Goal: Task Accomplishment & Management: Manage account settings

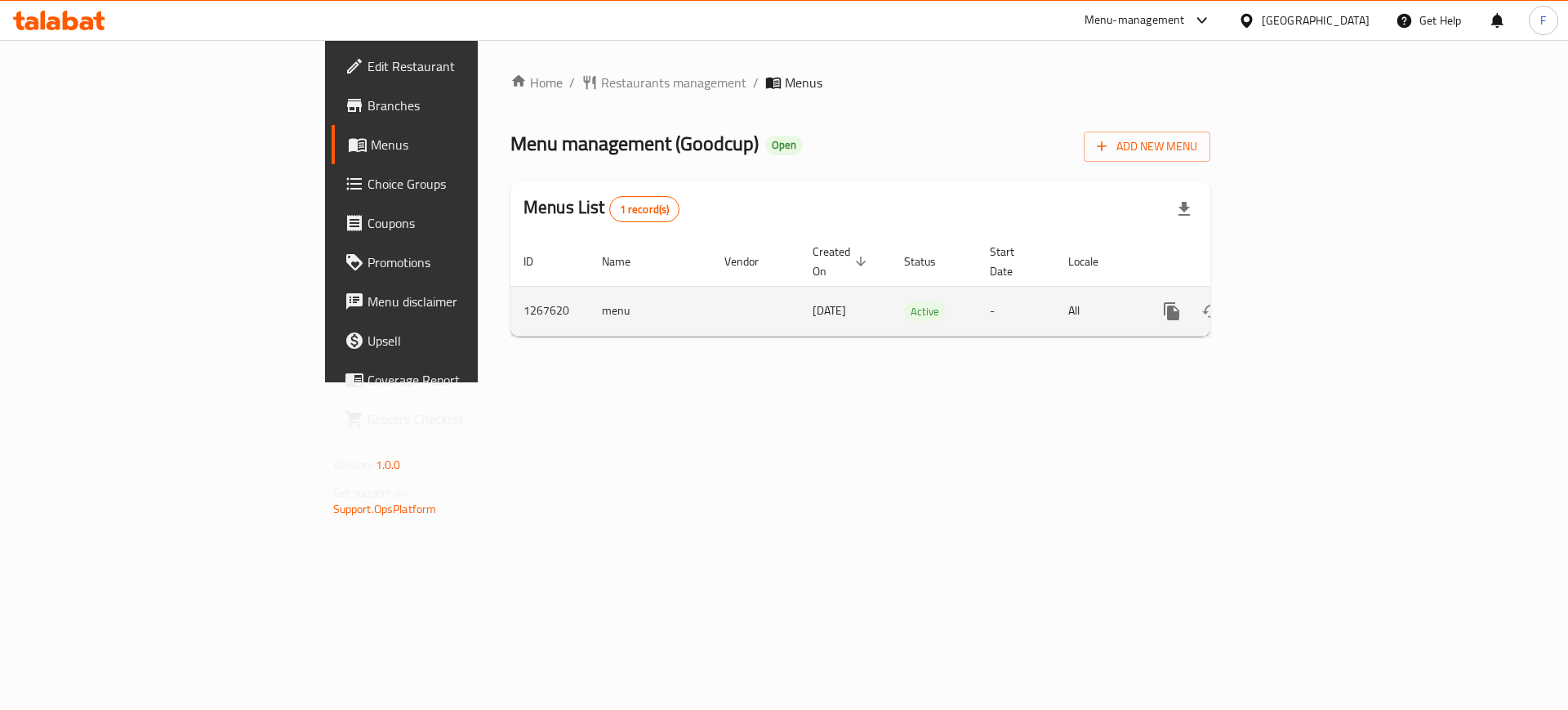
click at [1300, 301] on icon "enhanced table" at bounding box center [1290, 311] width 20 height 20
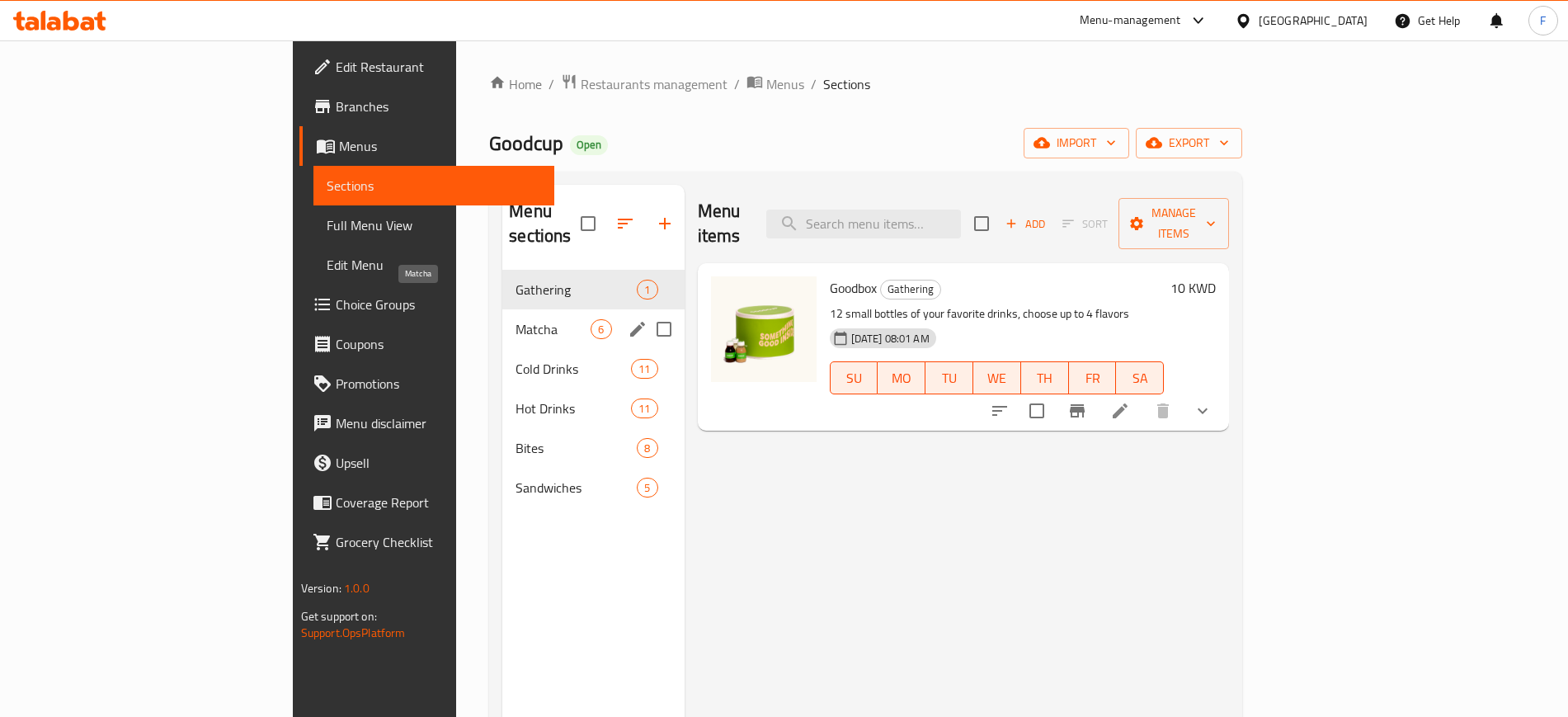
click at [516, 319] on span "Matcha" at bounding box center [553, 329] width 75 height 20
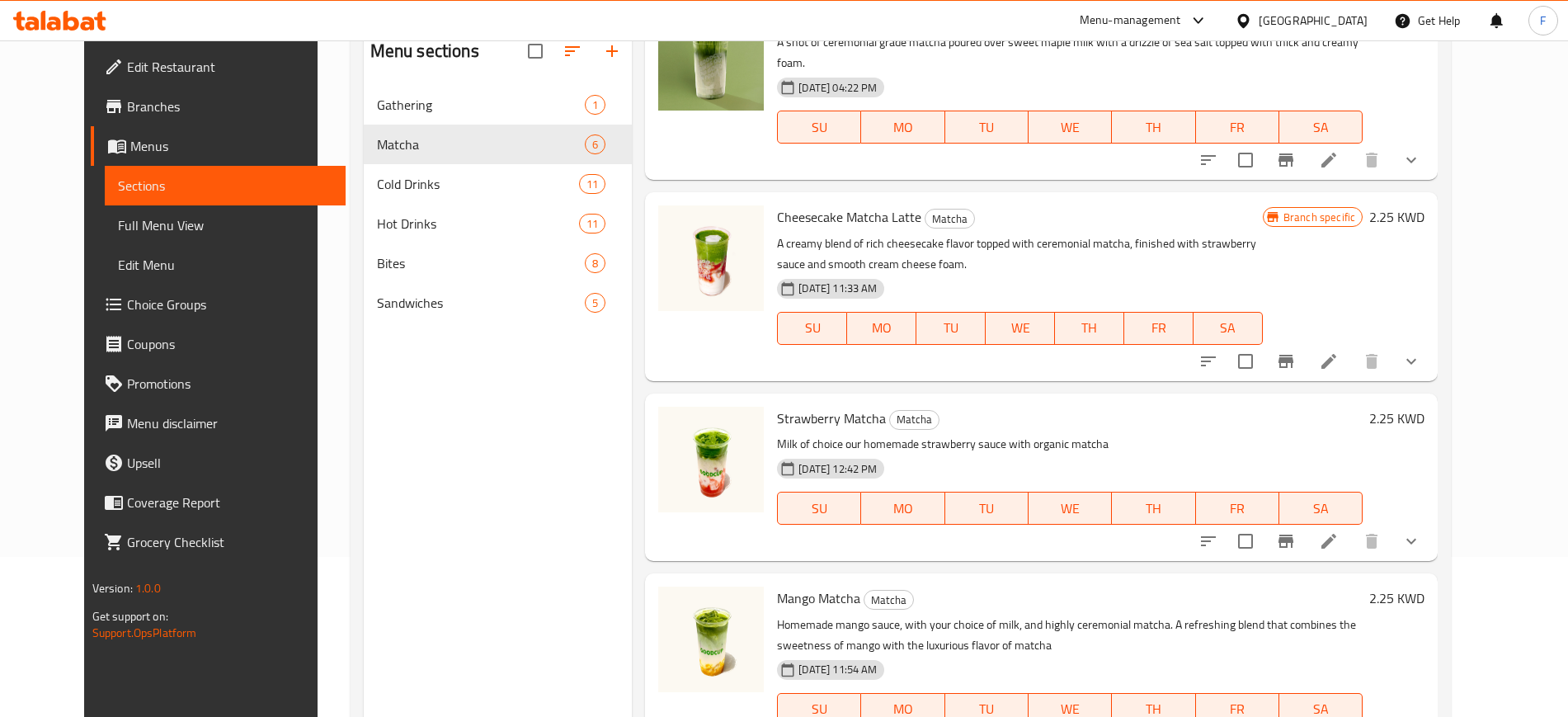
scroll to position [231, 0]
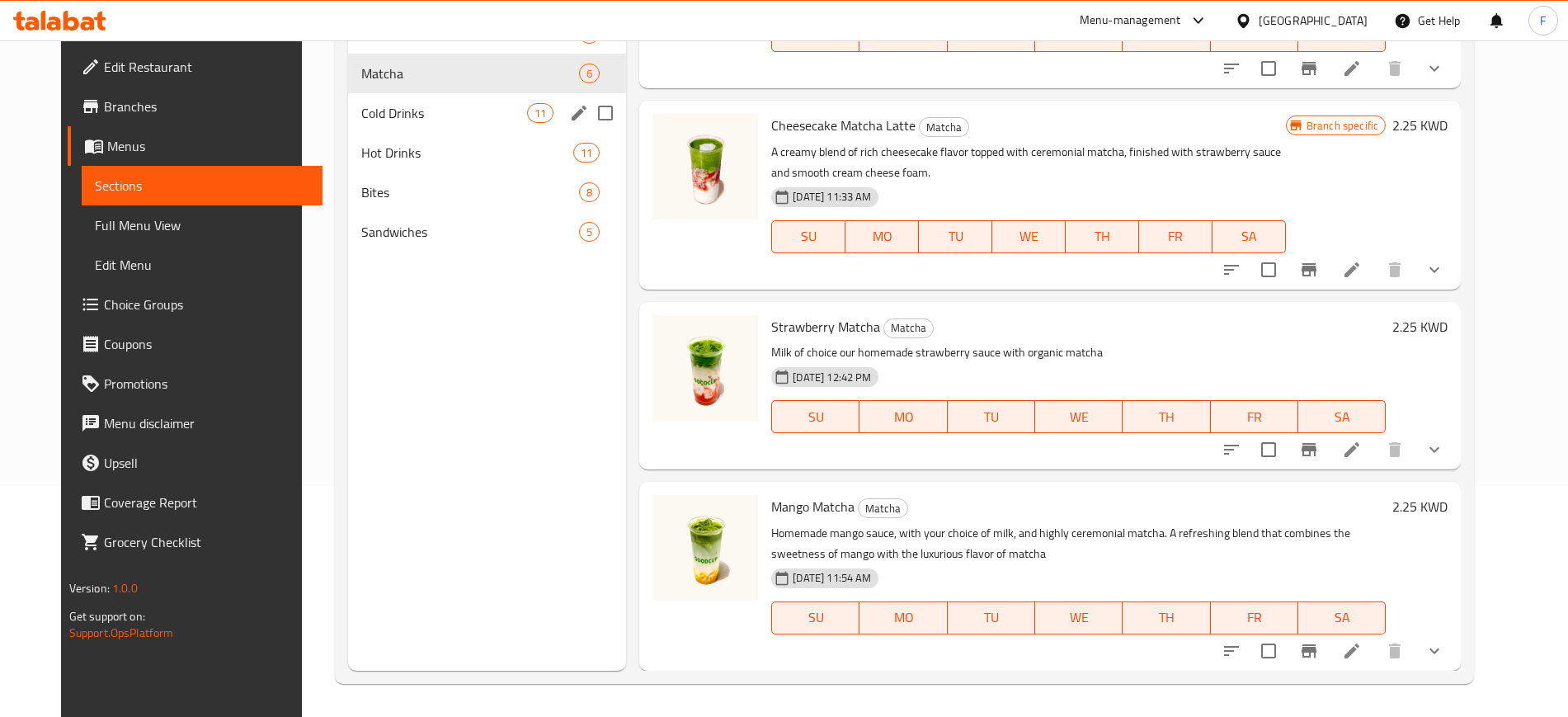
drag, startPoint x: 438, startPoint y: 101, endPoint x: 470, endPoint y: 126, distance: 40.6
click at [439, 101] on div "Cold Drinks 11" at bounding box center [487, 113] width 278 height 40
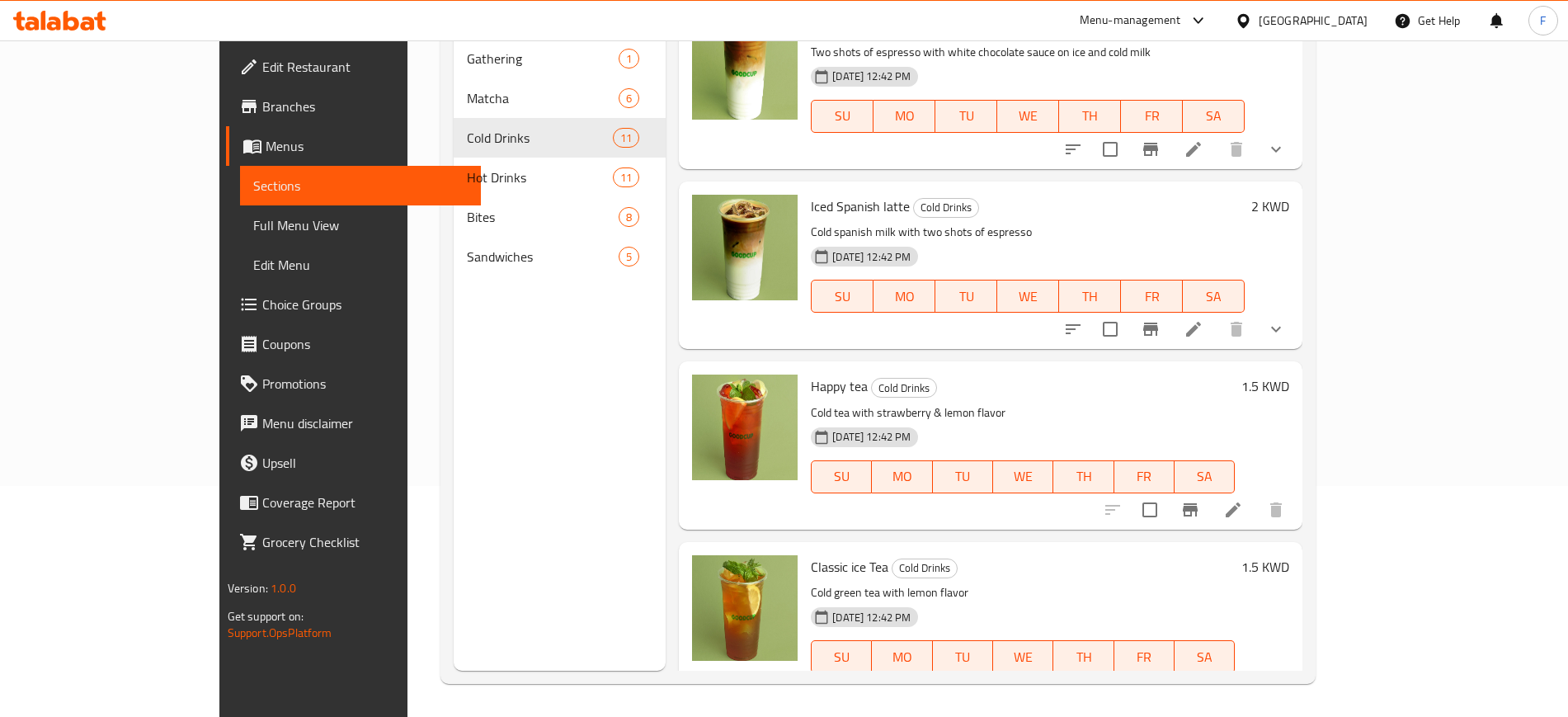
scroll to position [1306, 0]
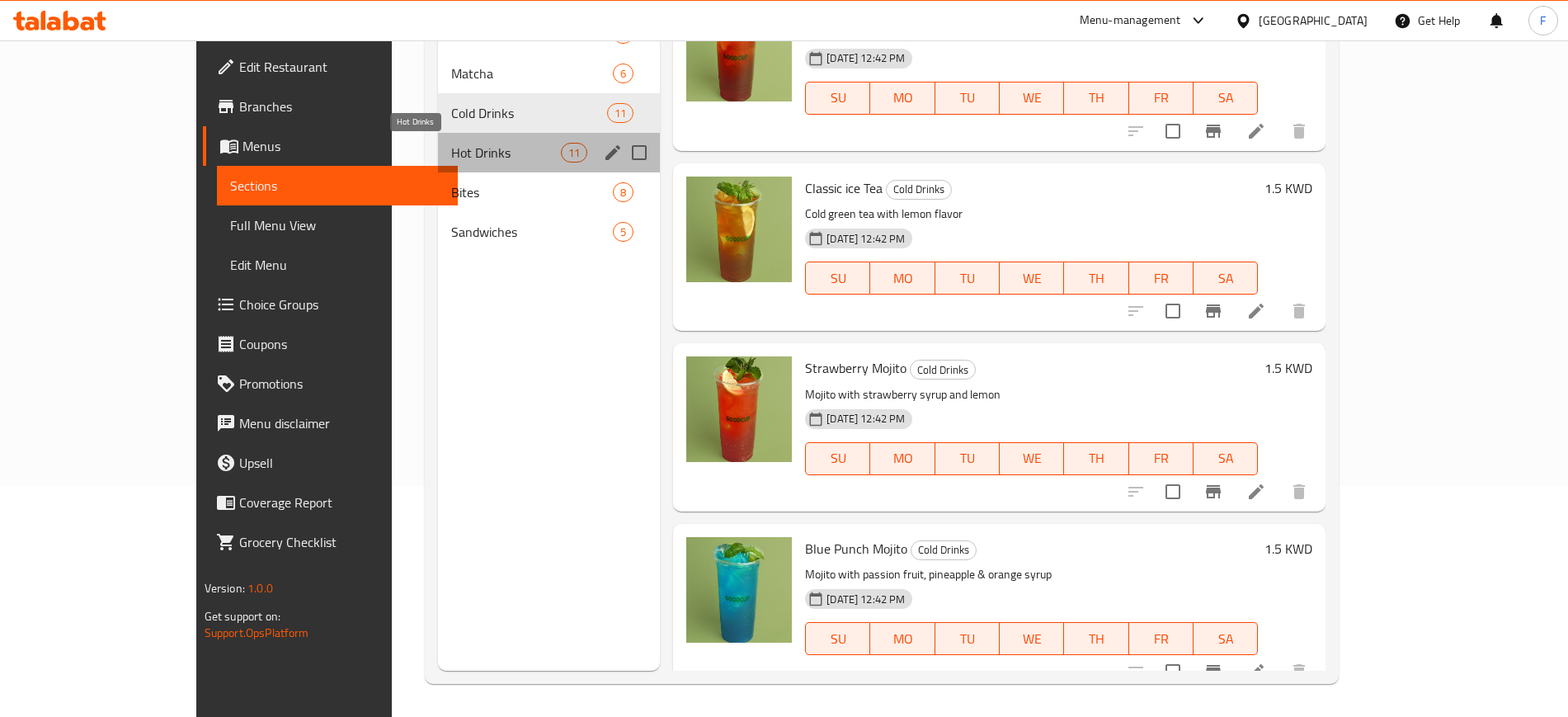
click at [451, 155] on span "Hot Drinks" at bounding box center [505, 153] width 109 height 20
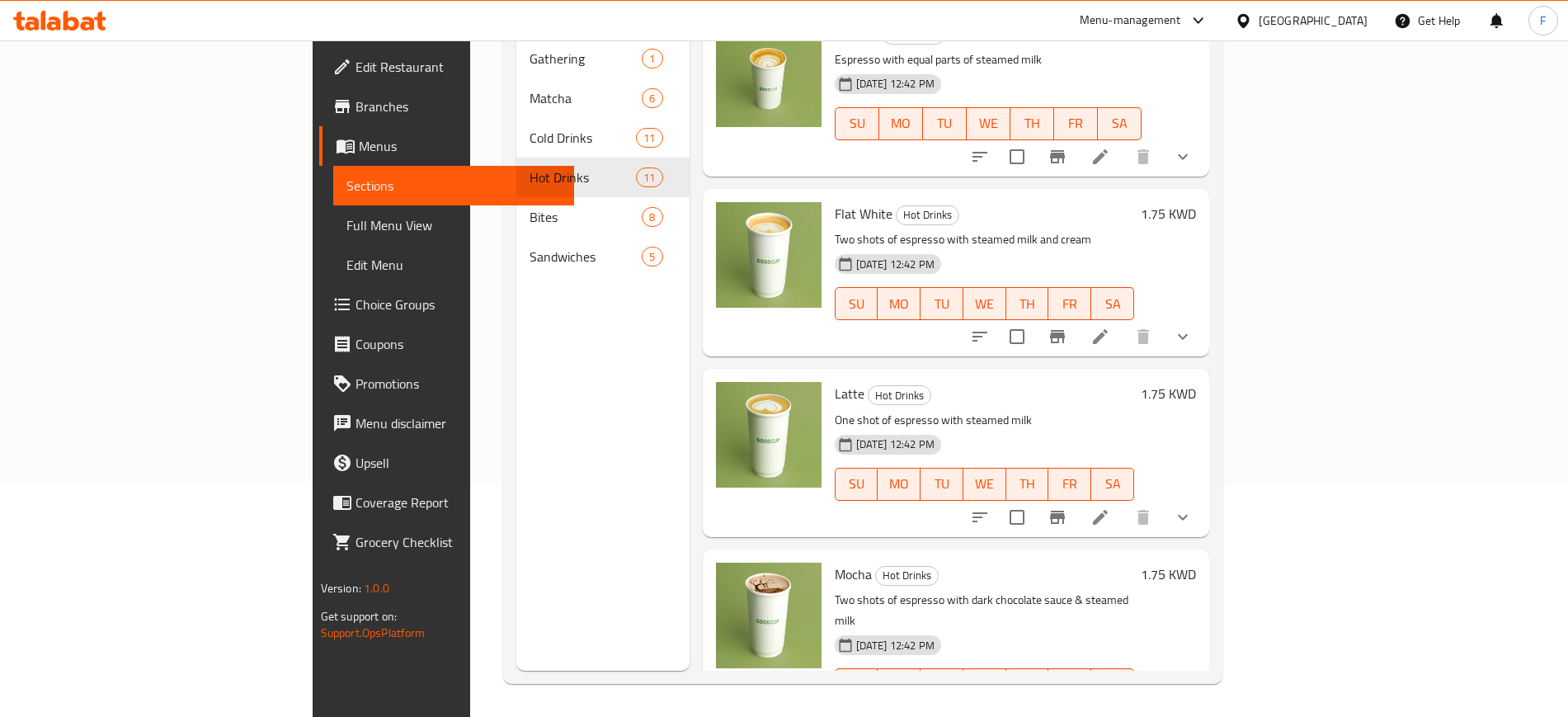
scroll to position [1306, 0]
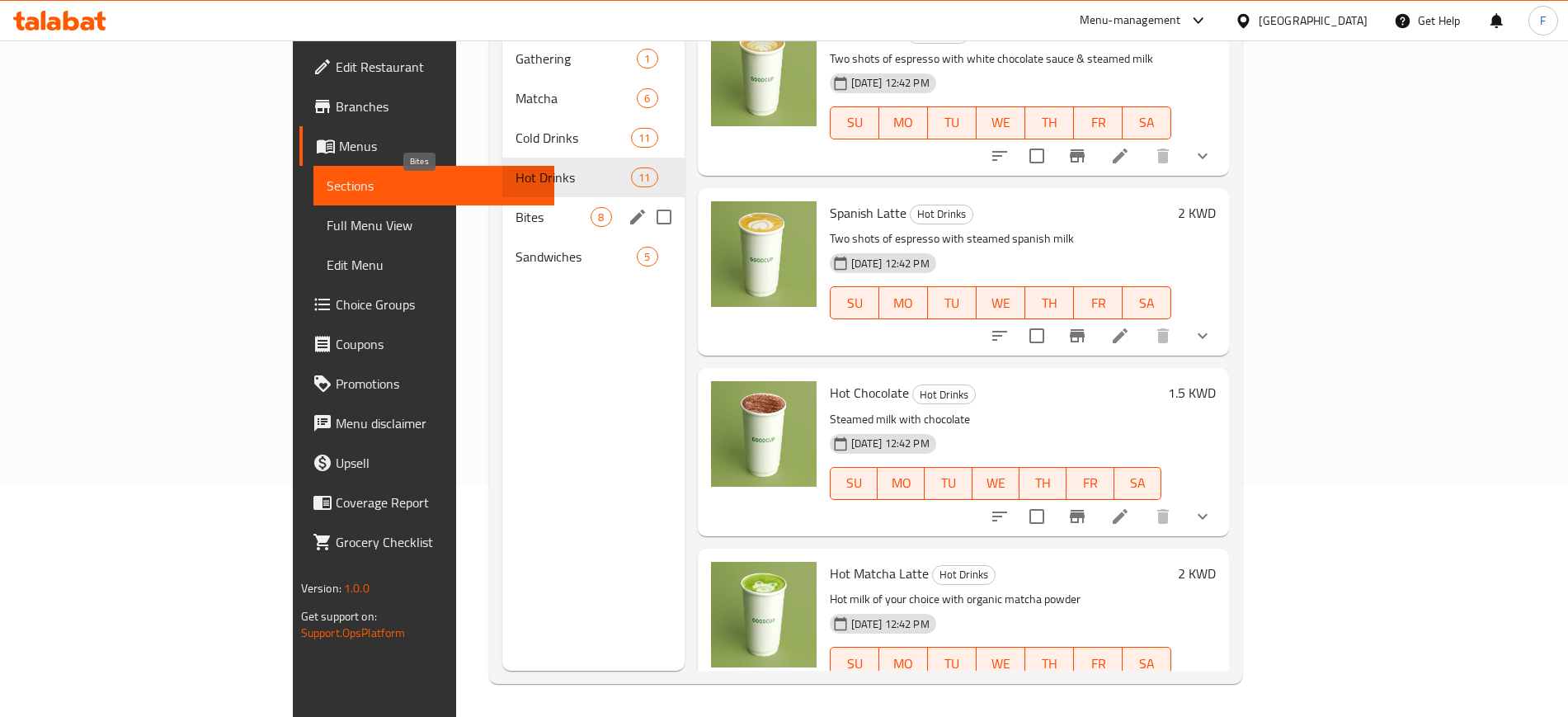
click at [516, 207] on span "Bites" at bounding box center [553, 217] width 75 height 20
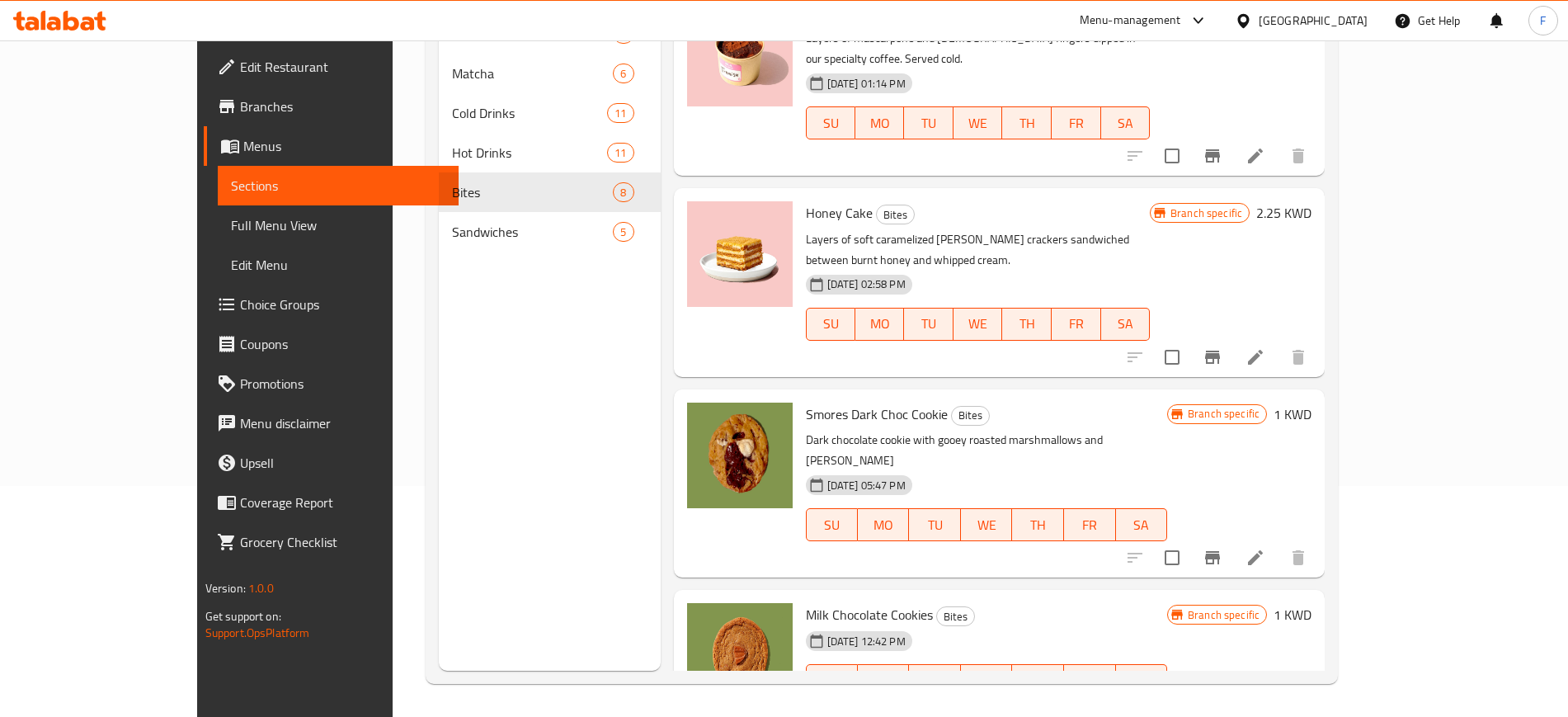
scroll to position [741, 0]
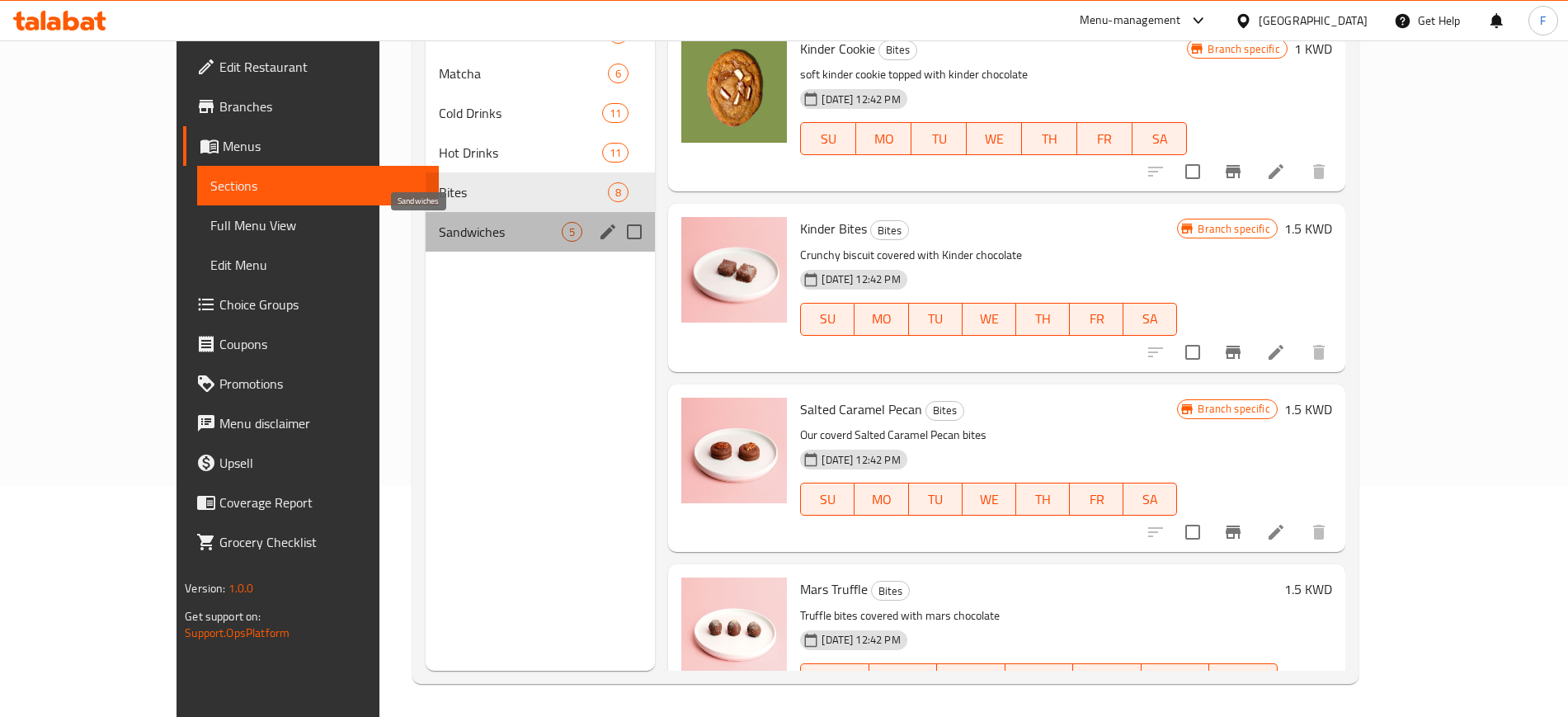
click at [439, 226] on span "Sandwiches" at bounding box center [500, 232] width 124 height 20
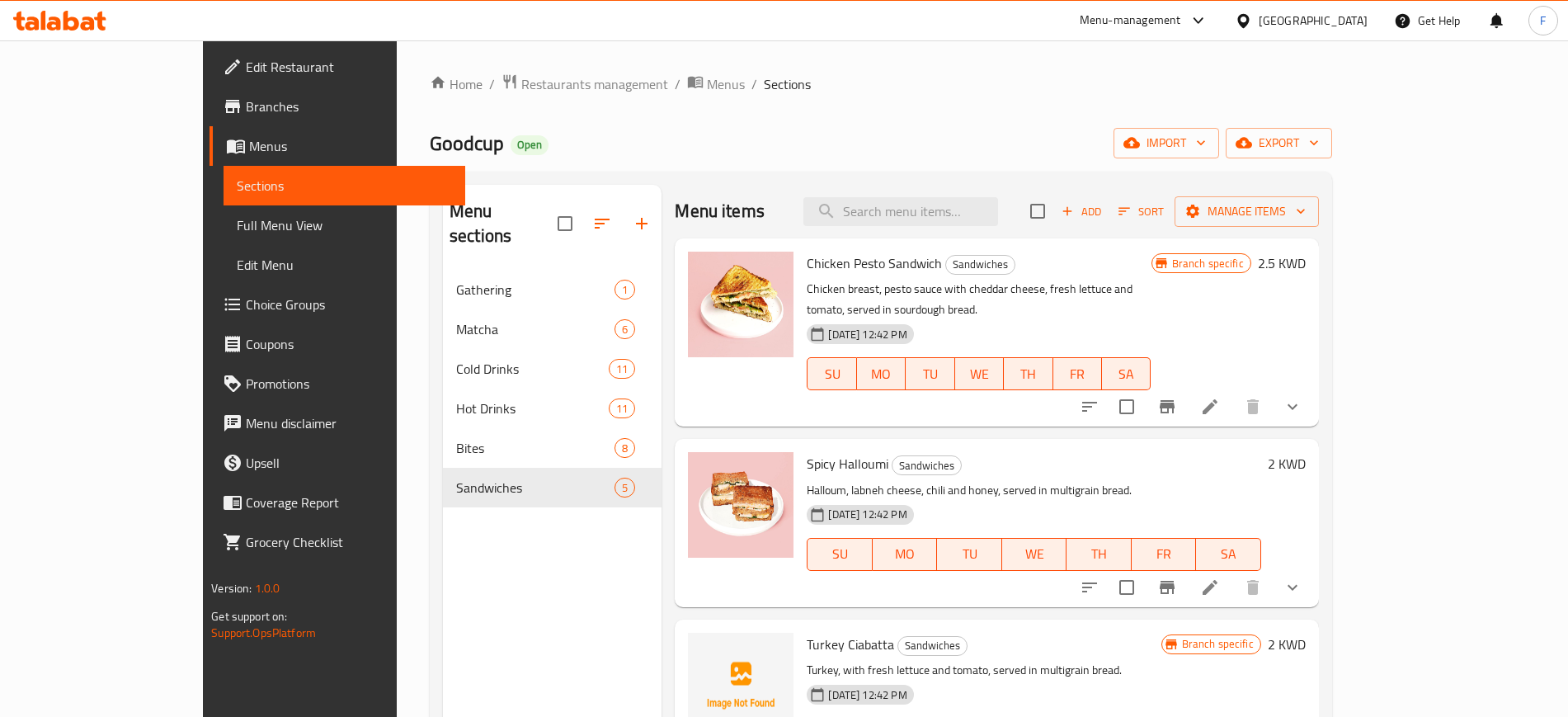
click at [1181, 28] on div "Menu-management" at bounding box center [1130, 21] width 101 height 20
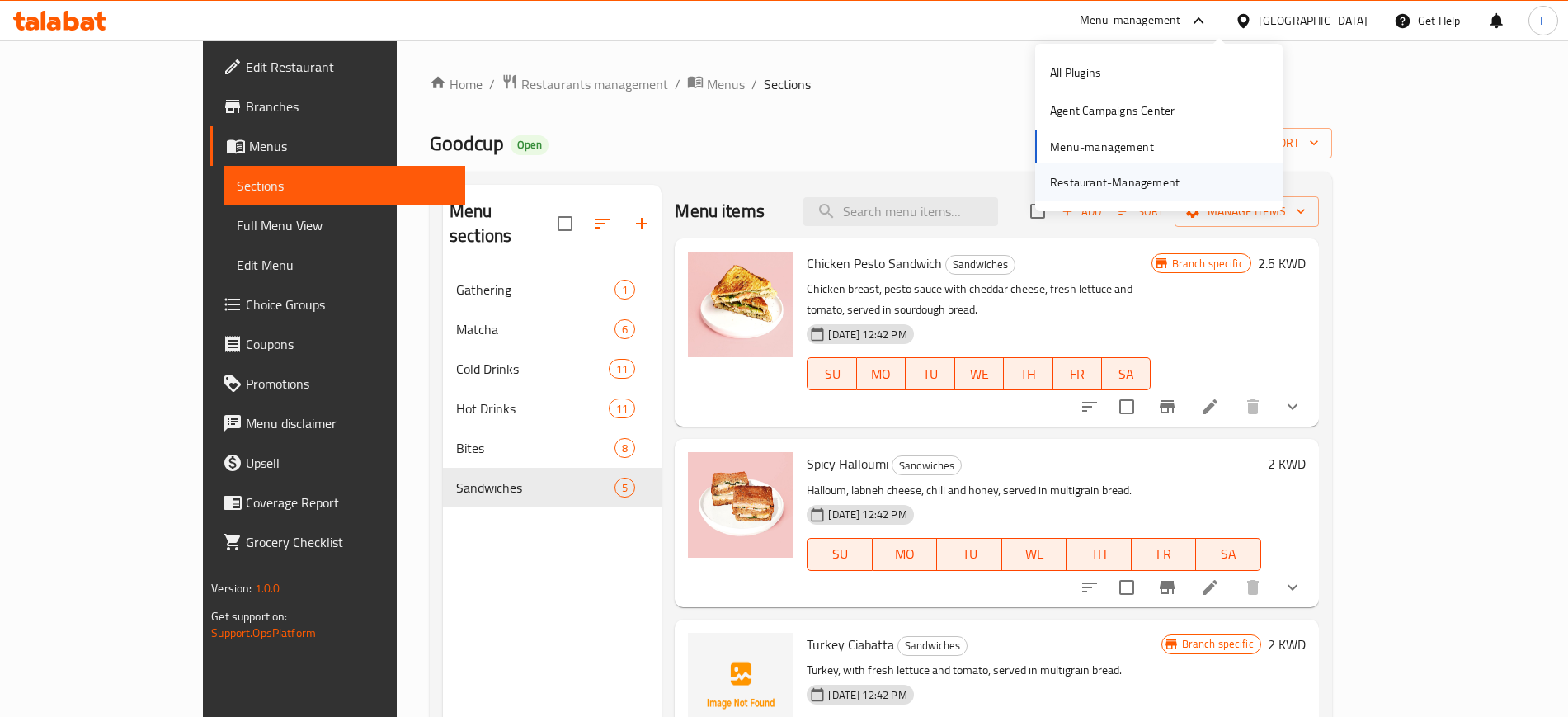
click at [1150, 185] on div "Restaurant-Management" at bounding box center [1114, 182] width 129 height 18
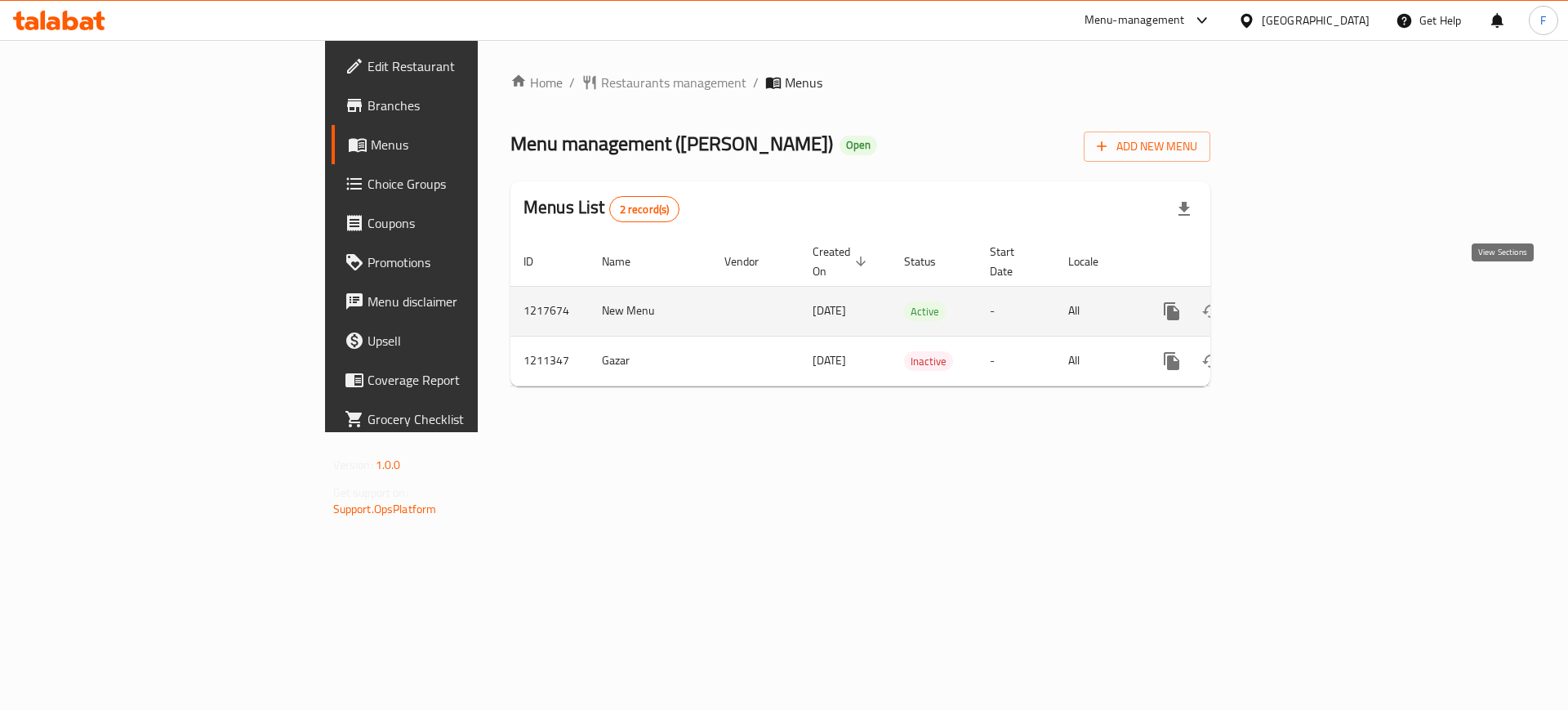
click at [1300, 301] on icon "enhanced table" at bounding box center [1290, 311] width 20 height 20
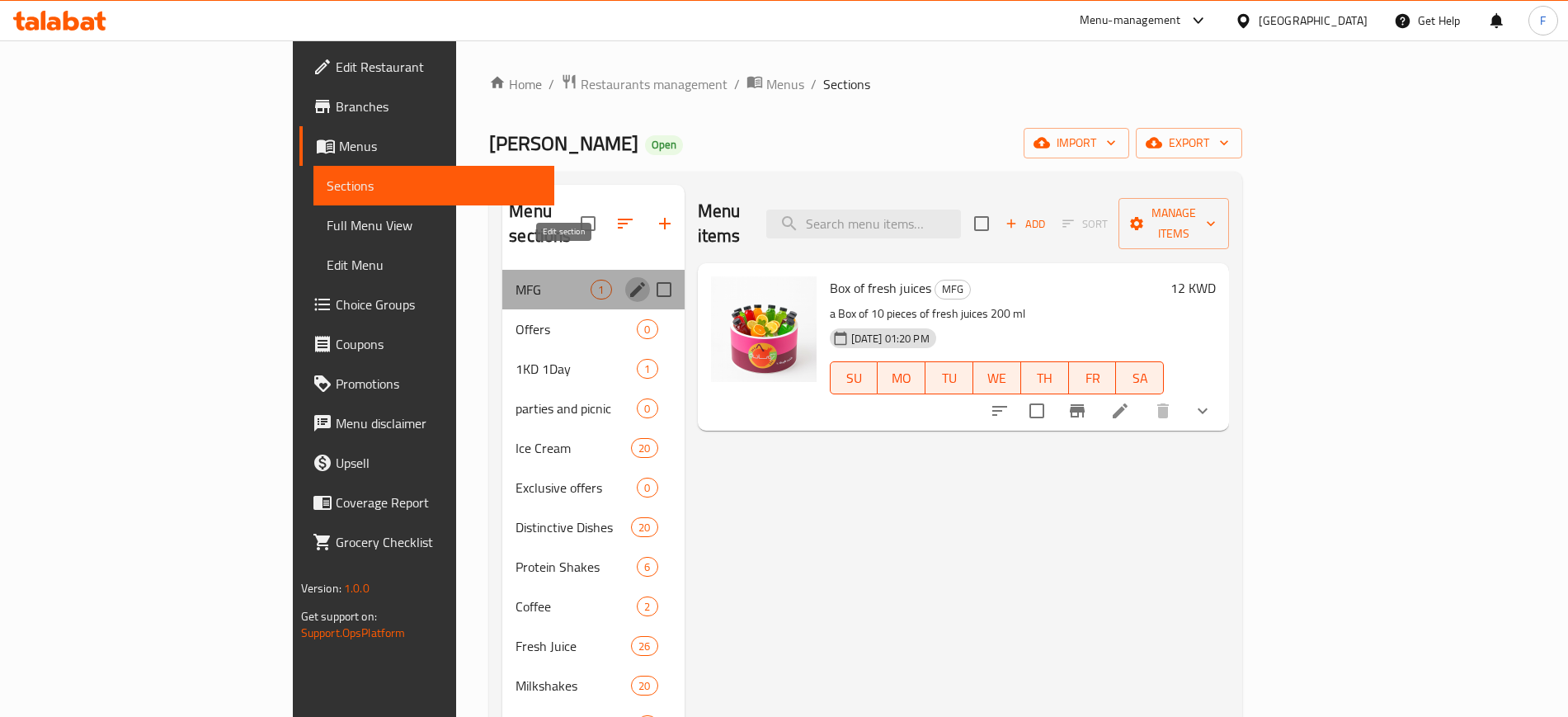
click at [628, 280] on icon "edit" at bounding box center [638, 290] width 20 height 20
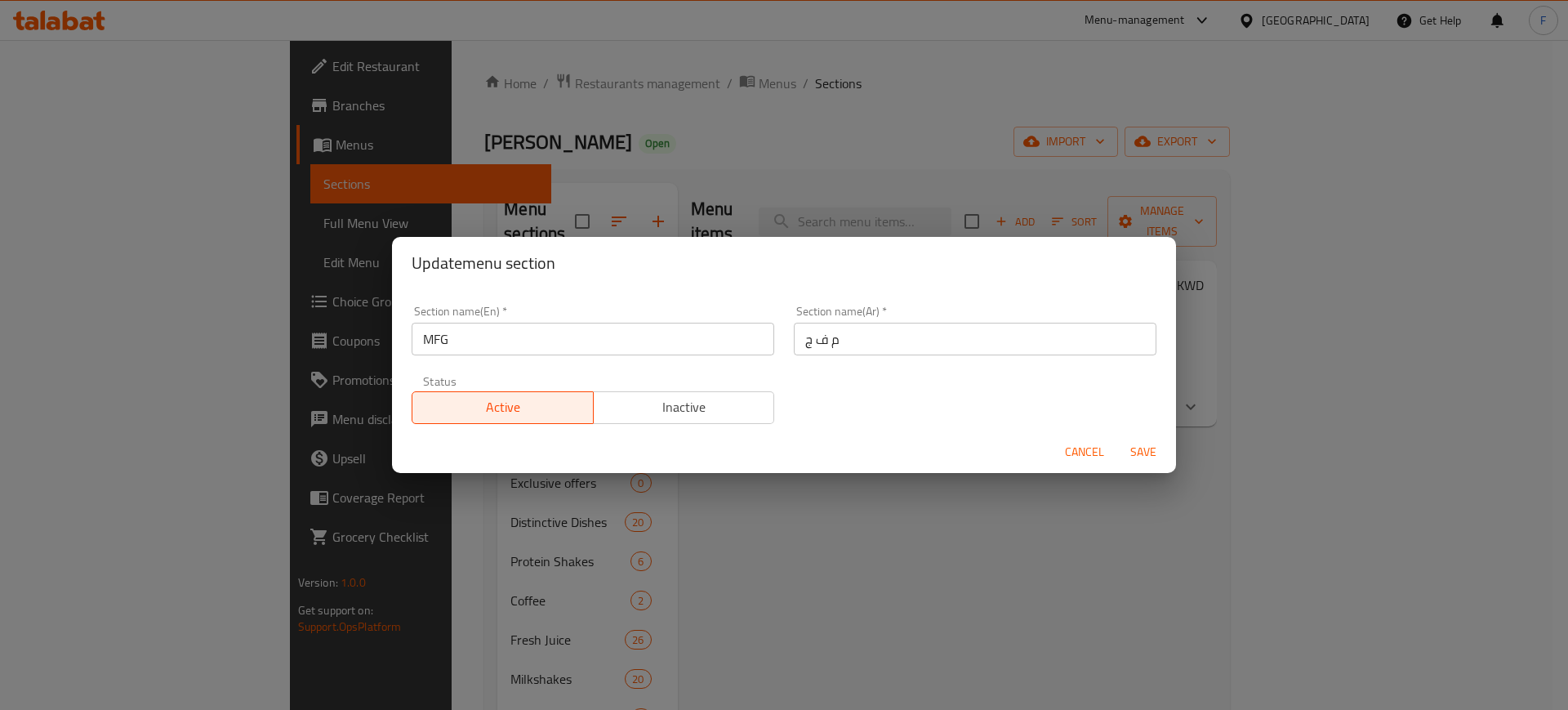
click at [1069, 453] on span "Cancel" at bounding box center [1085, 452] width 39 height 21
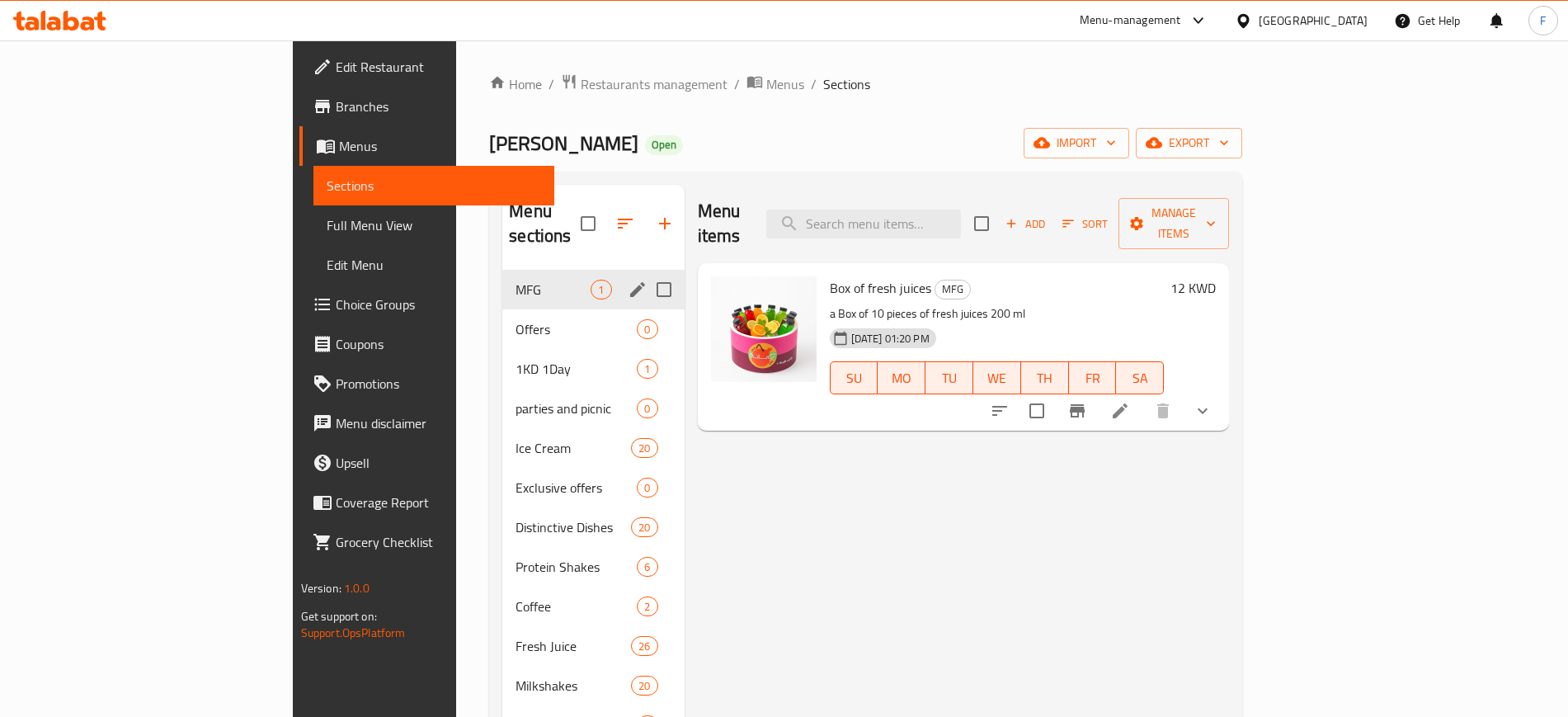
drag, startPoint x: 988, startPoint y: 523, endPoint x: 945, endPoint y: 714, distance: 195.8
click at [985, 531] on div "Menu items Add Sort Manage items Box of fresh juices MFG a Box of 10 pieces of …" at bounding box center [957, 627] width 546 height 883
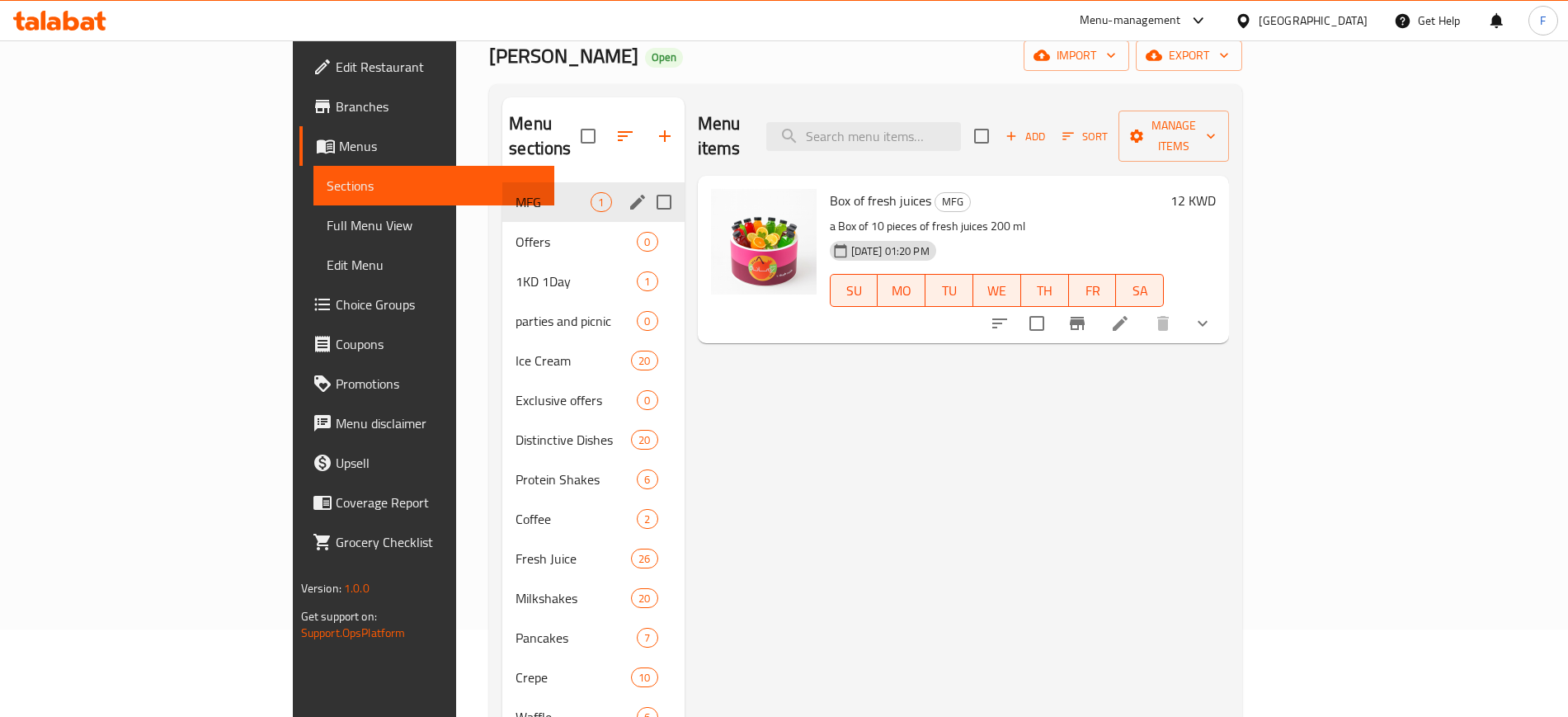
scroll to position [103, 0]
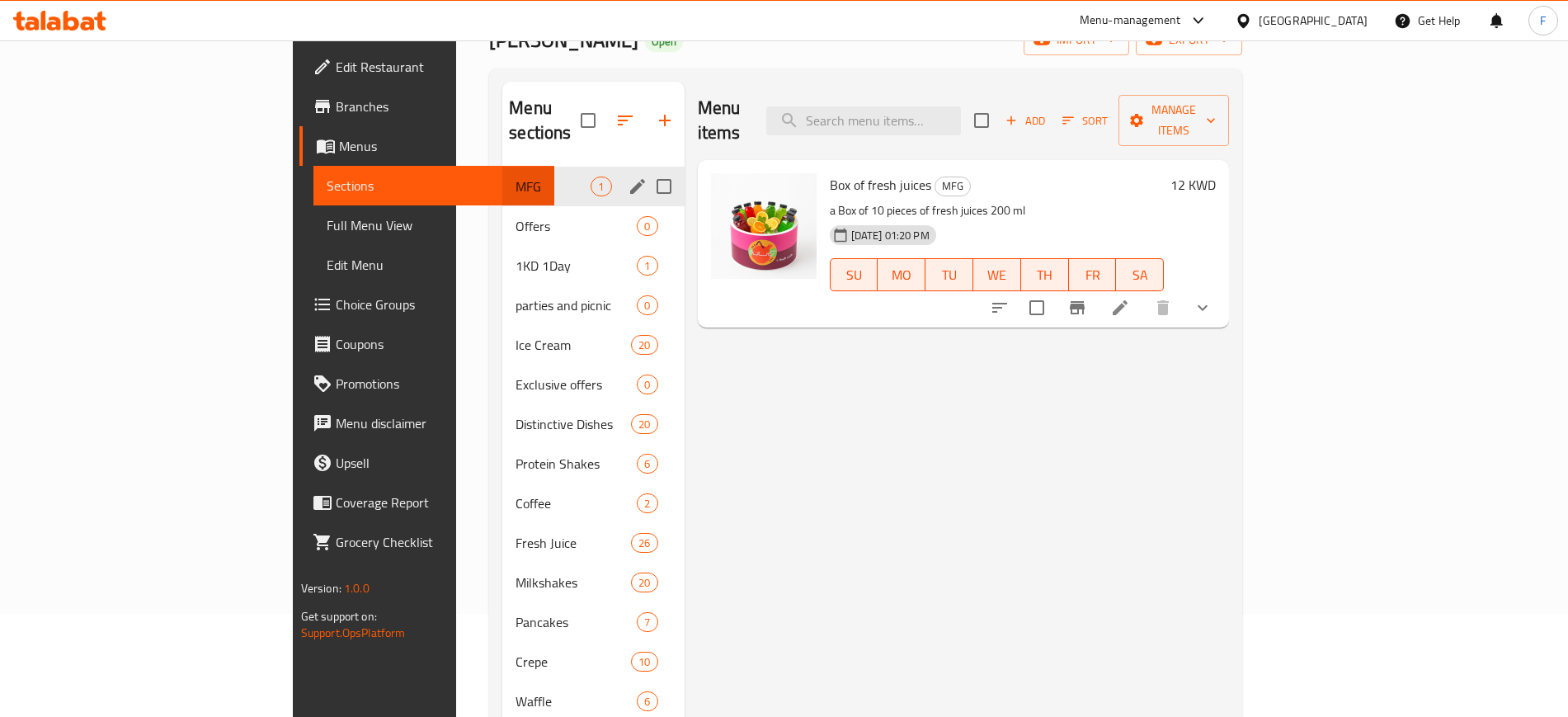
click at [1275, 402] on div "Home / Restaurants management / Menus / Sections Romana Juice Open import expor…" at bounding box center [865, 474] width 819 height 1074
click at [502, 214] on div "Offers 0" at bounding box center [593, 226] width 182 height 40
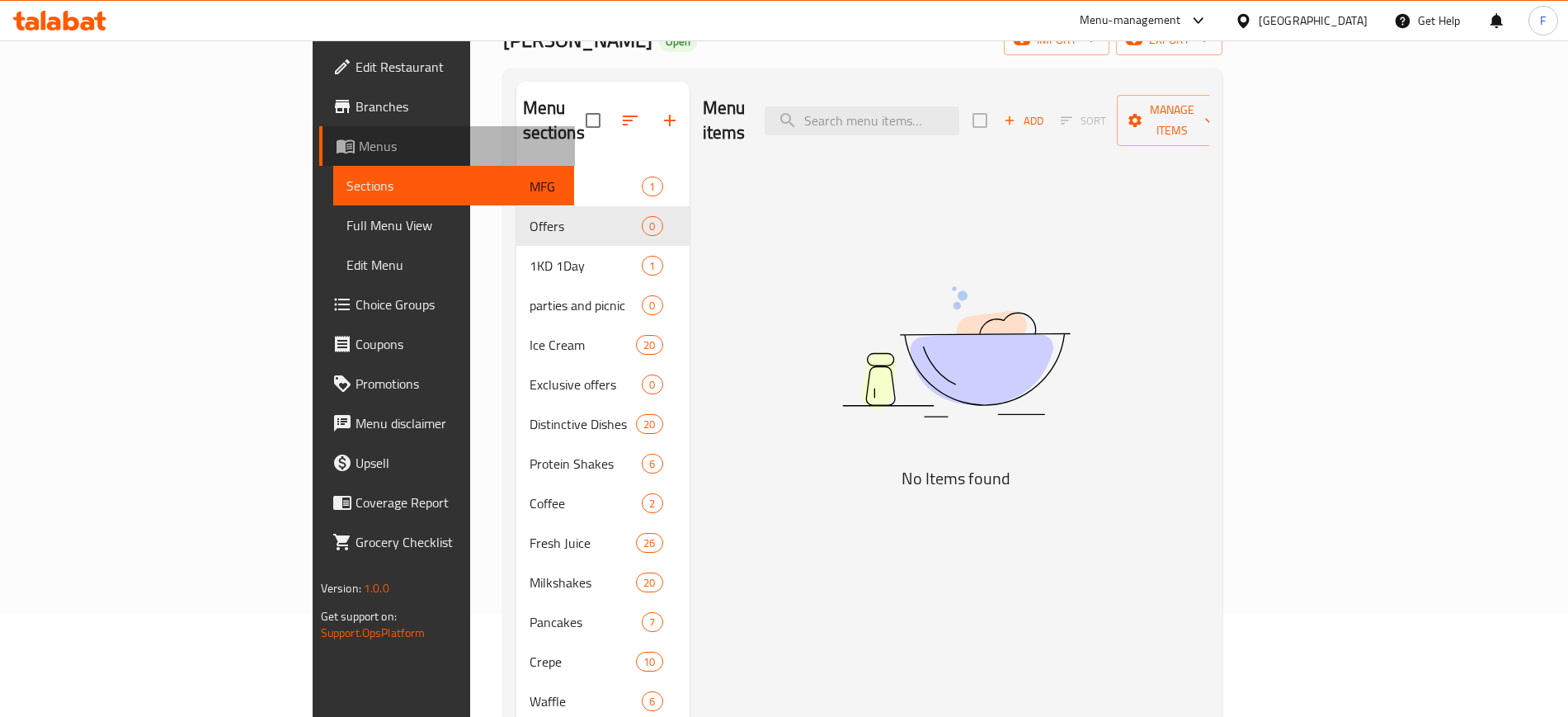
click at [319, 160] on link "Menus" at bounding box center [446, 146] width 255 height 40
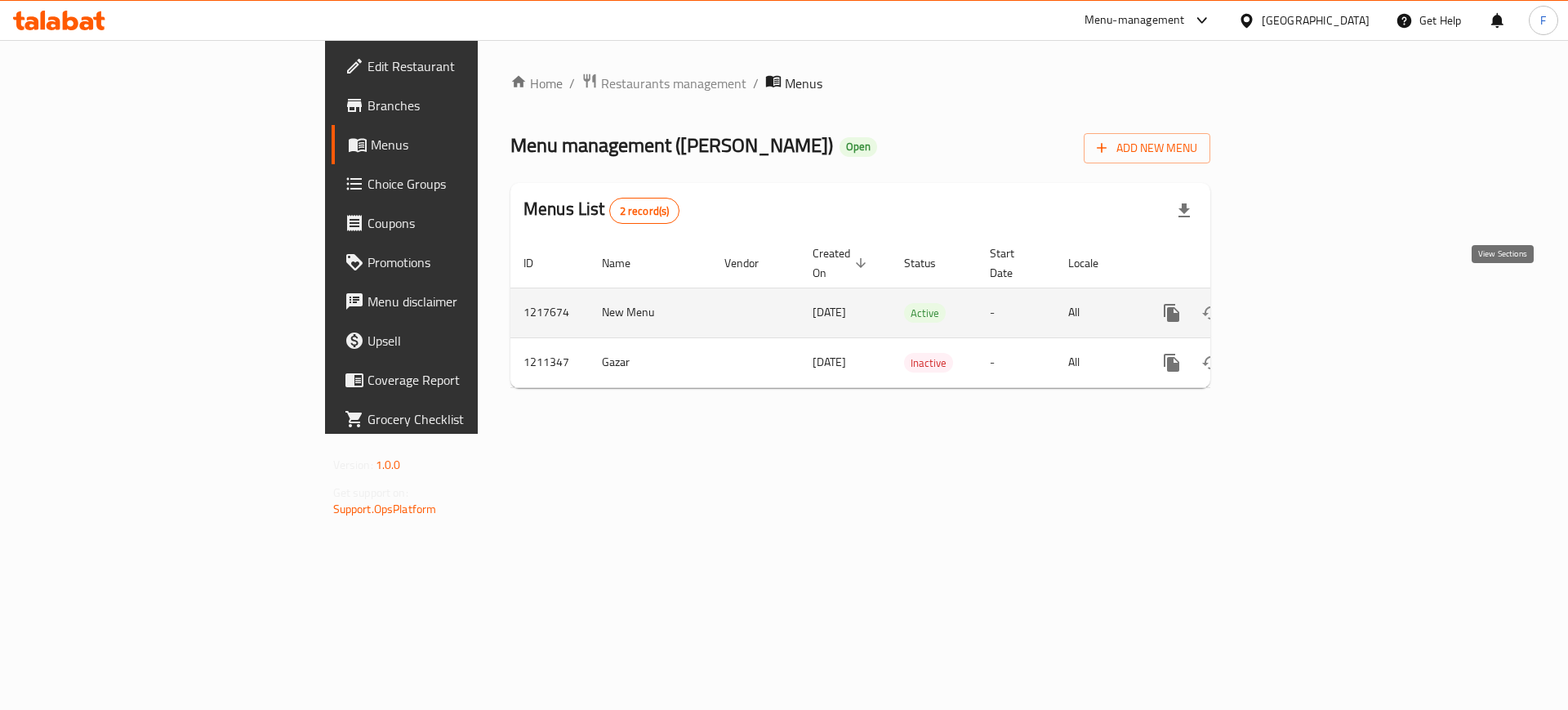
click at [1300, 303] on icon "enhanced table" at bounding box center [1290, 313] width 20 height 20
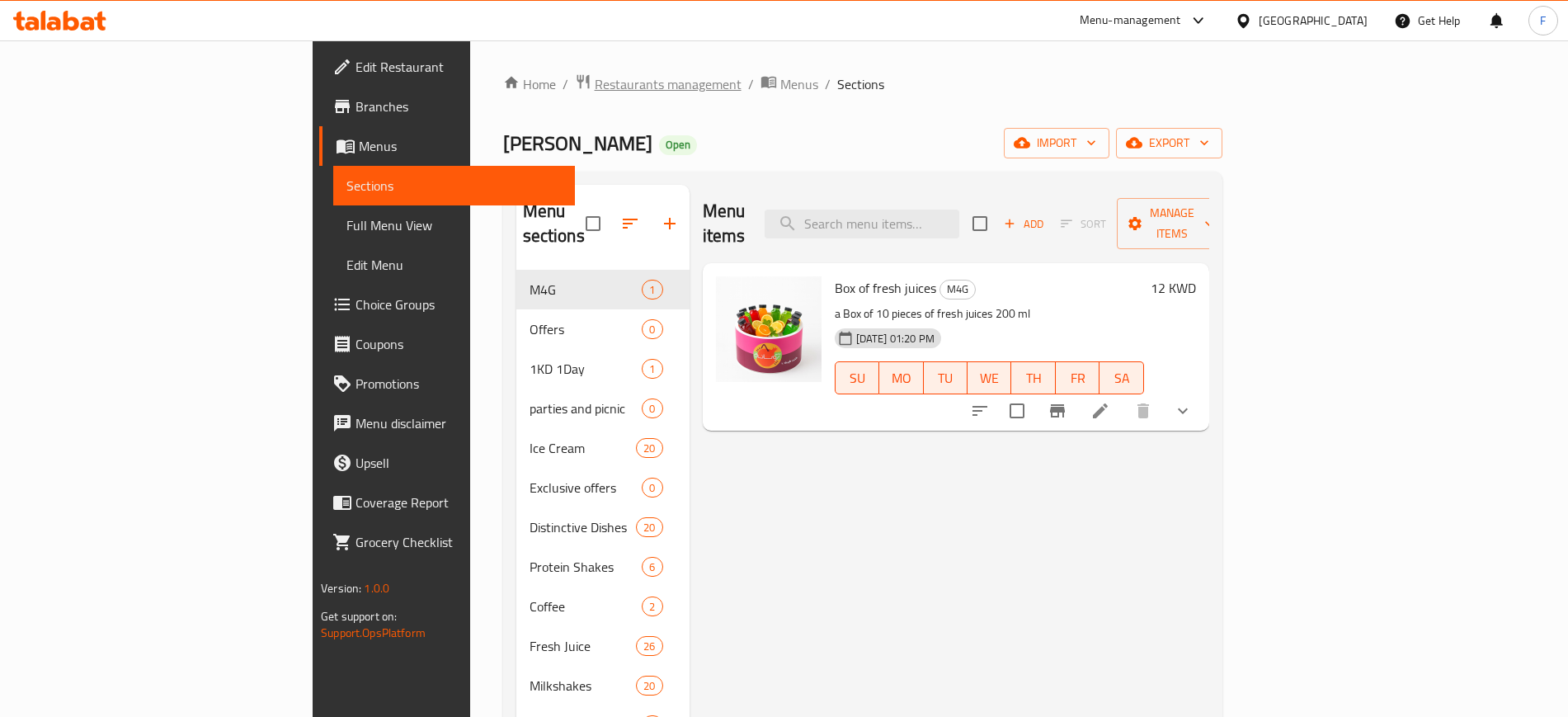
click at [594, 81] on span "Restaurants management" at bounding box center [667, 84] width 147 height 20
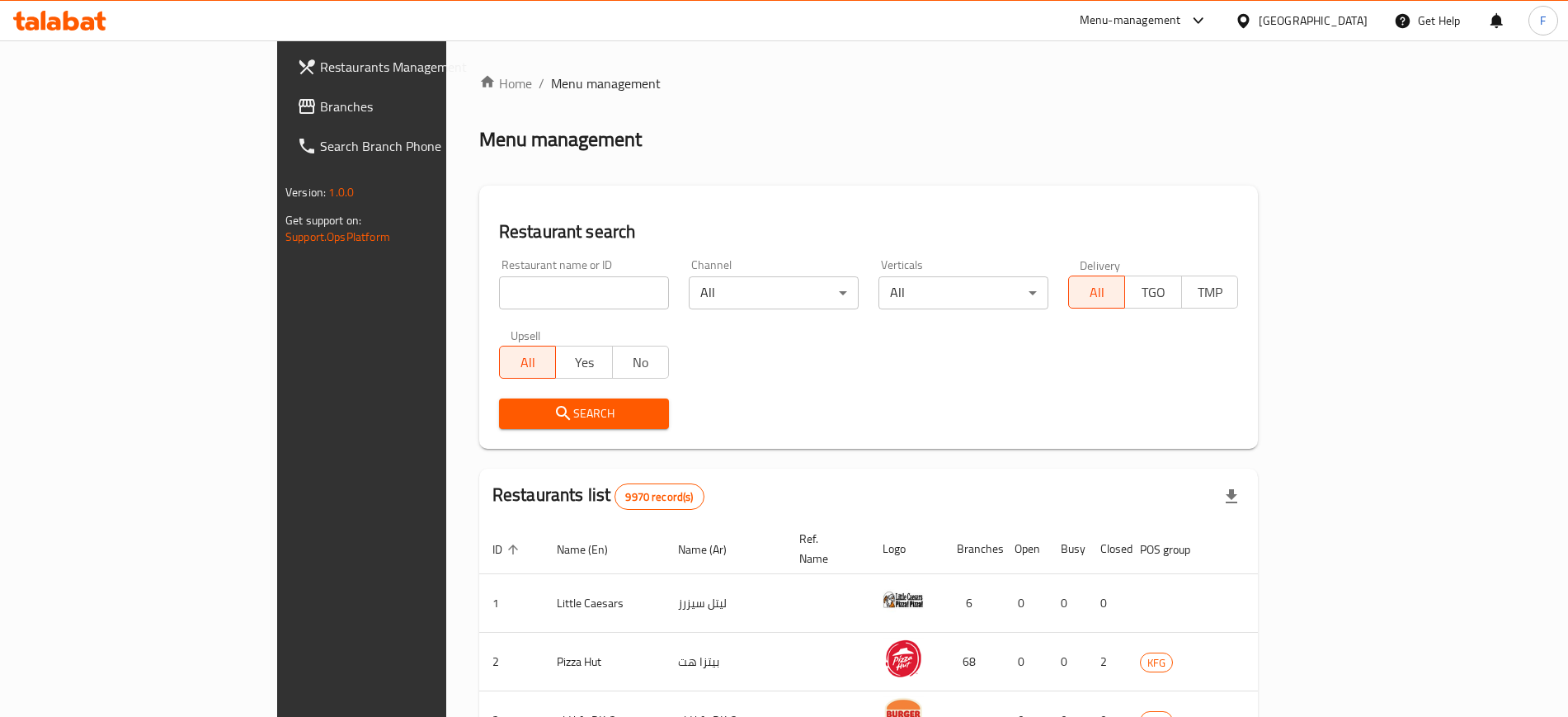
click at [548, 286] on div "Home / Menu management Menu management Restaurant search Restaurant name or ID …" at bounding box center [869, 617] width 779 height 1088
click at [548, 286] on input "search" at bounding box center [583, 293] width 170 height 33
type input "Waffle World"
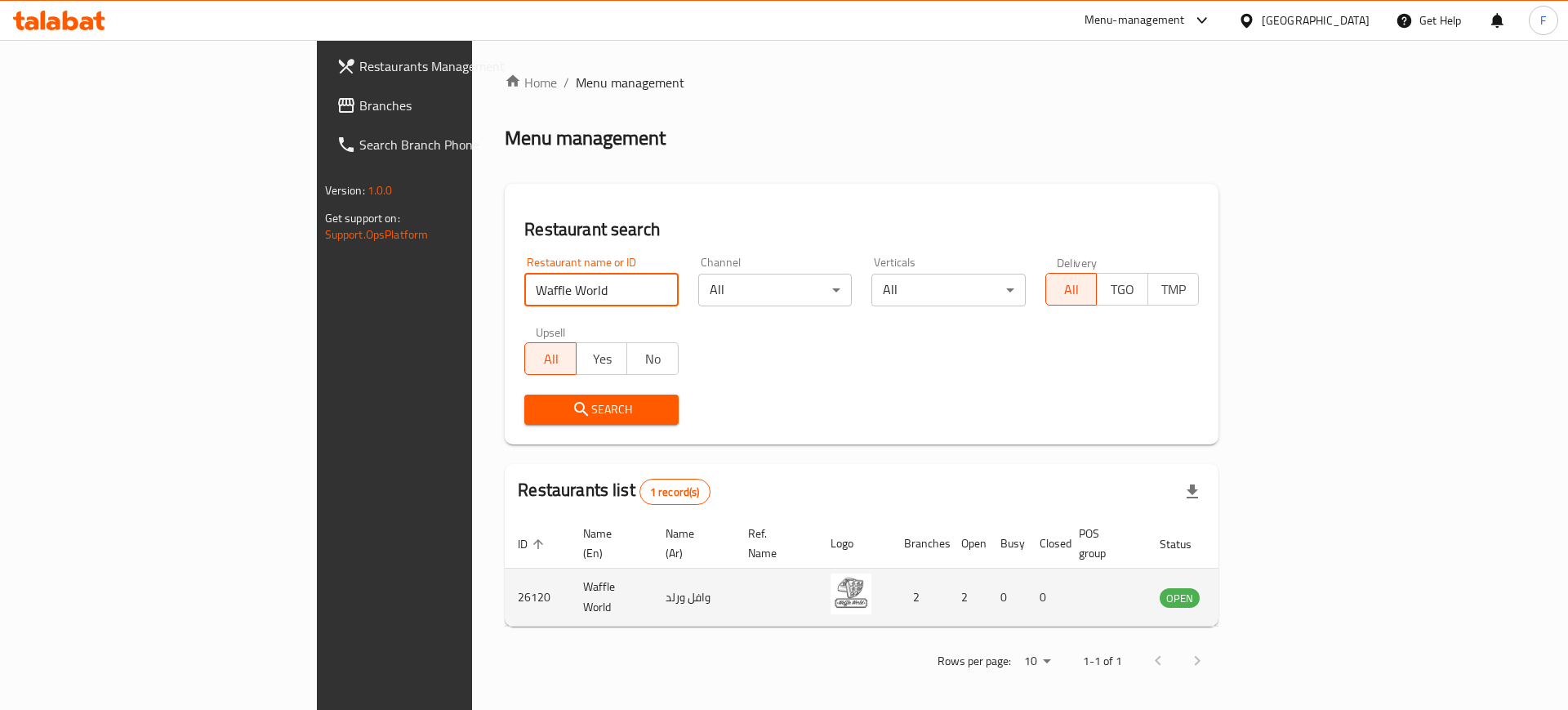
click at [1265, 591] on icon "enhanced table" at bounding box center [1255, 598] width 18 height 14
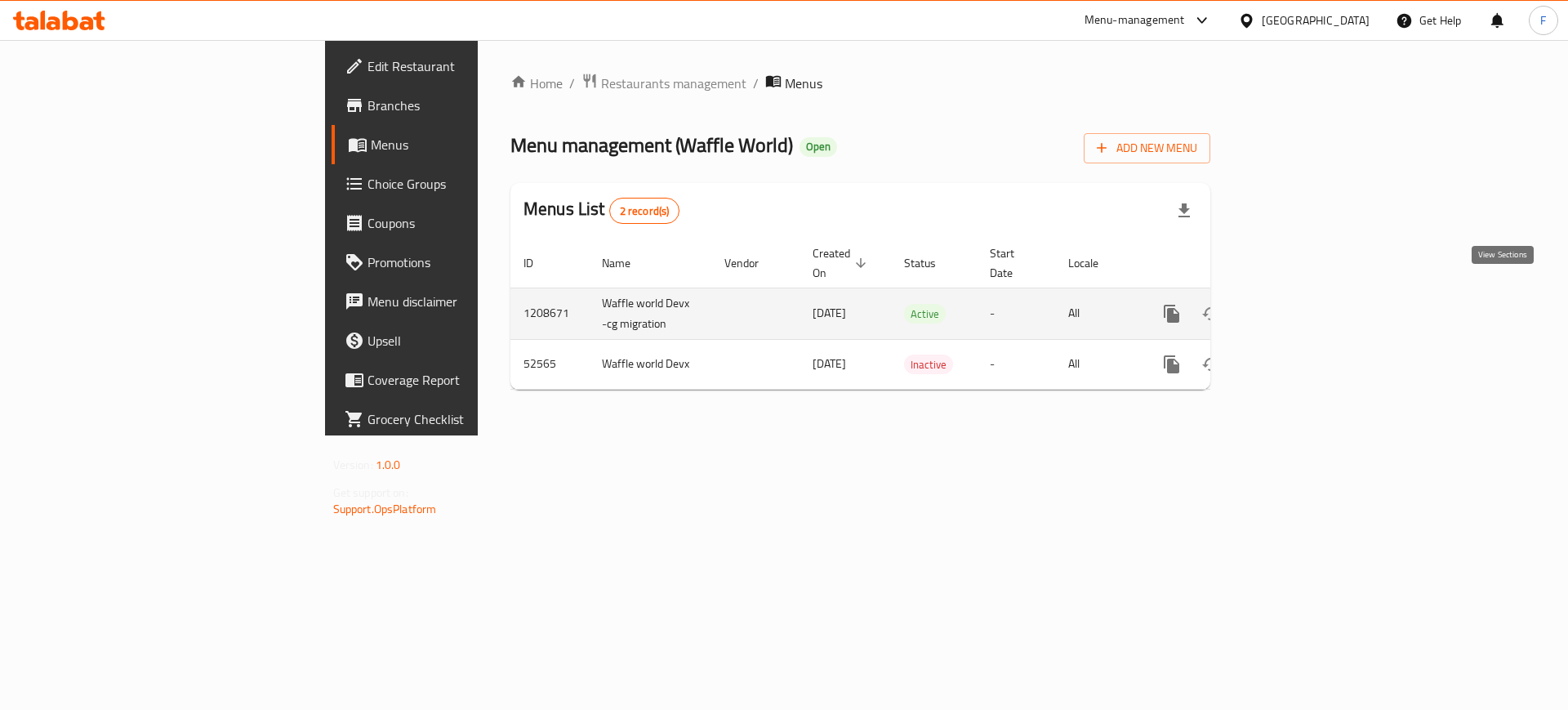
click at [1309, 305] on link "enhanced table" at bounding box center [1290, 314] width 39 height 39
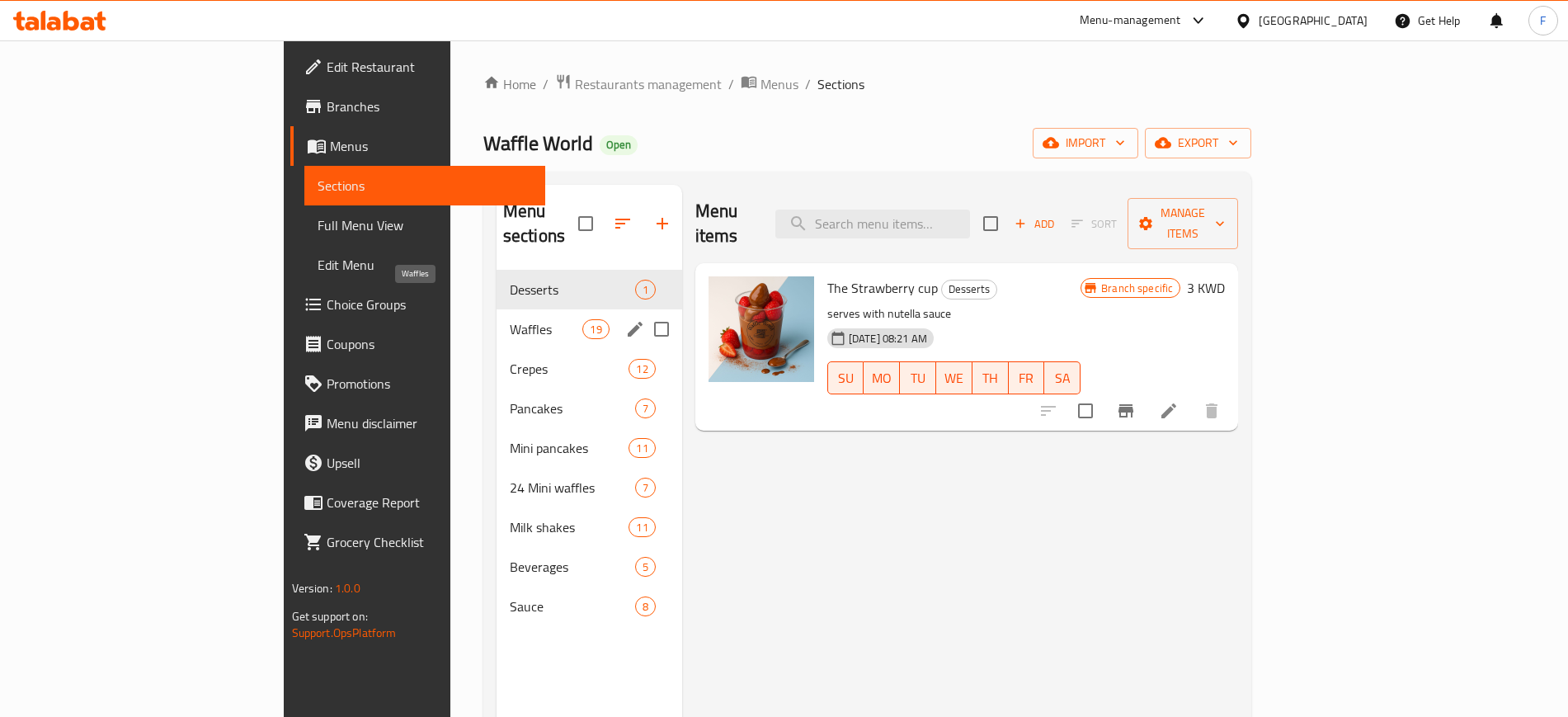
click at [509, 319] on span "Waffles" at bounding box center [546, 329] width 73 height 20
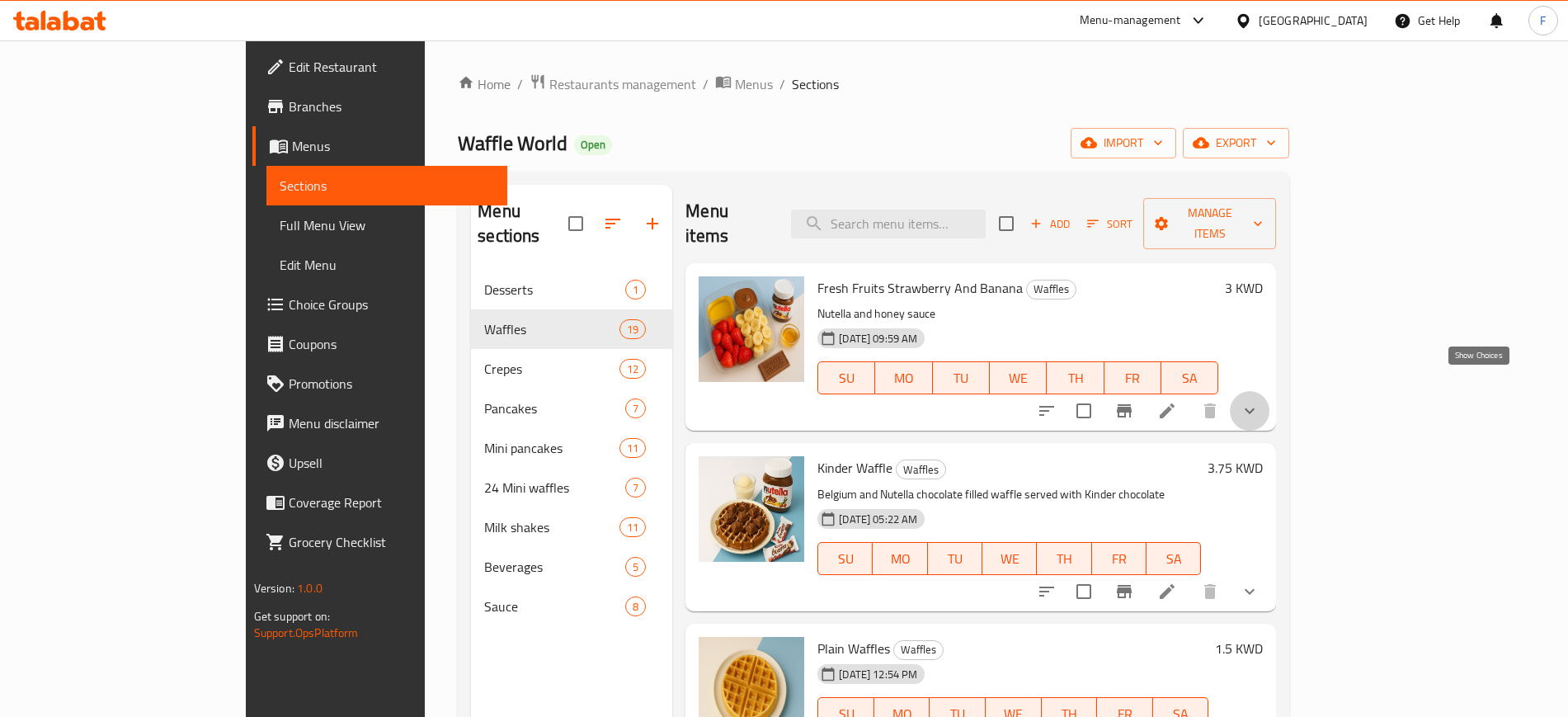
click at [1259, 401] on icon "show more" at bounding box center [1249, 411] width 20 height 20
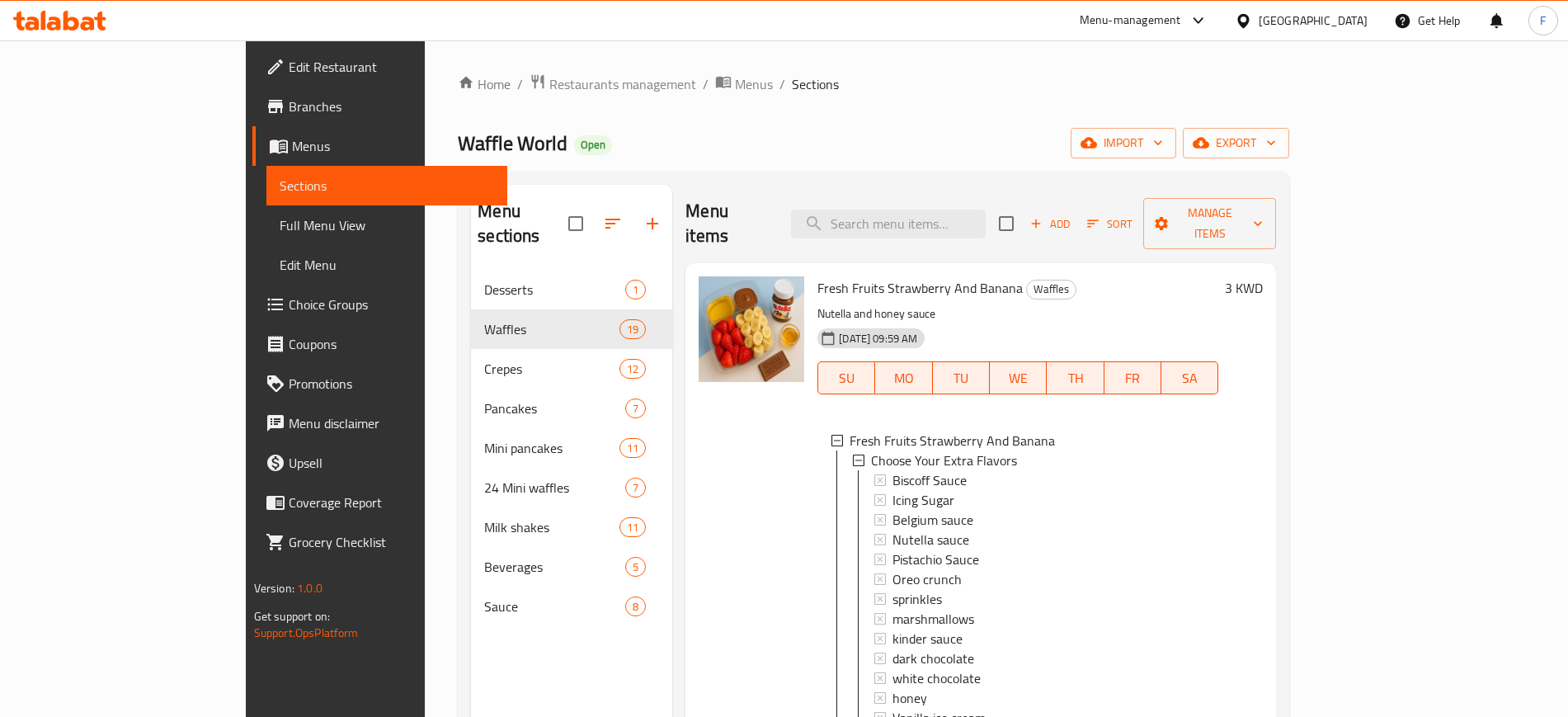
scroll to position [3, 0]
click at [955, 488] on div "Icing Sugar" at bounding box center [1049, 498] width 313 height 20
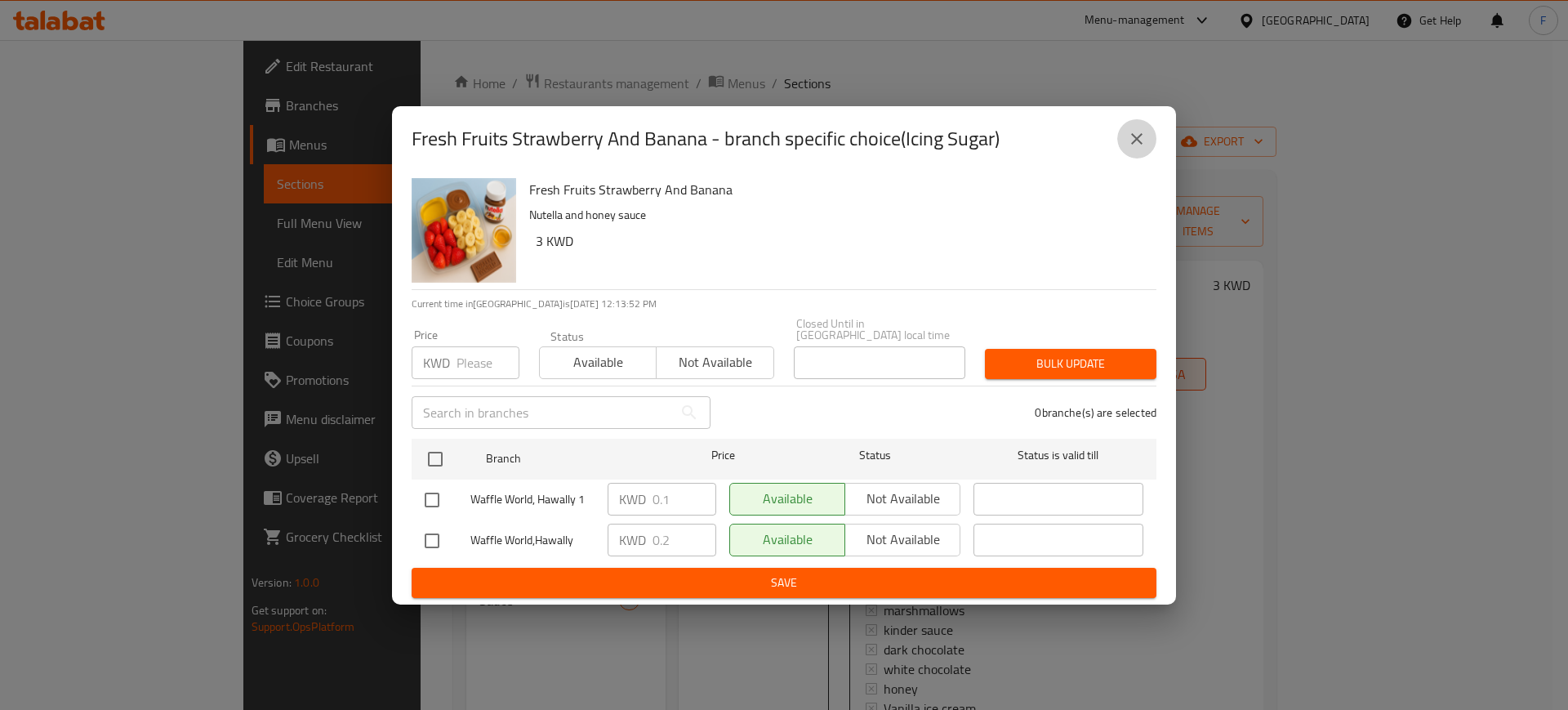
click at [1144, 130] on button "close" at bounding box center [1137, 139] width 39 height 39
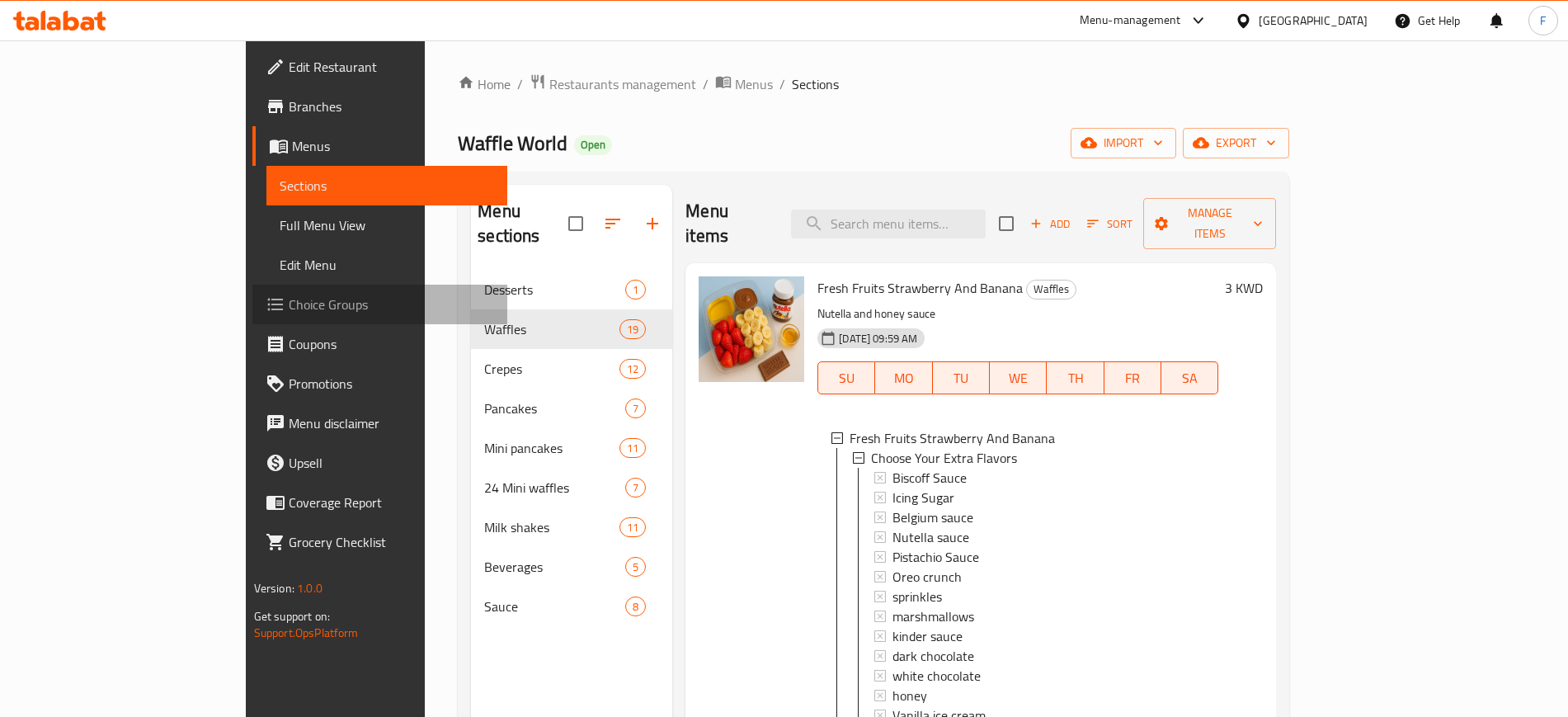
click at [289, 299] on span "Choice Groups" at bounding box center [391, 304] width 205 height 20
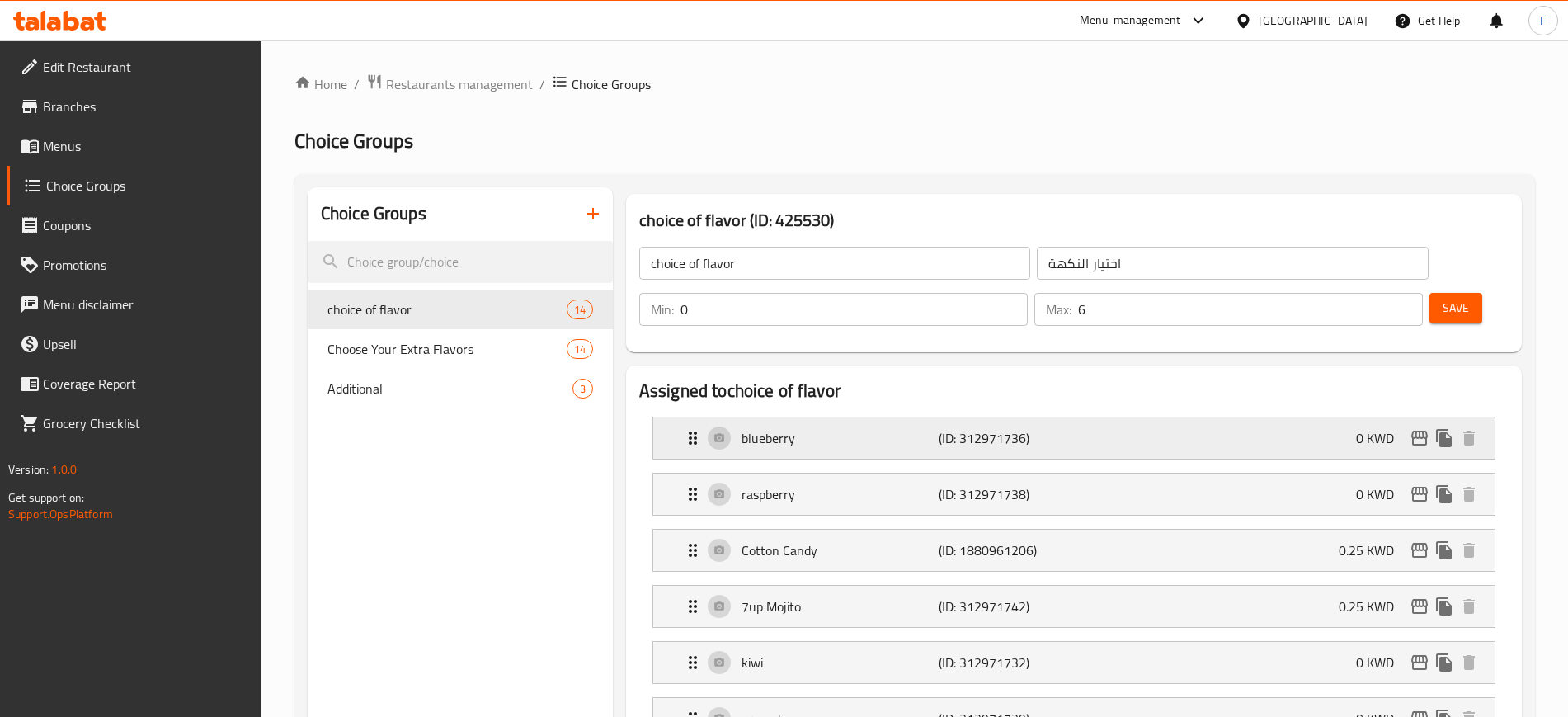
click at [812, 417] on div "blueberry (ID: 312971736) 0 KWD" at bounding box center [1078, 438] width 792 height 42
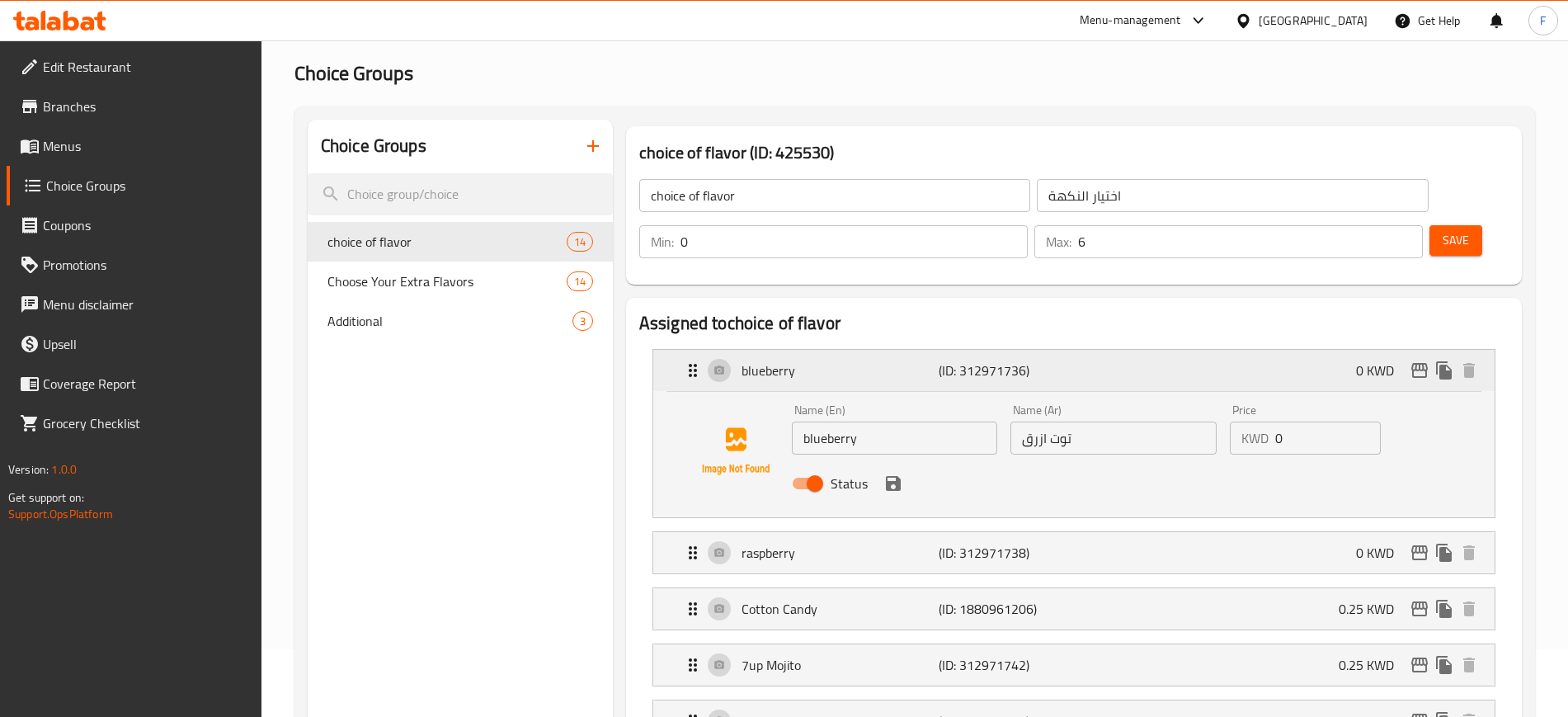
scroll to position [103, 0]
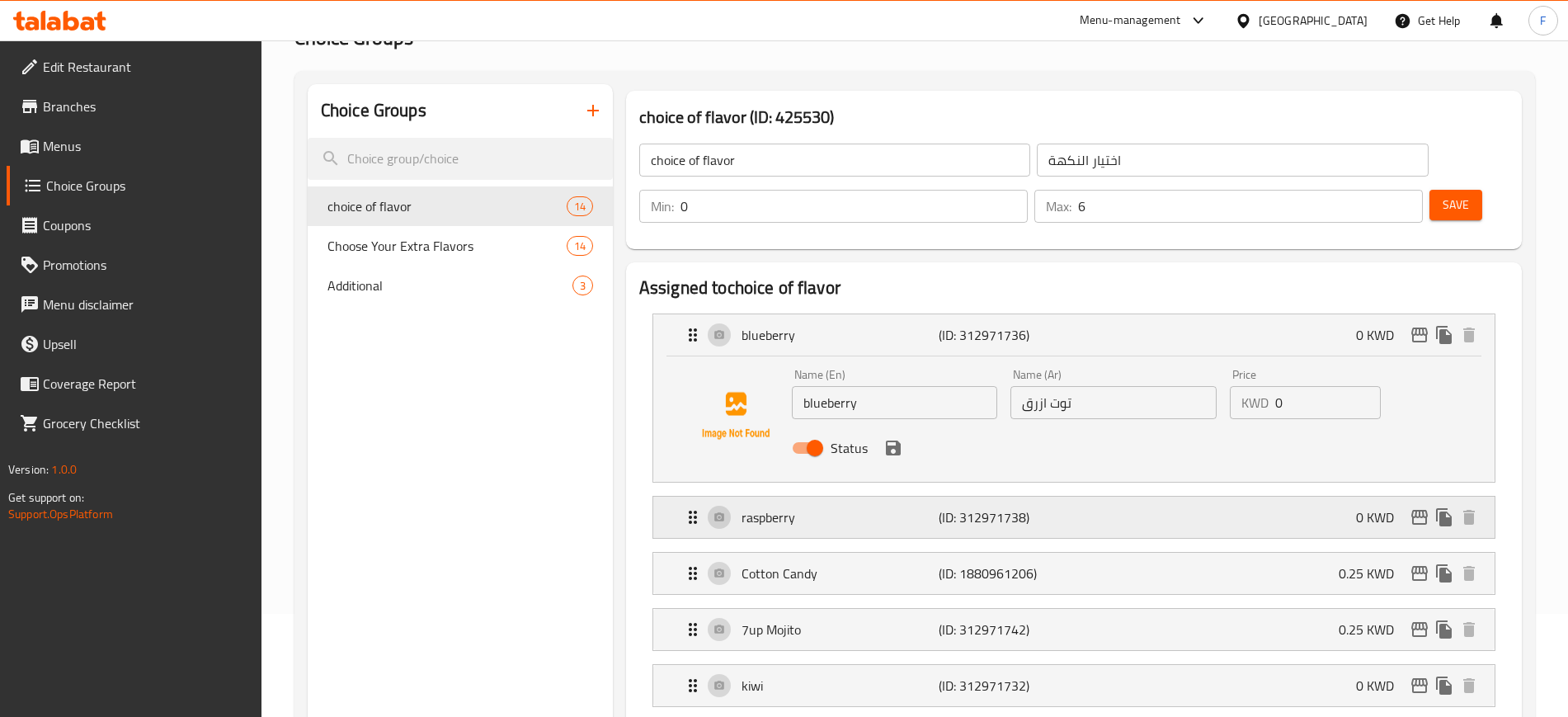
click at [1116, 497] on div "raspberry (ID: 312971738) 0 KWD" at bounding box center [1078, 517] width 792 height 42
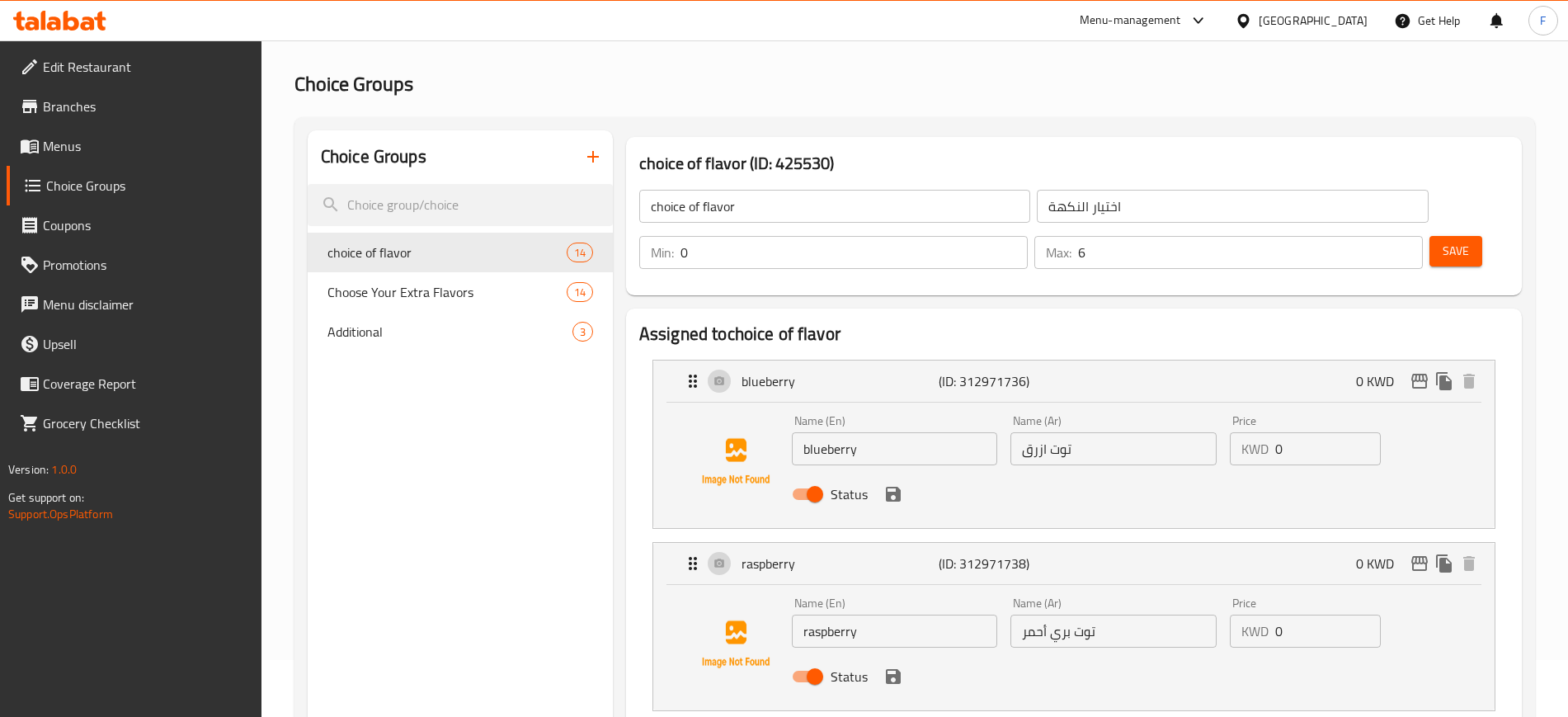
scroll to position [0, 0]
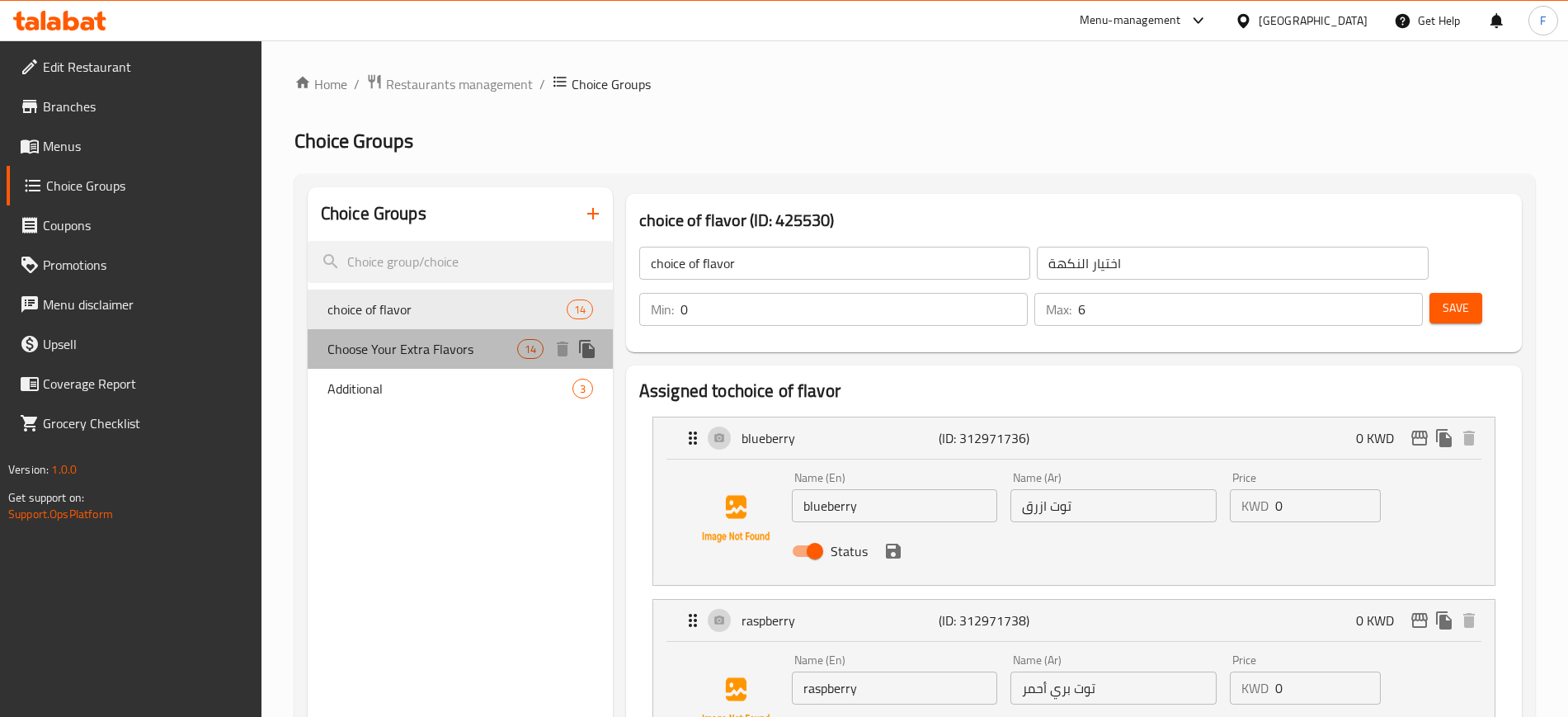
click at [486, 349] on span "Choose Your Extra Flavors" at bounding box center [423, 349] width 190 height 20
type input "Choose Your Extra Flavors"
type input "اختر النكهات الإضافية"
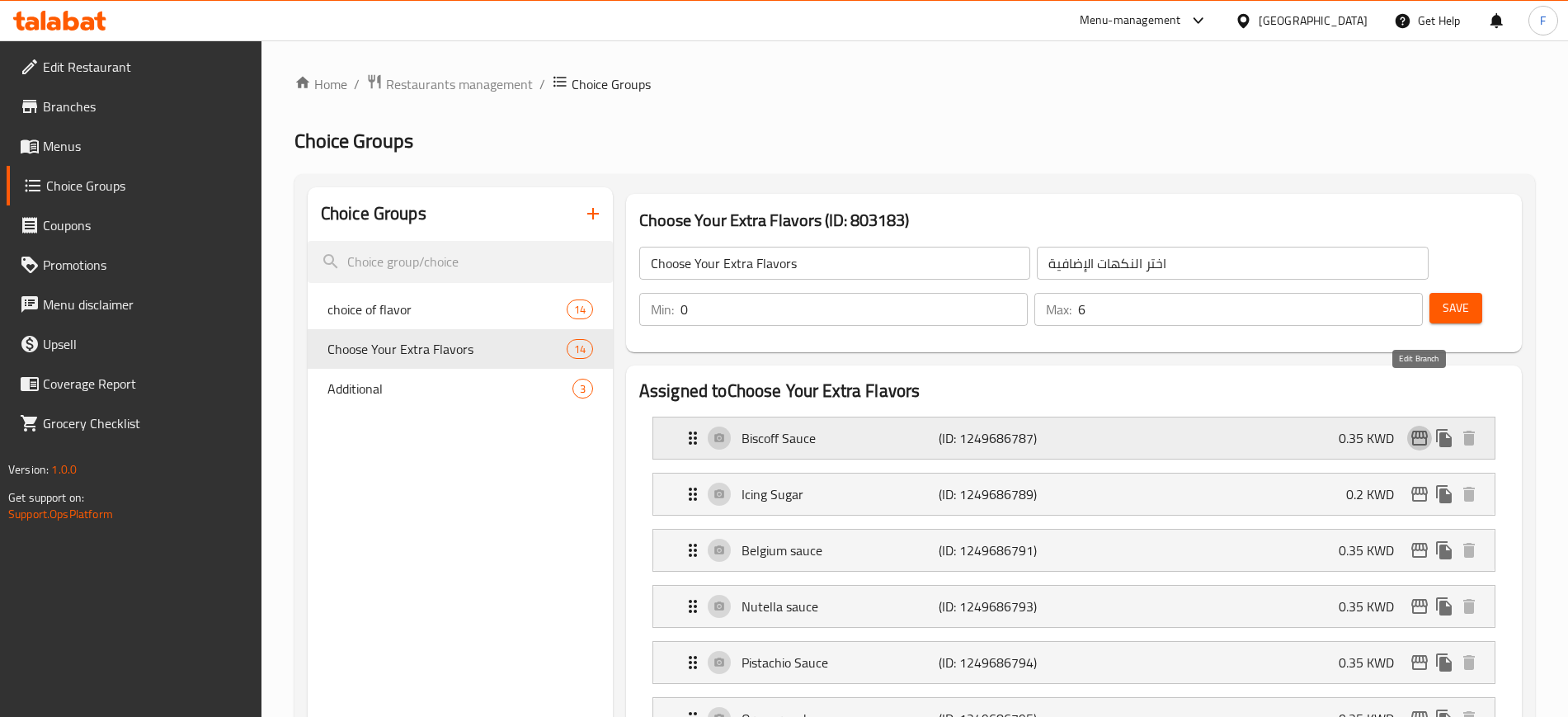
click at [1417, 428] on icon "edit" at bounding box center [1420, 438] width 20 height 20
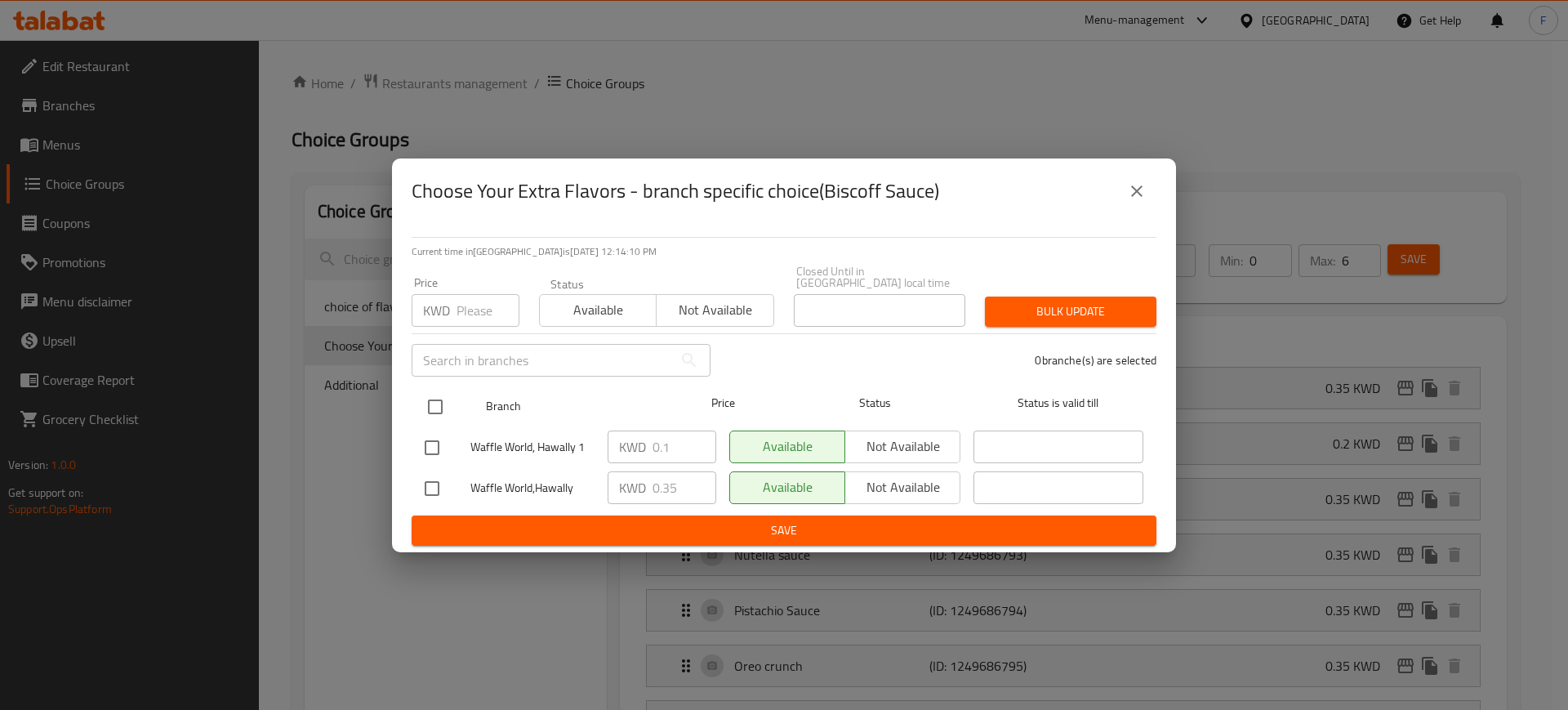
click at [425, 399] on input "checkbox" at bounding box center [436, 407] width 34 height 34
checkbox input "true"
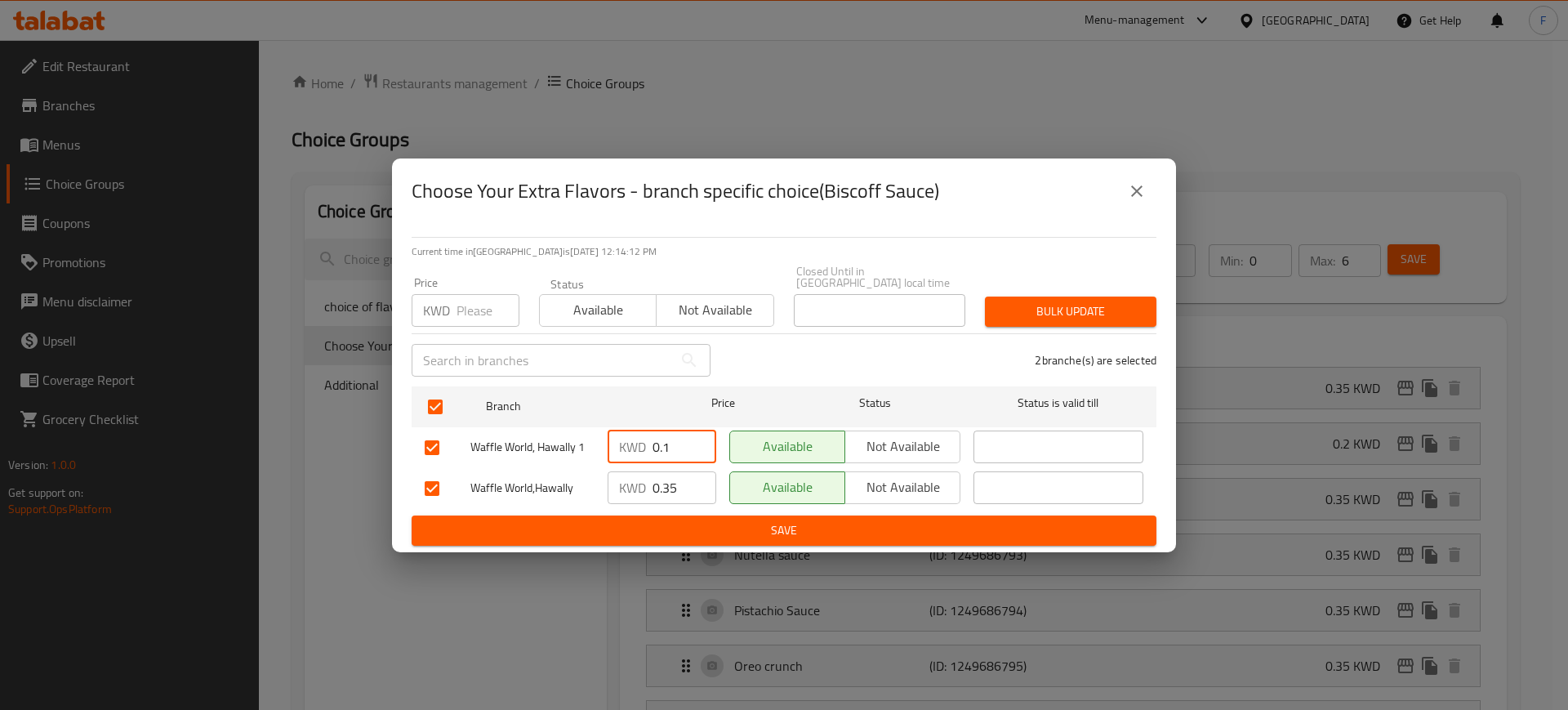
drag, startPoint x: 683, startPoint y: 439, endPoint x: 665, endPoint y: 439, distance: 18.0
click at [665, 439] on input "0.1" at bounding box center [684, 446] width 64 height 33
type input "0.35"
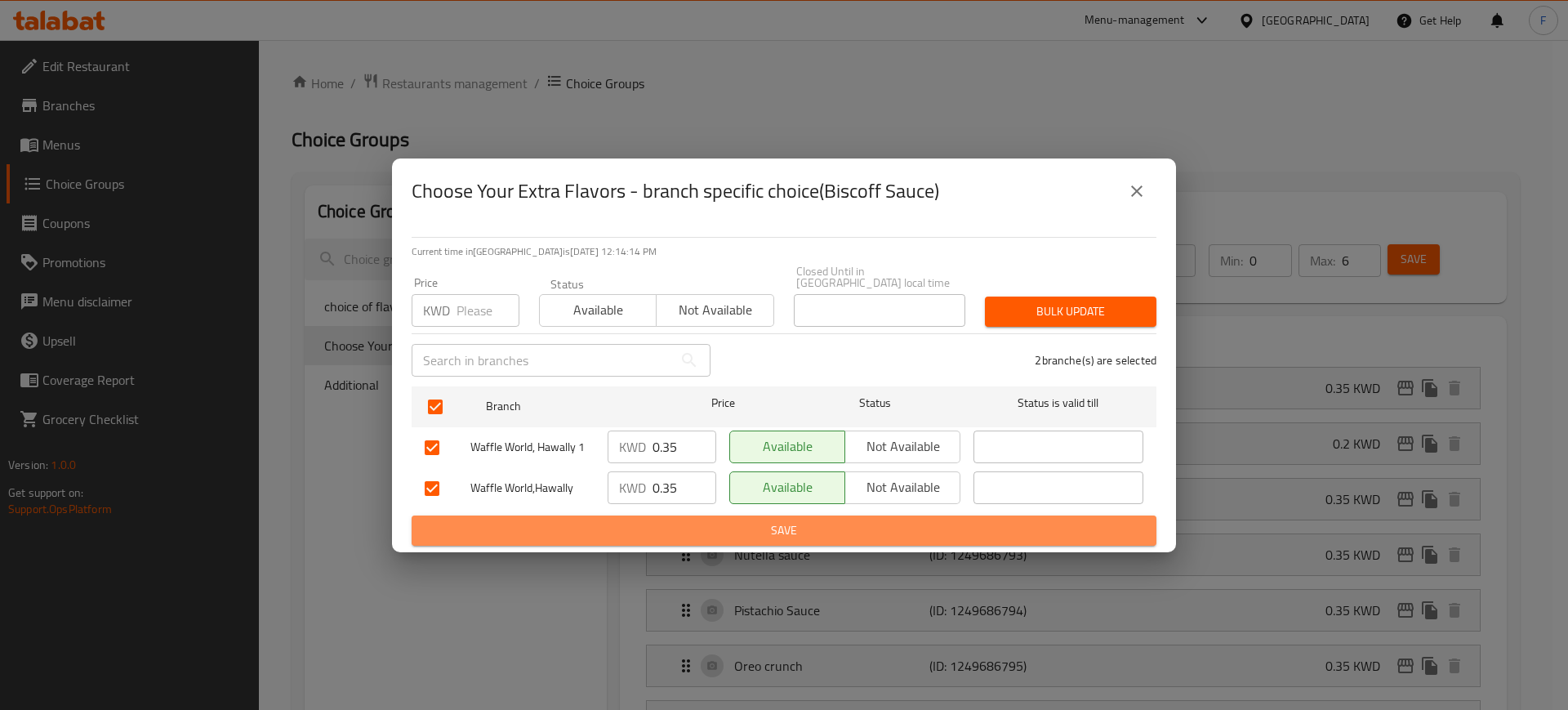
click at [770, 522] on span "Save" at bounding box center [784, 530] width 719 height 21
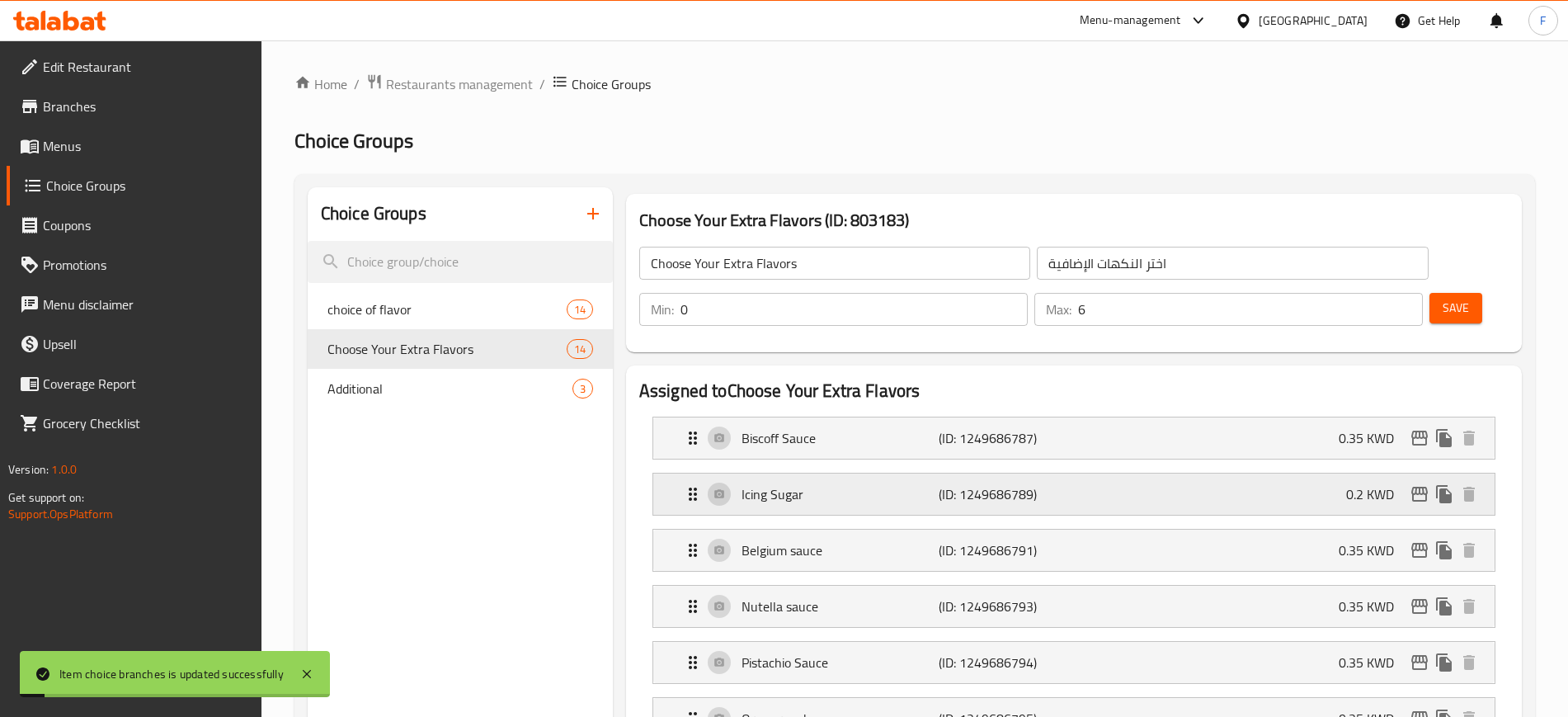
click at [1132, 473] on div "Icing Sugar (ID: 1249686789) 0.2 KWD" at bounding box center [1078, 494] width 792 height 42
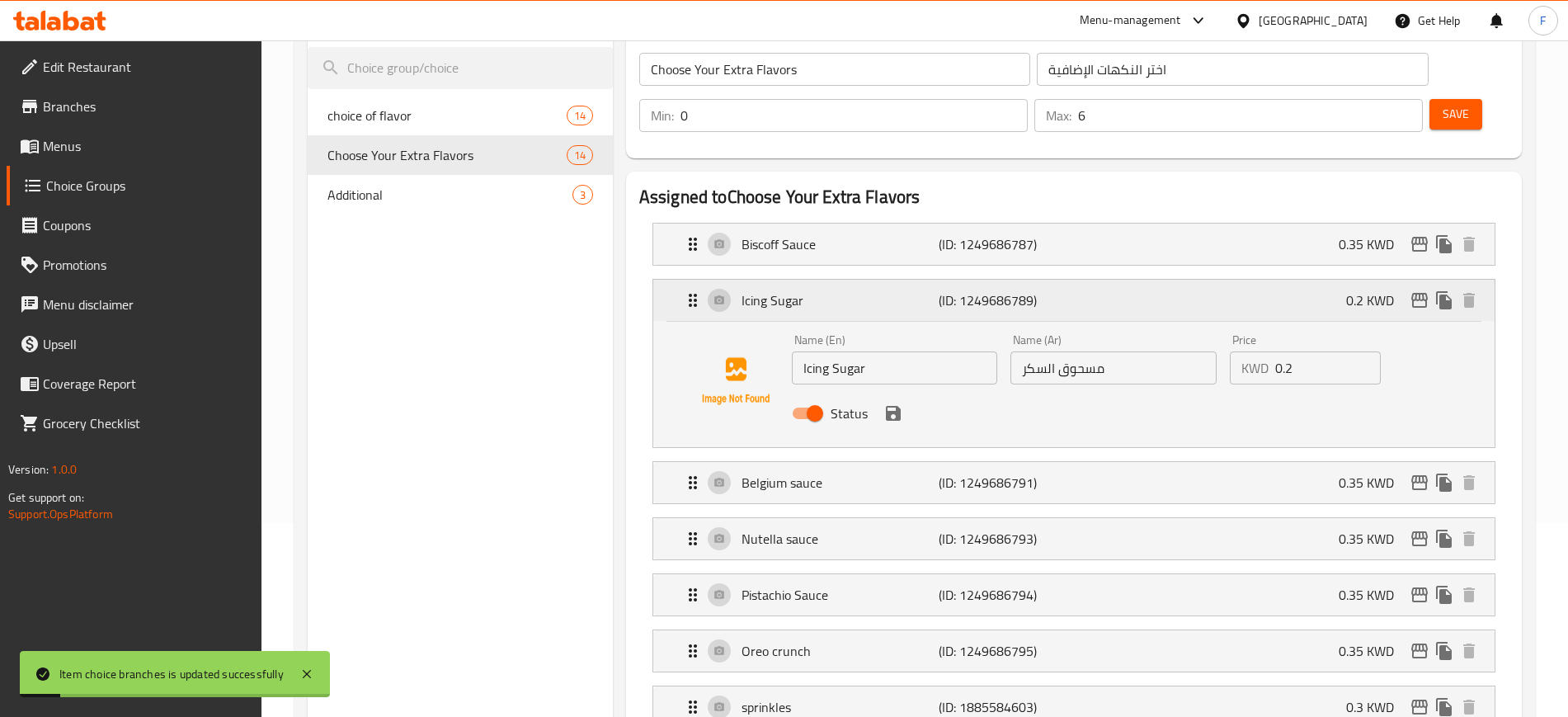
scroll to position [206, 0]
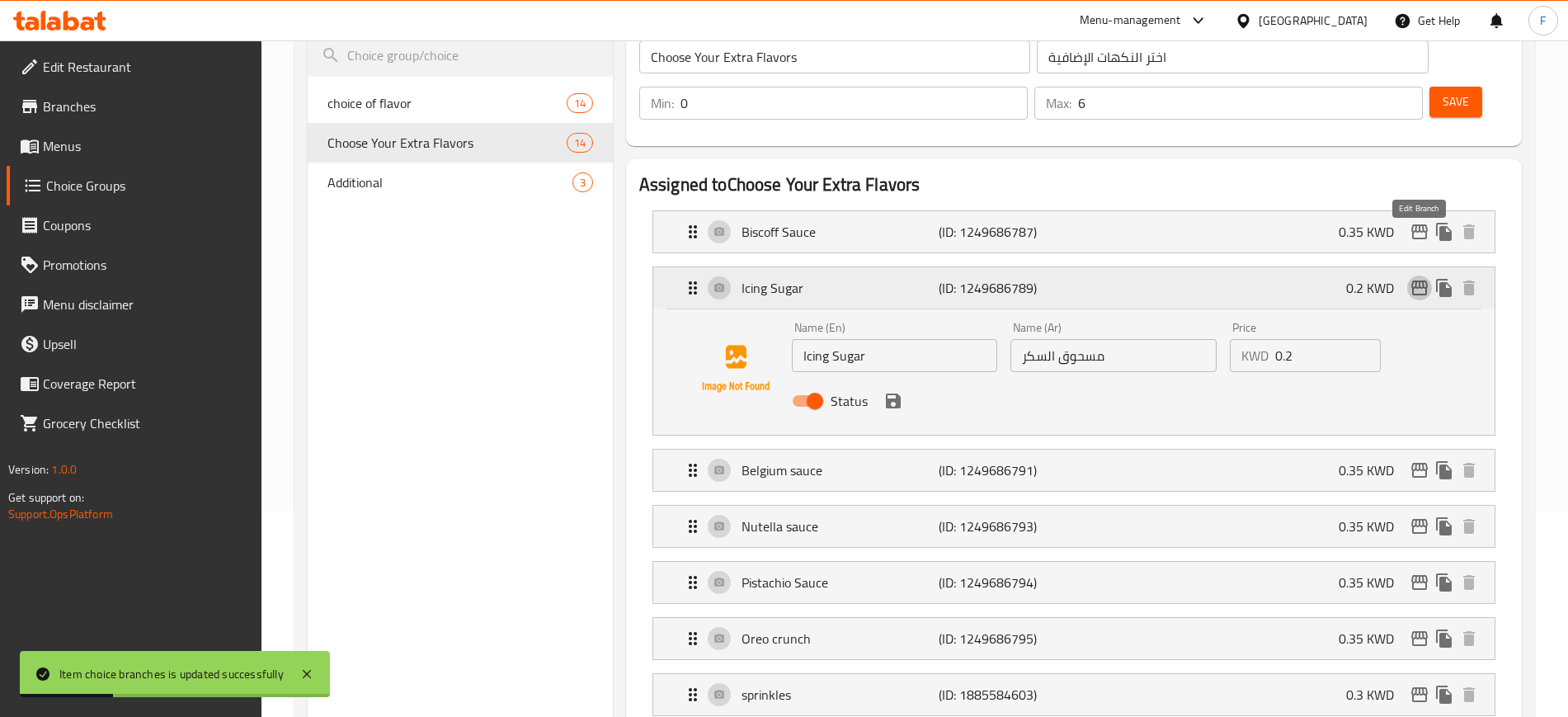
click at [1414, 278] on icon "edit" at bounding box center [1420, 288] width 20 height 20
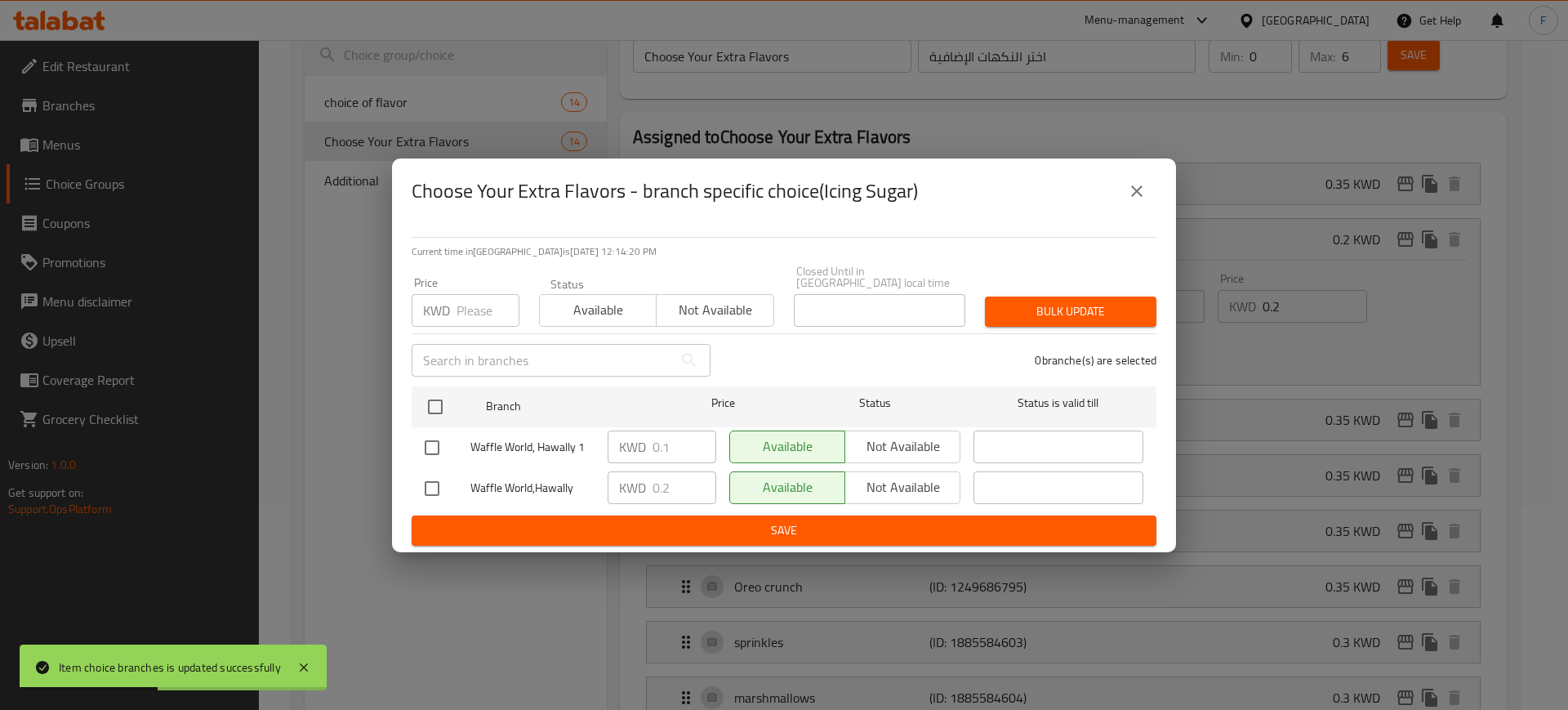
drag, startPoint x: 436, startPoint y: 437, endPoint x: 478, endPoint y: 440, distance: 42.1
click at [437, 437] on input "checkbox" at bounding box center [432, 447] width 34 height 34
checkbox input "true"
drag, startPoint x: 684, startPoint y: 431, endPoint x: 665, endPoint y: 427, distance: 19.4
click at [665, 430] on input "0.1" at bounding box center [684, 446] width 64 height 33
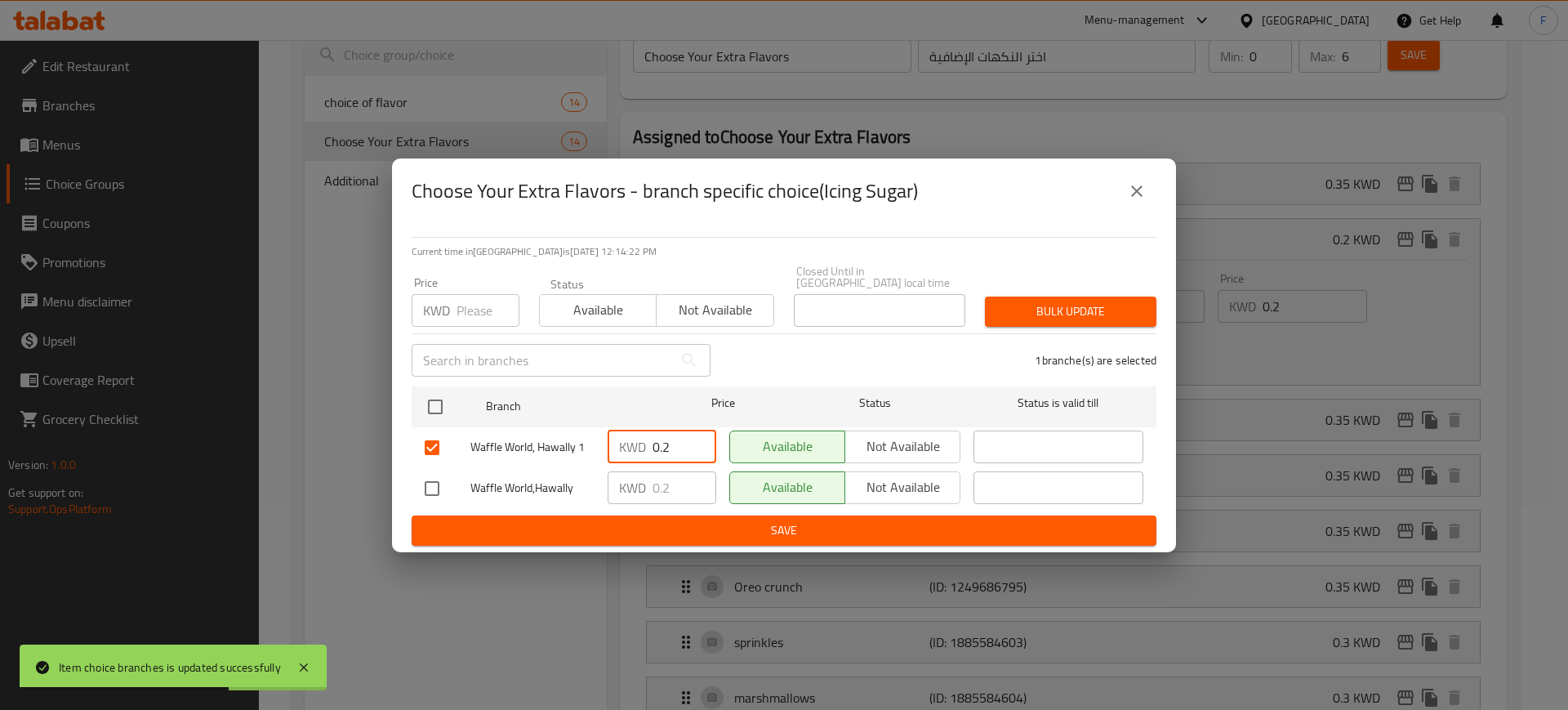
type input "0.2"
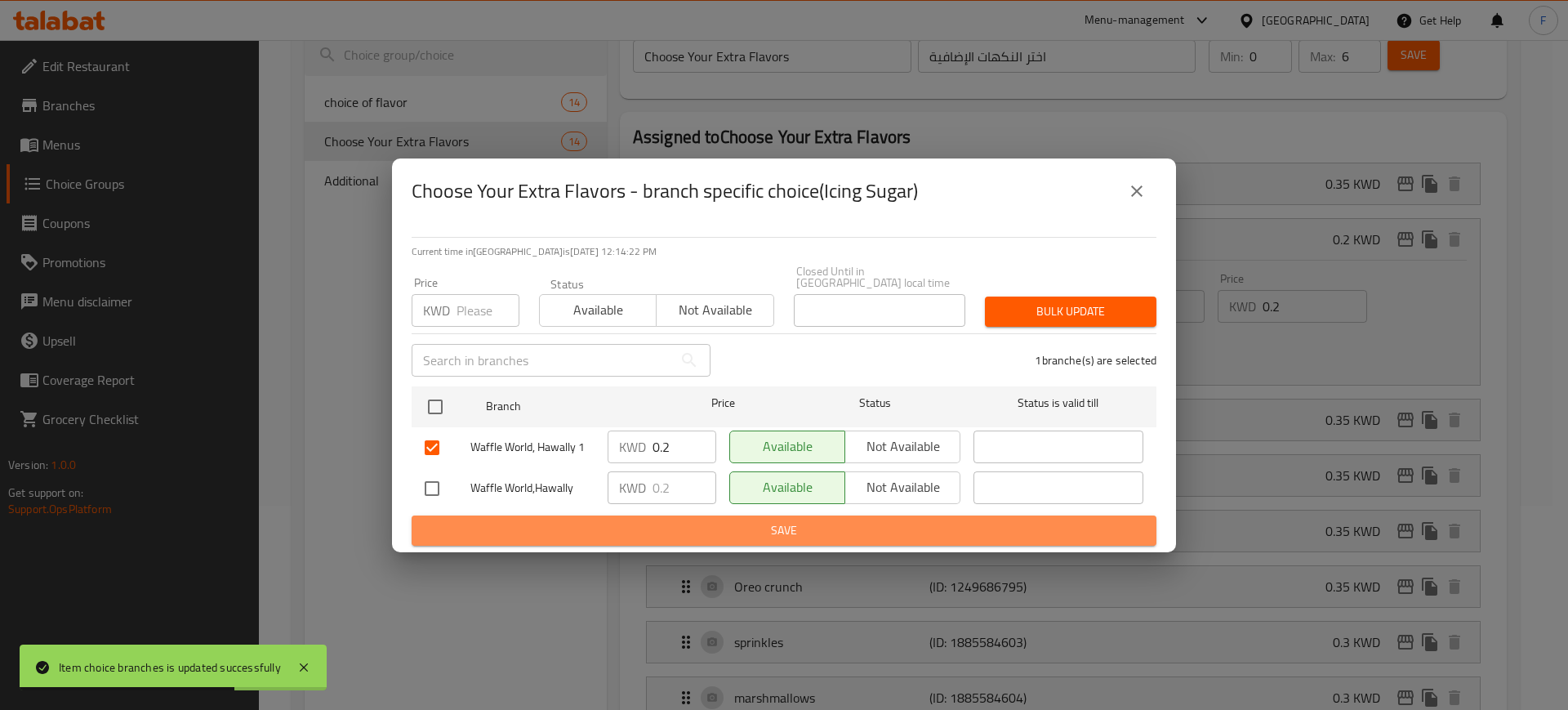
click at [709, 521] on span "Save" at bounding box center [784, 530] width 719 height 21
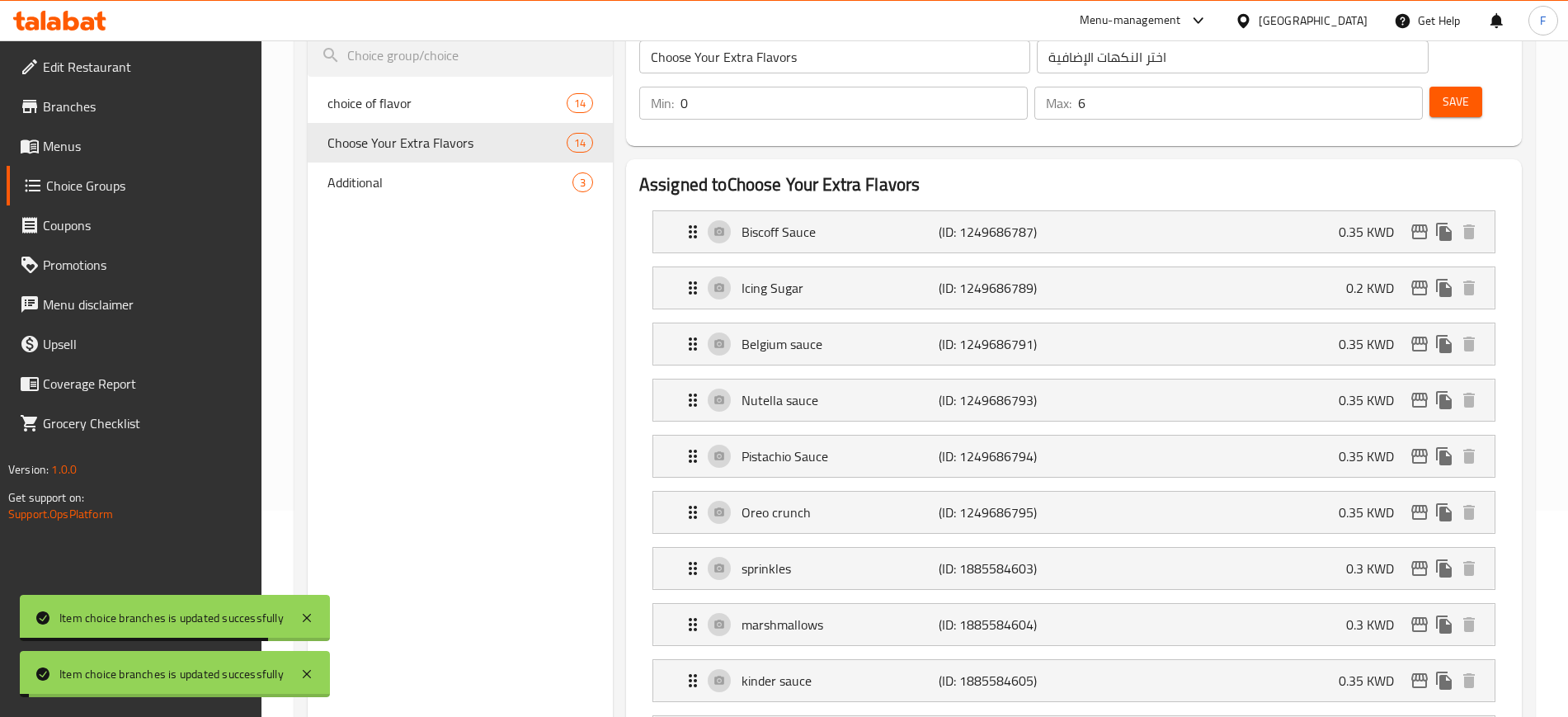
click at [1301, 435] on div "Pistachio Sauce (ID: 1249686794) 0.35 KWD" at bounding box center [1078, 456] width 792 height 42
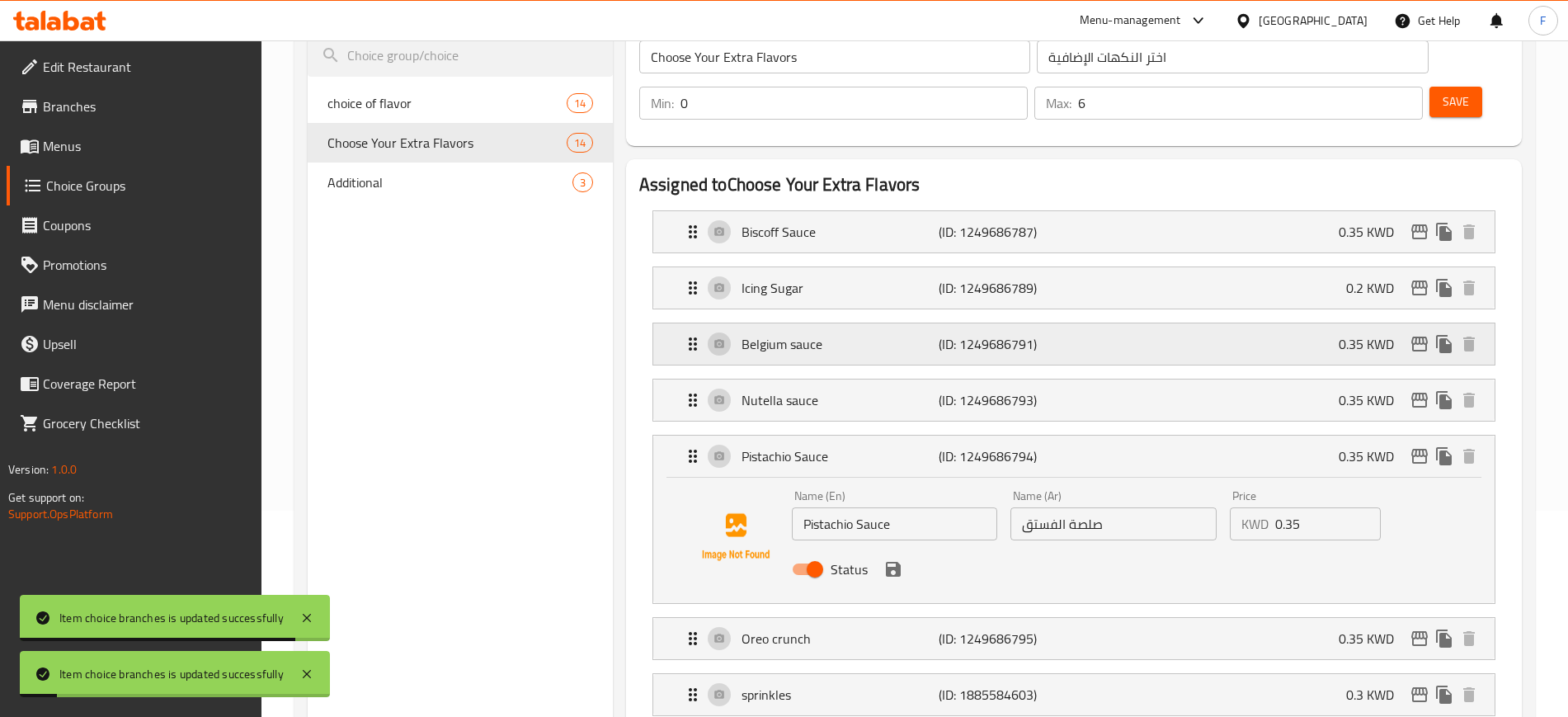
click at [1298, 323] on div "Belgium sauce (ID: 1249686791) 0.35 KWD" at bounding box center [1078, 344] width 792 height 42
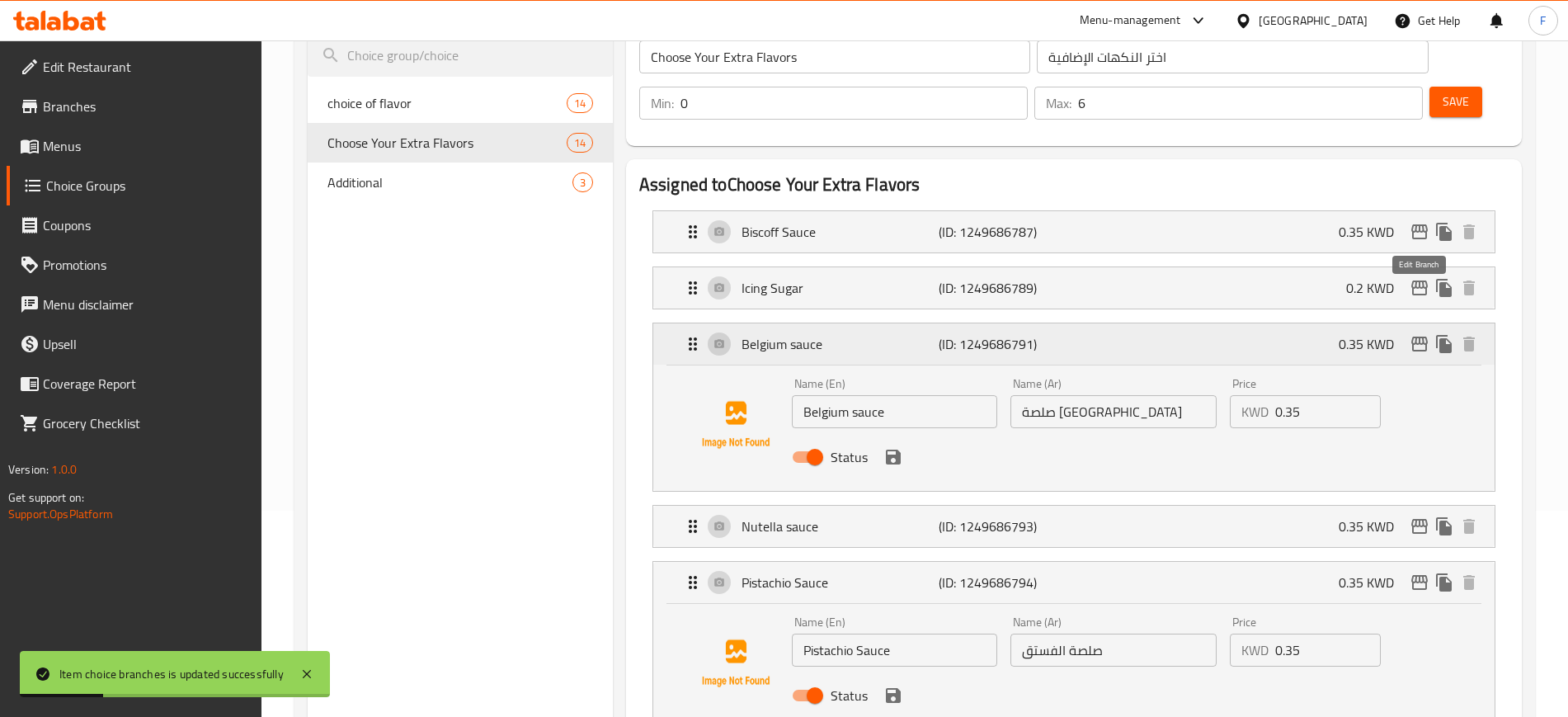
click at [1422, 337] on icon "edit" at bounding box center [1419, 344] width 16 height 14
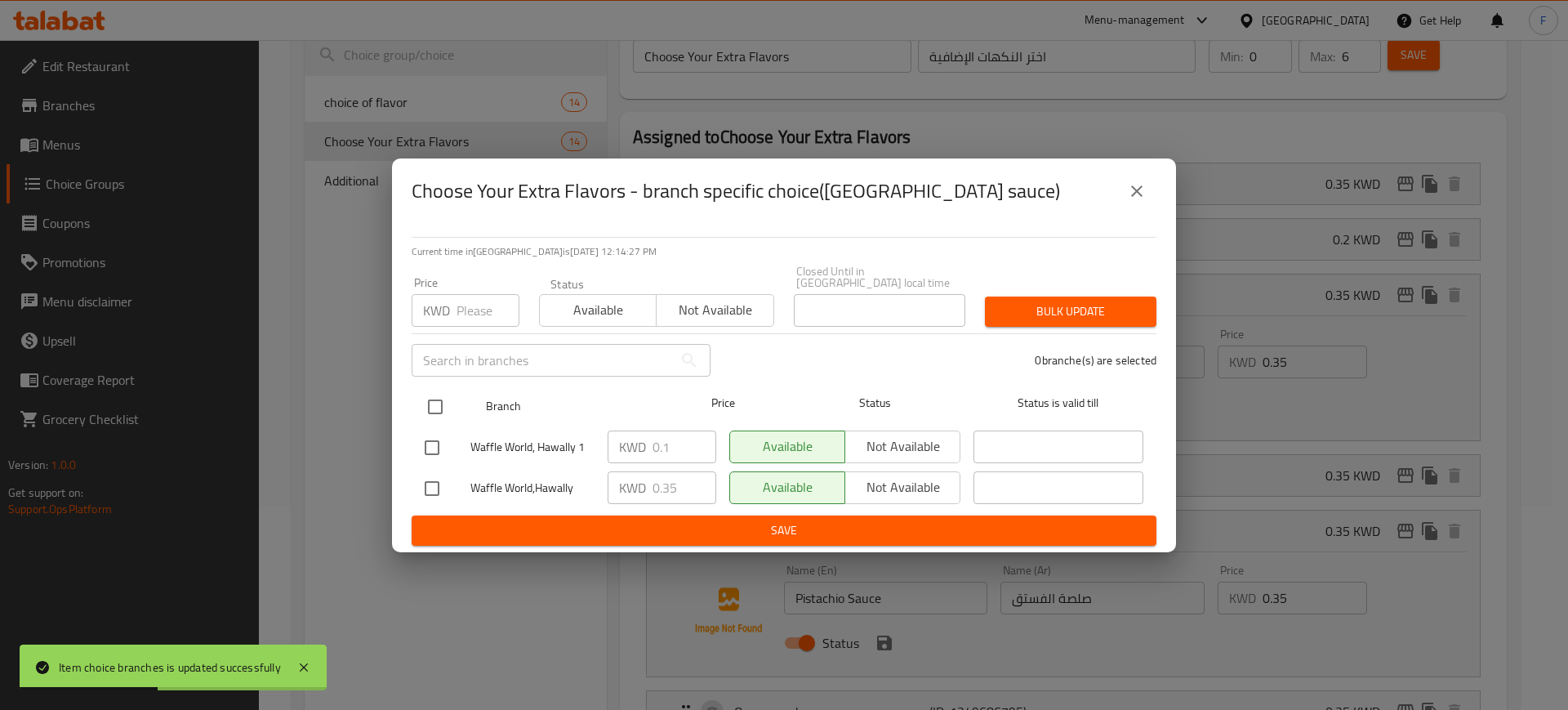
click at [437, 400] on input "checkbox" at bounding box center [436, 407] width 34 height 34
checkbox input "true"
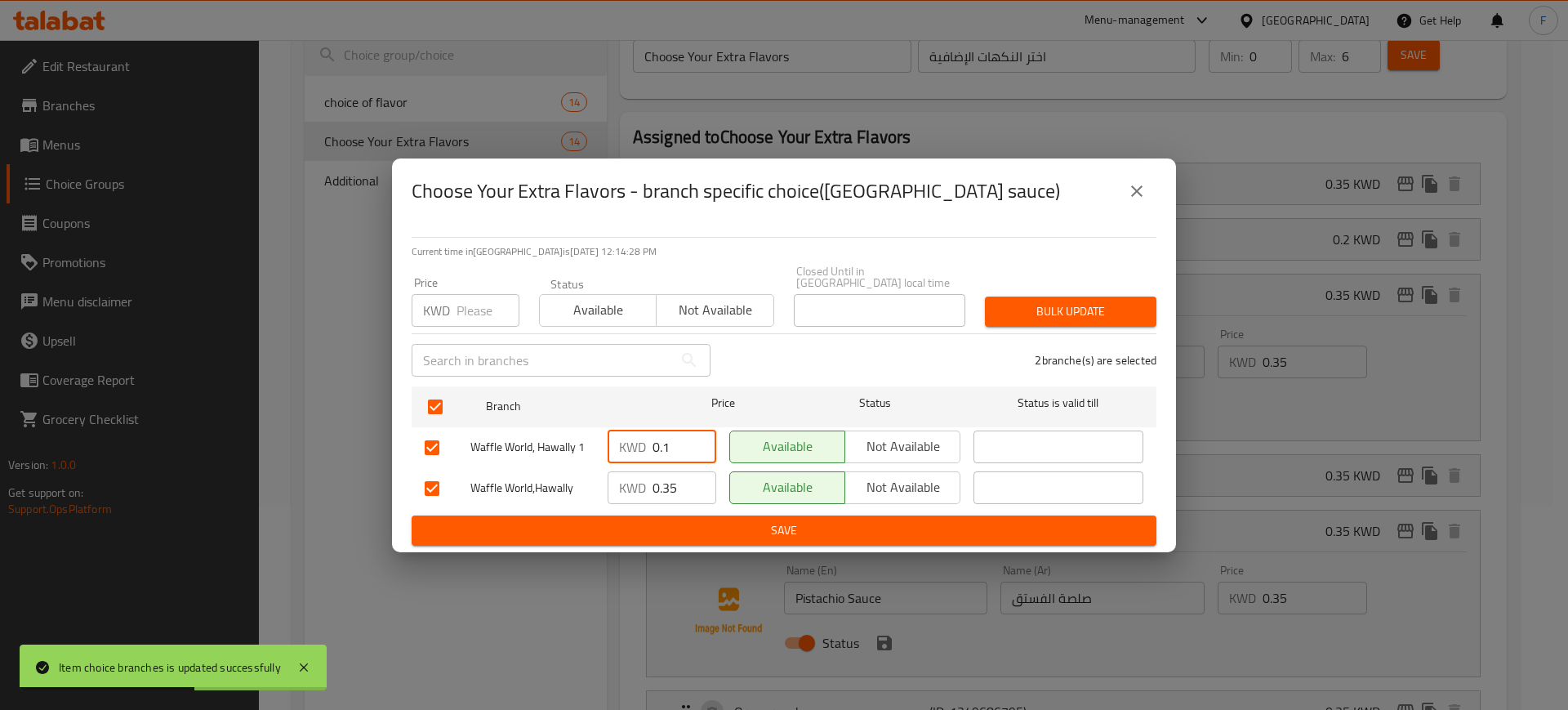
click at [660, 442] on input "0.1" at bounding box center [684, 446] width 64 height 33
click at [663, 442] on input "0.1" at bounding box center [684, 446] width 64 height 33
type input "0.35"
click at [674, 520] on span "Save" at bounding box center [784, 530] width 719 height 21
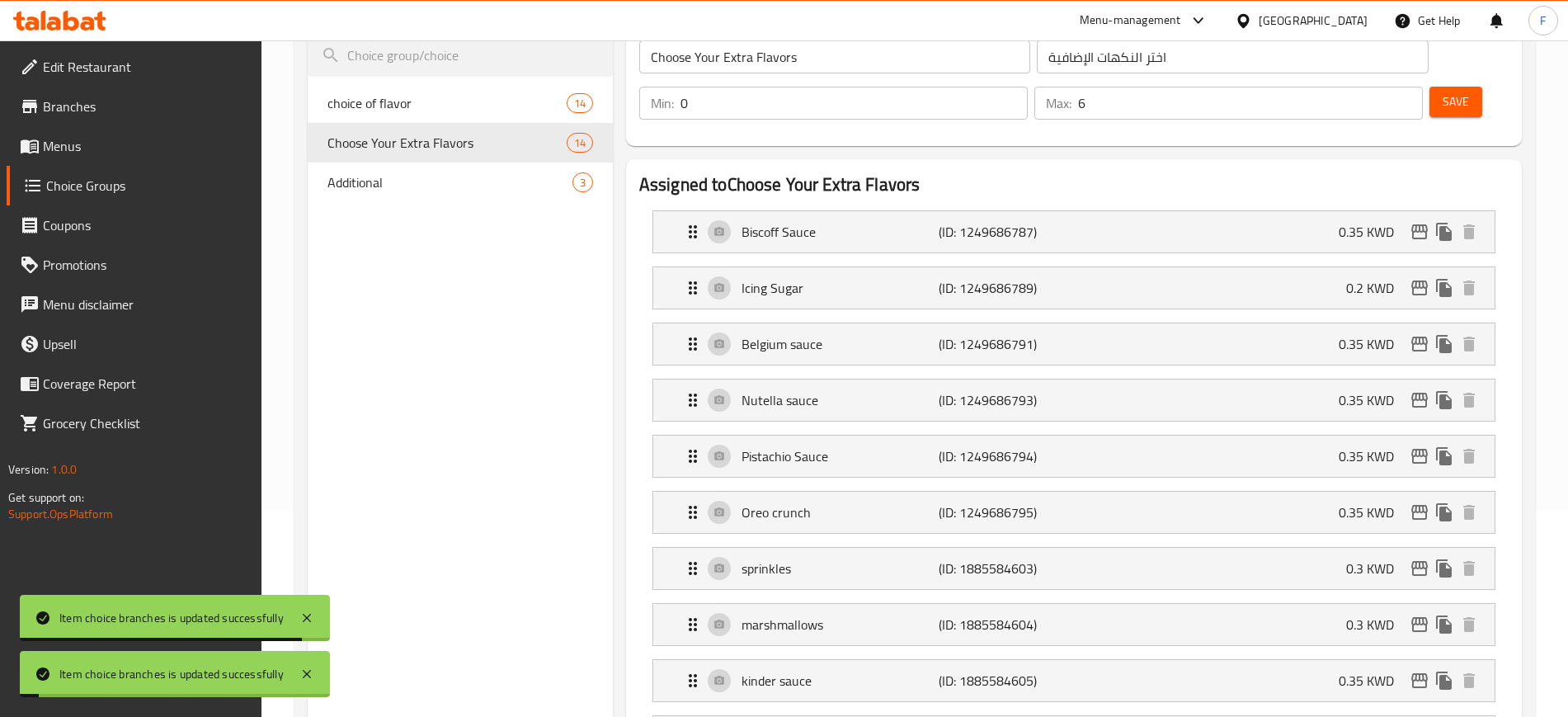
click at [1293, 540] on li "sprinkles (ID: 1885584603) 0.3 KWD Name (En) sprinkles Name (En) Name (Ar) زينة…" at bounding box center [1074, 568] width 869 height 56
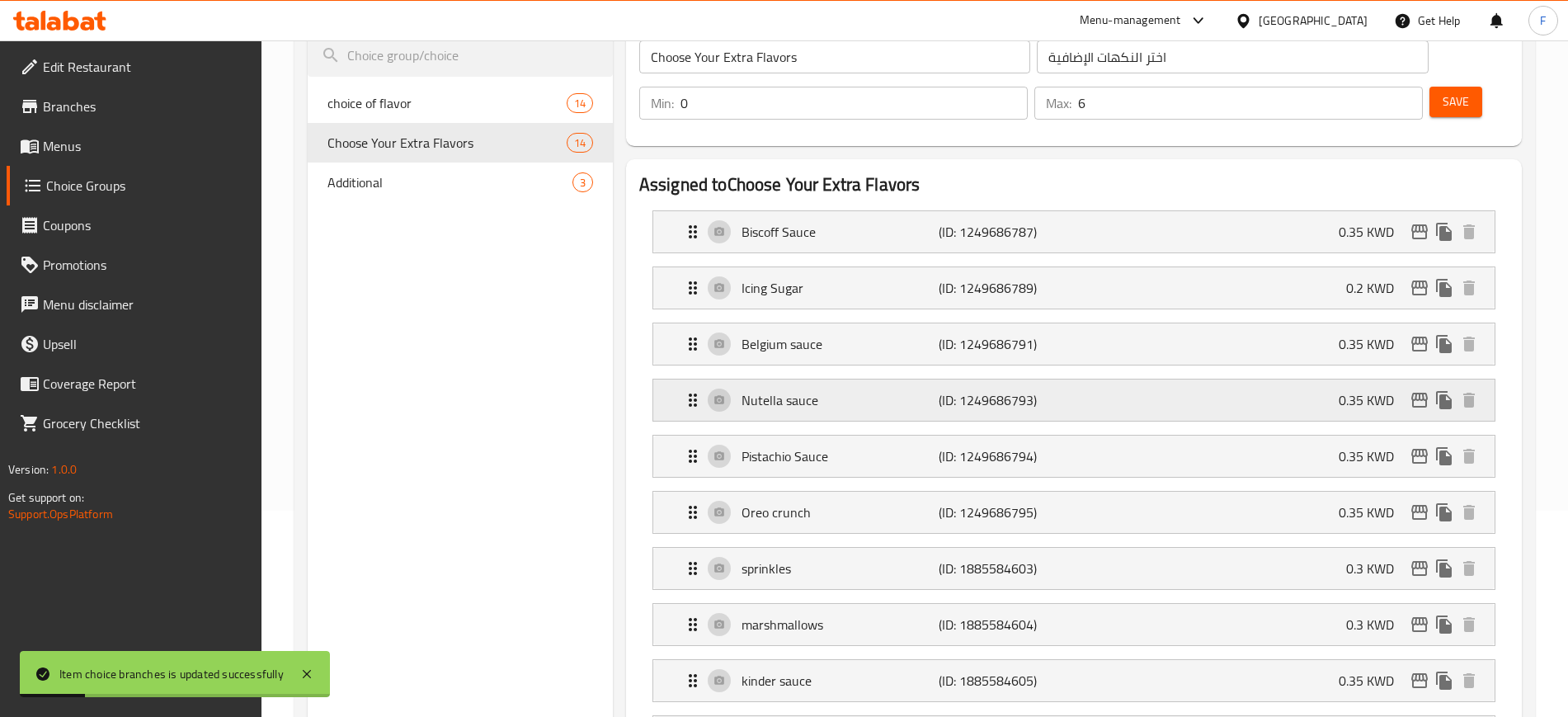
click at [1311, 379] on div "Nutella sauce (ID: 1249686793) 0.35 KWD" at bounding box center [1078, 400] width 792 height 42
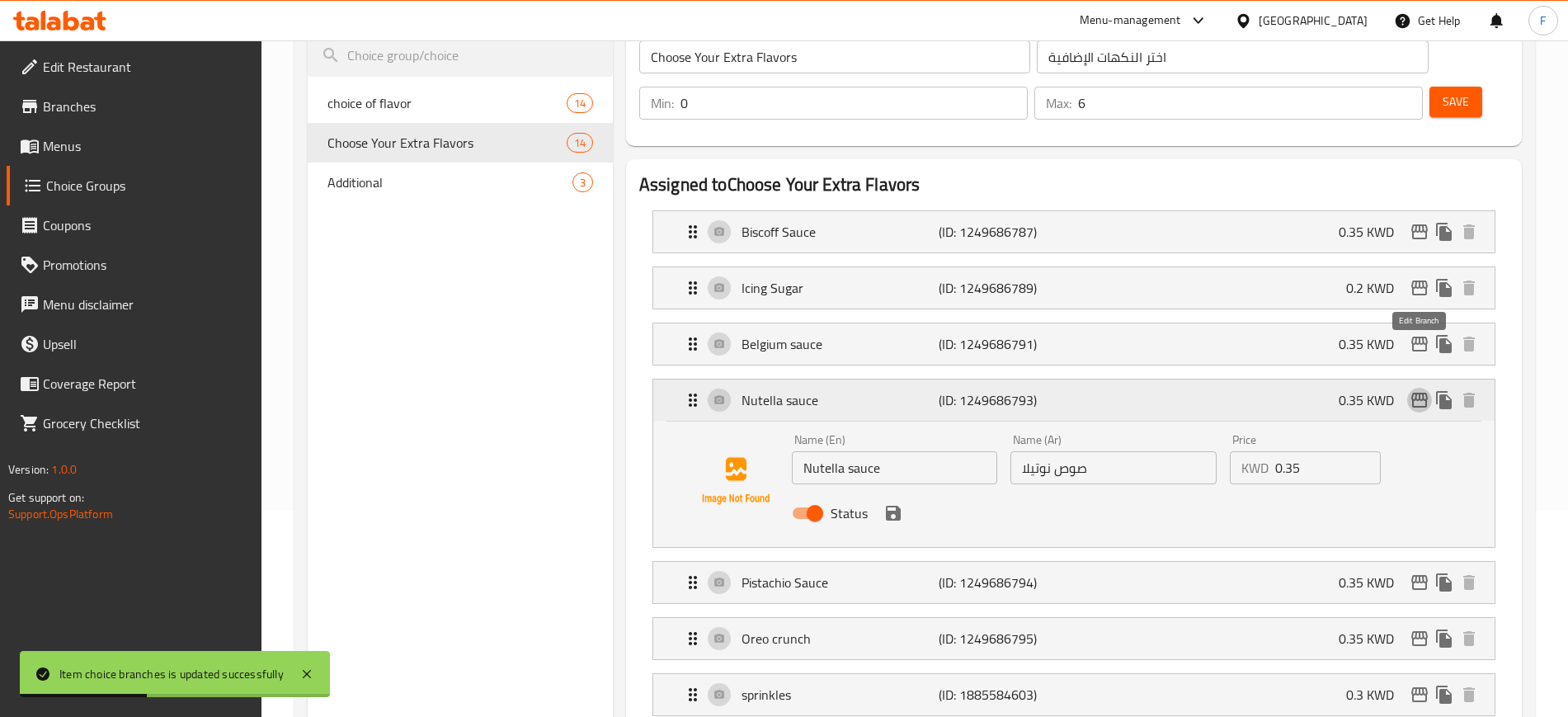
click at [1411, 390] on icon "edit" at bounding box center [1420, 400] width 20 height 20
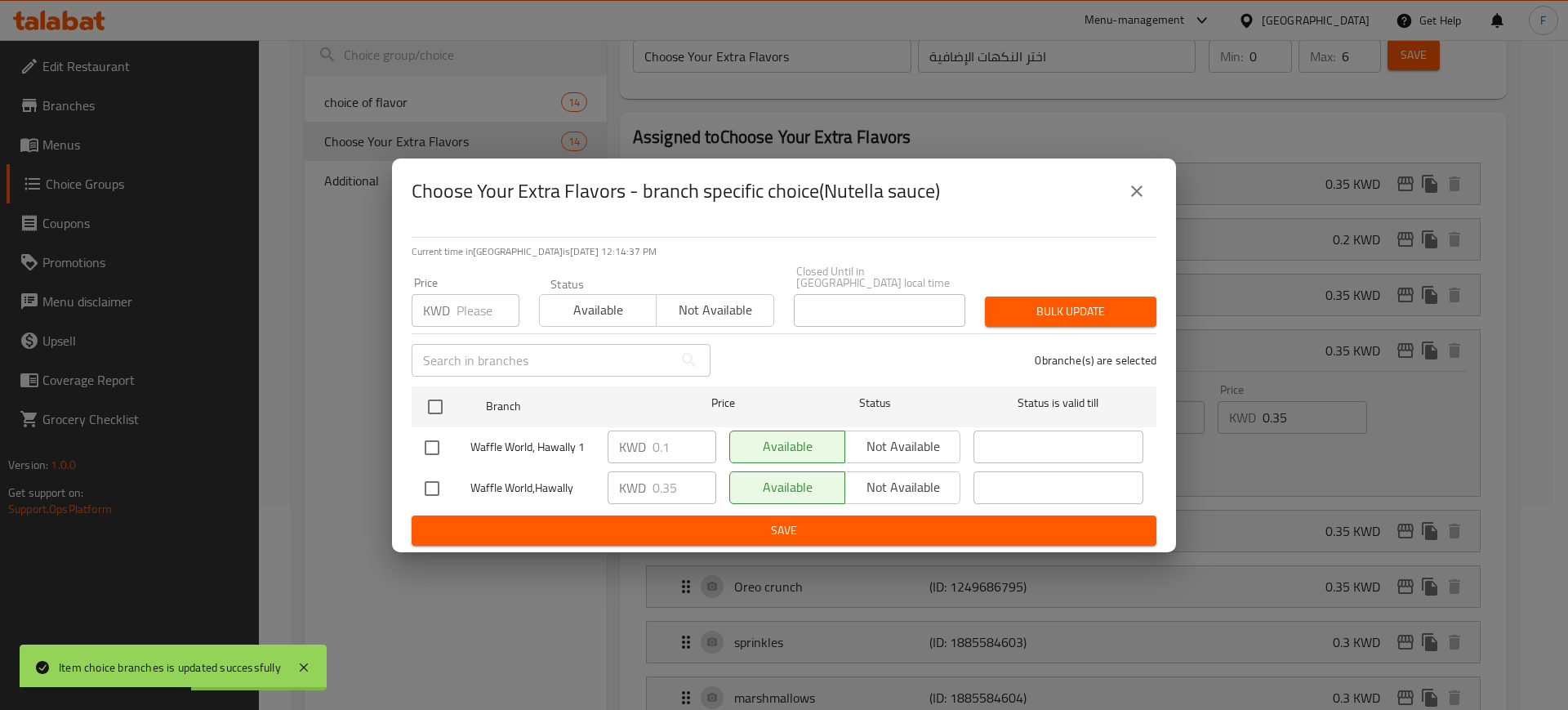
drag, startPoint x: 433, startPoint y: 431, endPoint x: 692, endPoint y: 447, distance: 259.5
click at [436, 431] on input "checkbox" at bounding box center [432, 447] width 34 height 34
checkbox input "true"
click at [682, 442] on input "0.1" at bounding box center [684, 446] width 64 height 33
type input "0.35"
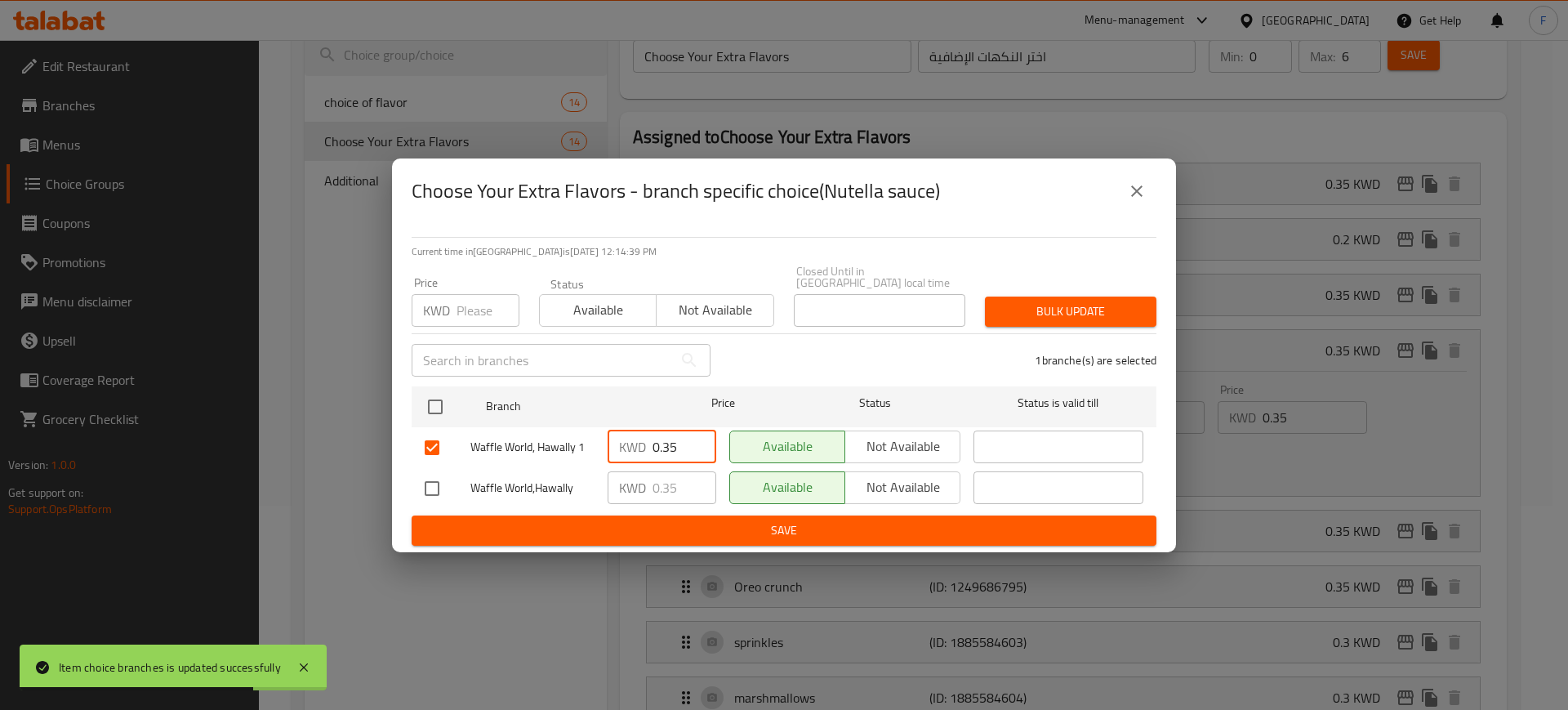
click at [704, 520] on span "Save" at bounding box center [784, 530] width 719 height 21
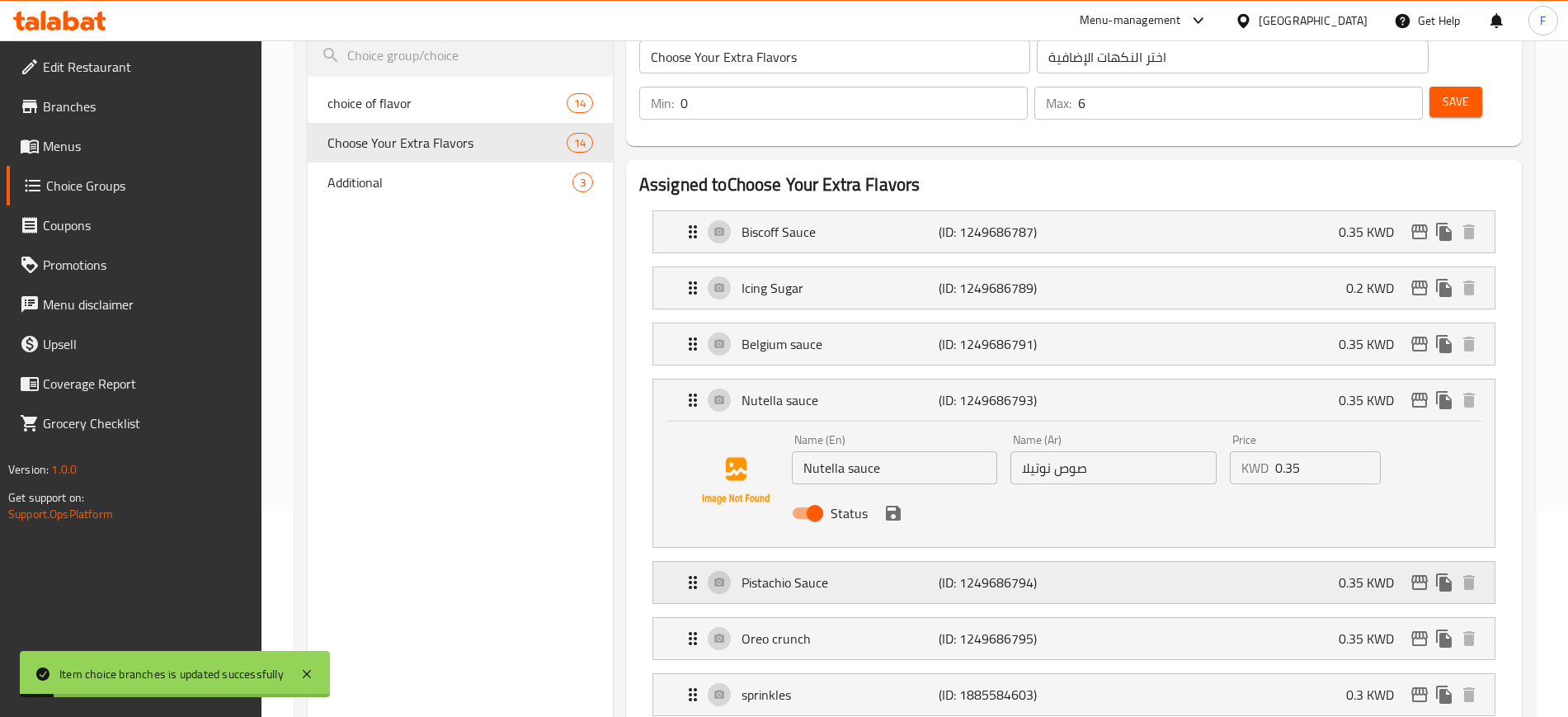
click at [1225, 562] on div "Pistachio Sauce (ID: 1249686794) 0.35 KWD" at bounding box center [1078, 582] width 792 height 42
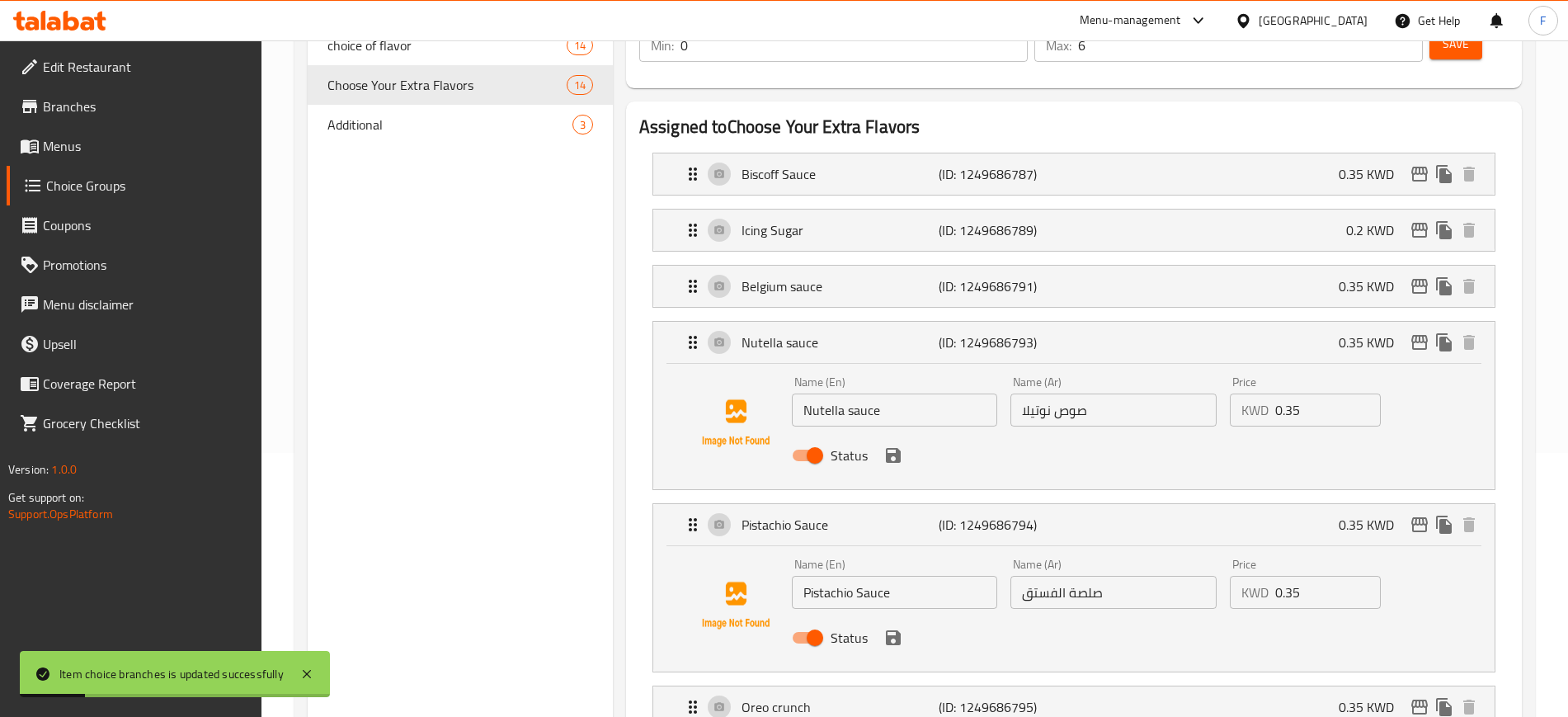
scroll to position [309, 0]
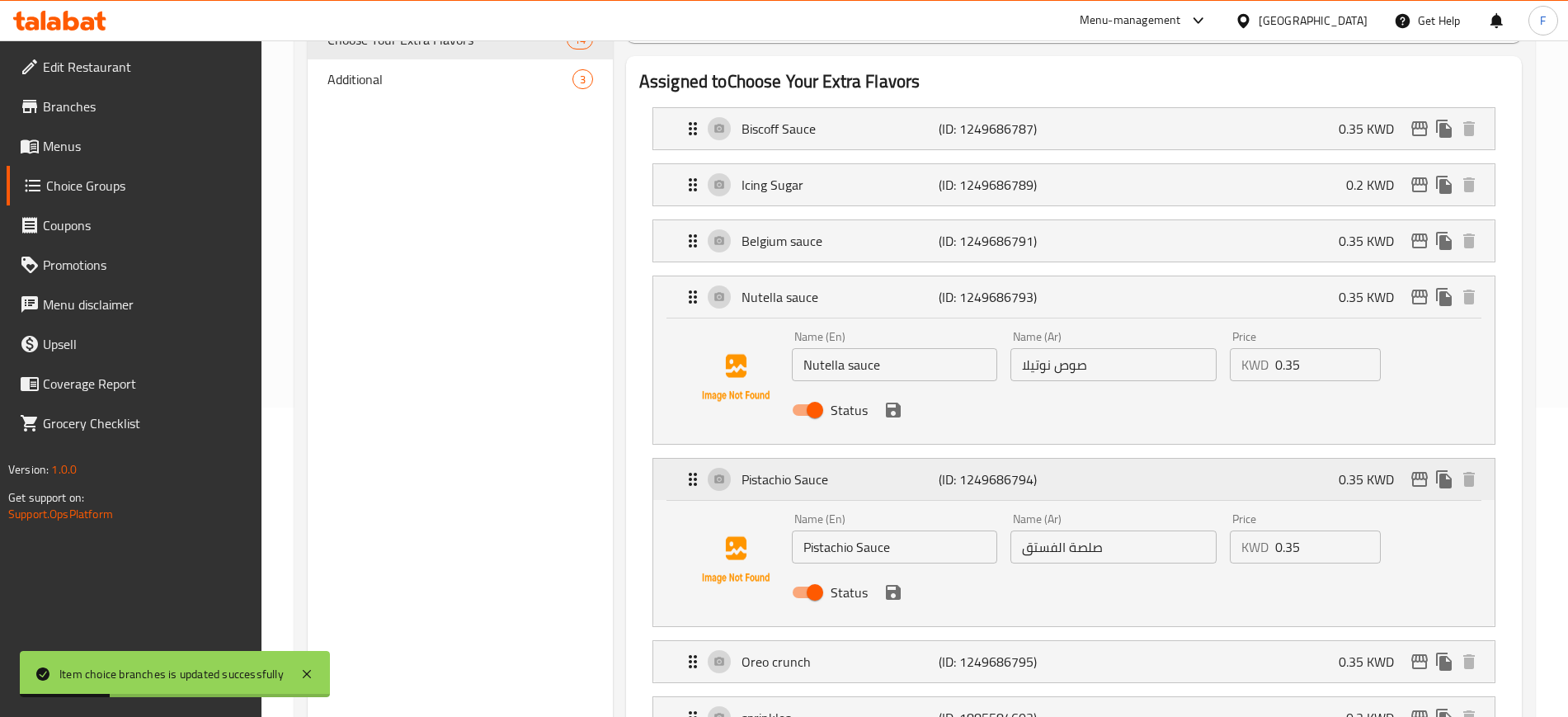
click at [1414, 470] on icon "edit" at bounding box center [1420, 480] width 20 height 20
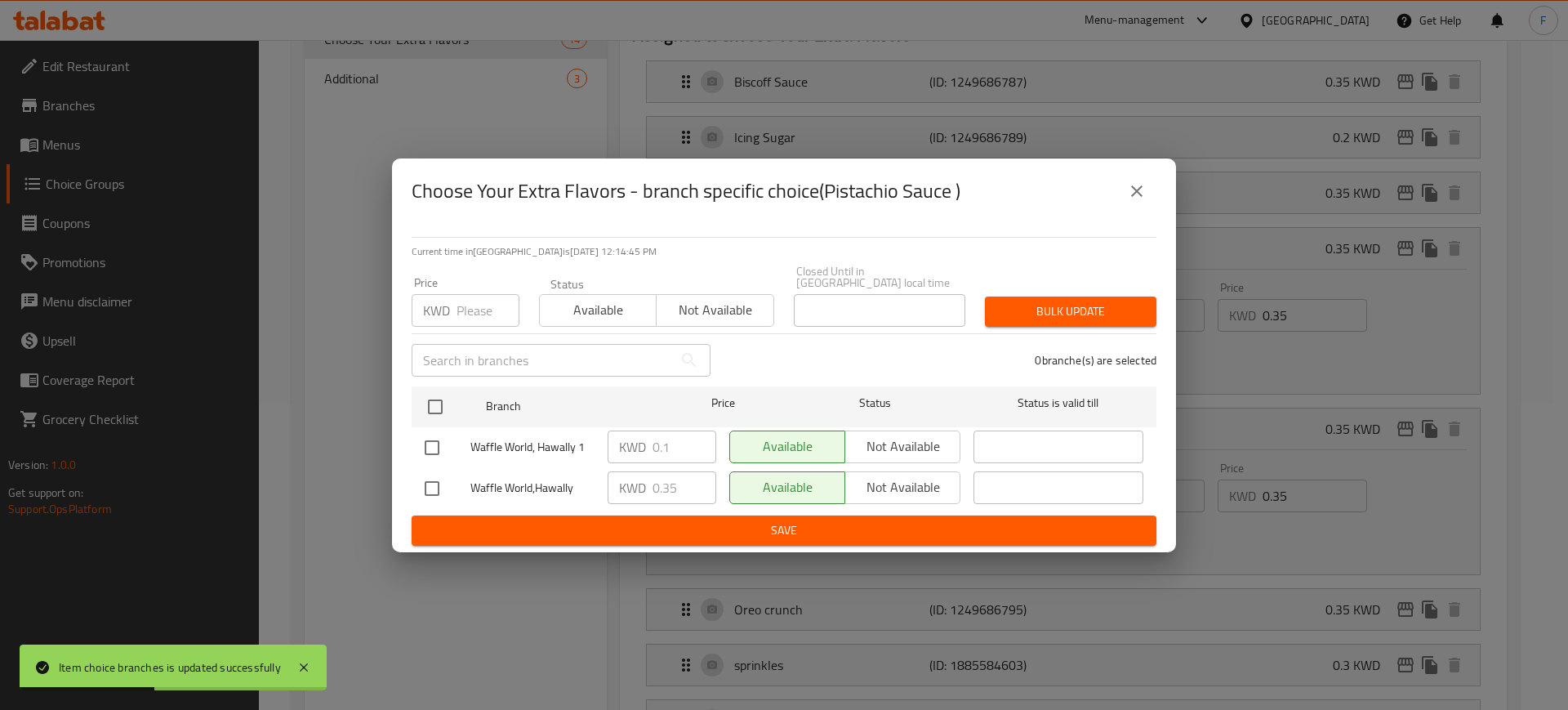
click at [429, 442] on input "checkbox" at bounding box center [432, 447] width 34 height 34
checkbox input "true"
click at [666, 446] on input "0.1" at bounding box center [684, 446] width 64 height 33
type input "0.35"
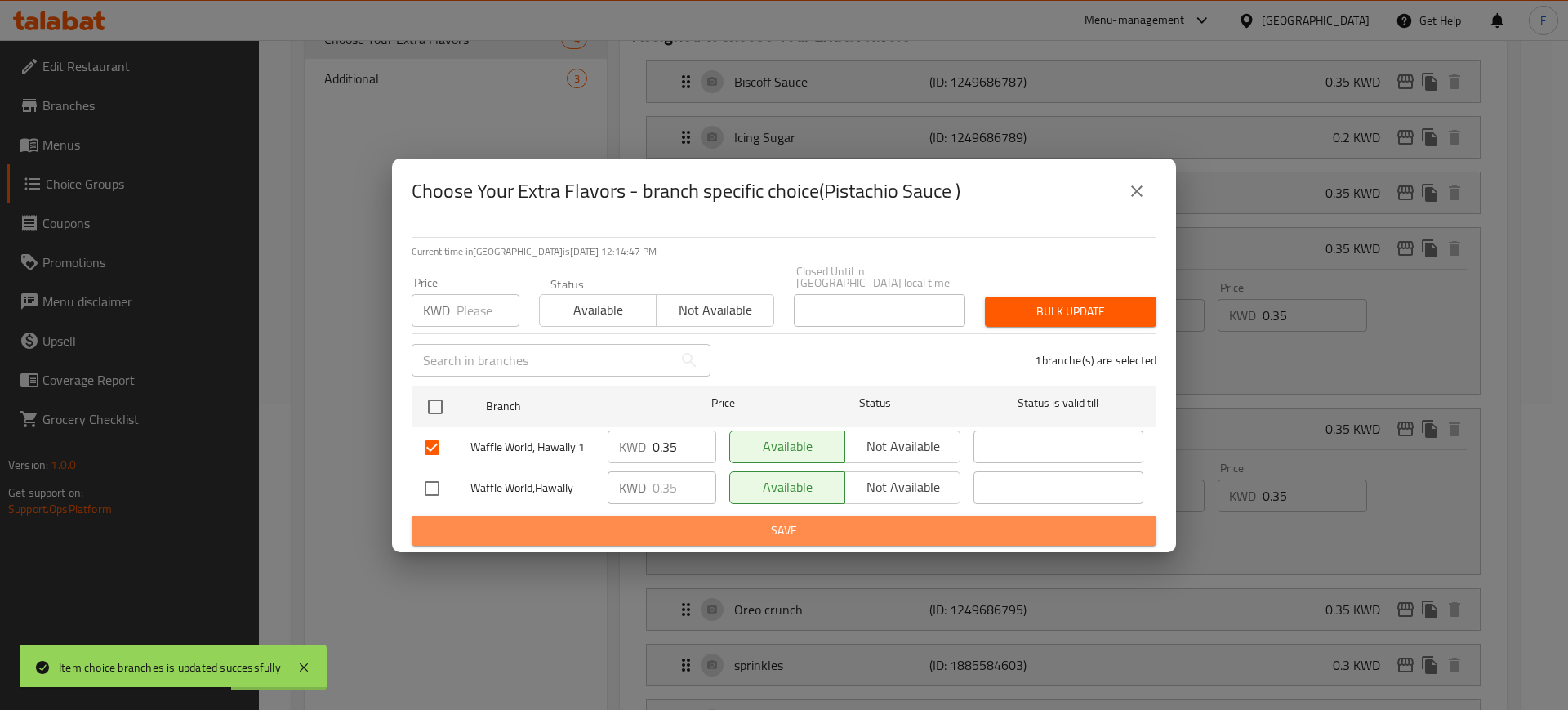
click at [731, 530] on span "Save" at bounding box center [784, 530] width 719 height 21
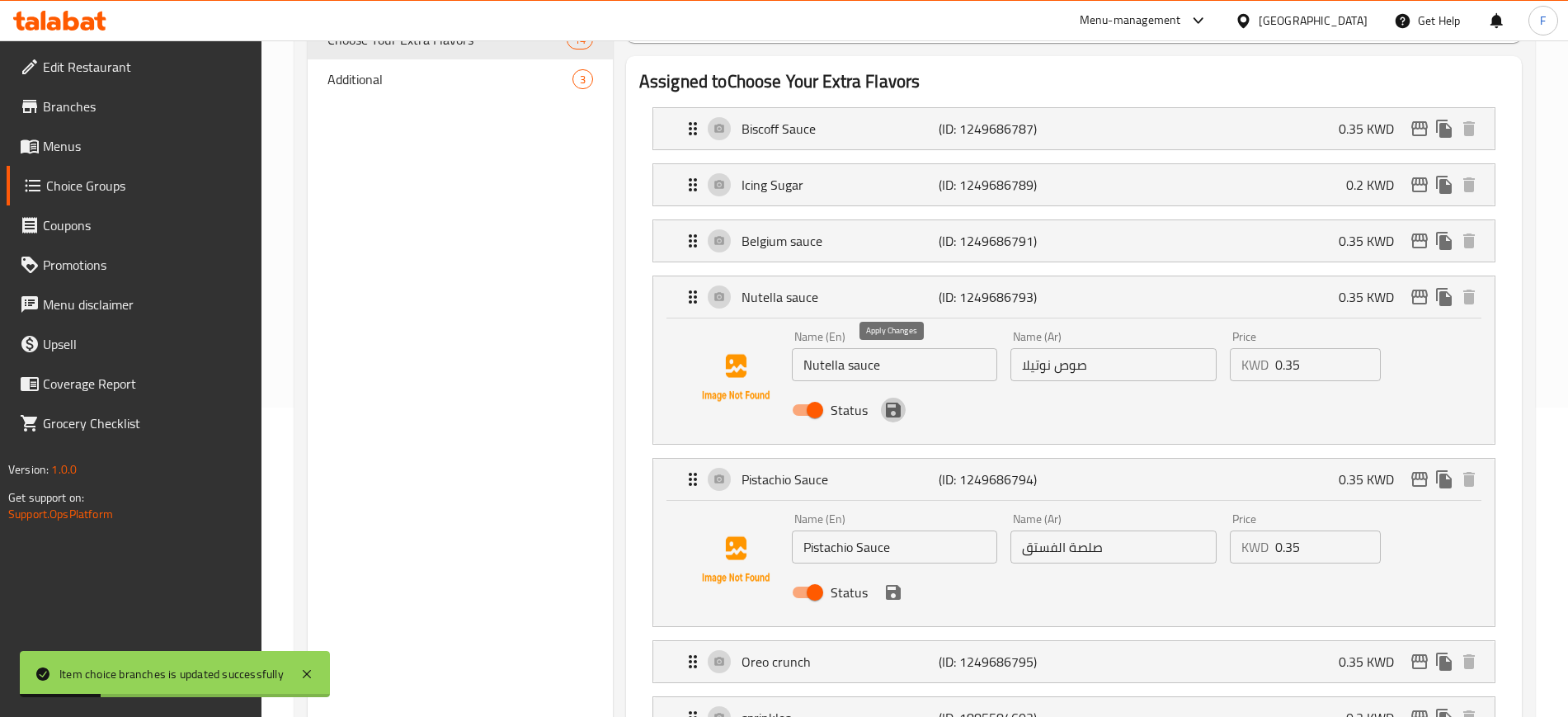
click at [892, 403] on icon "save" at bounding box center [893, 410] width 14 height 14
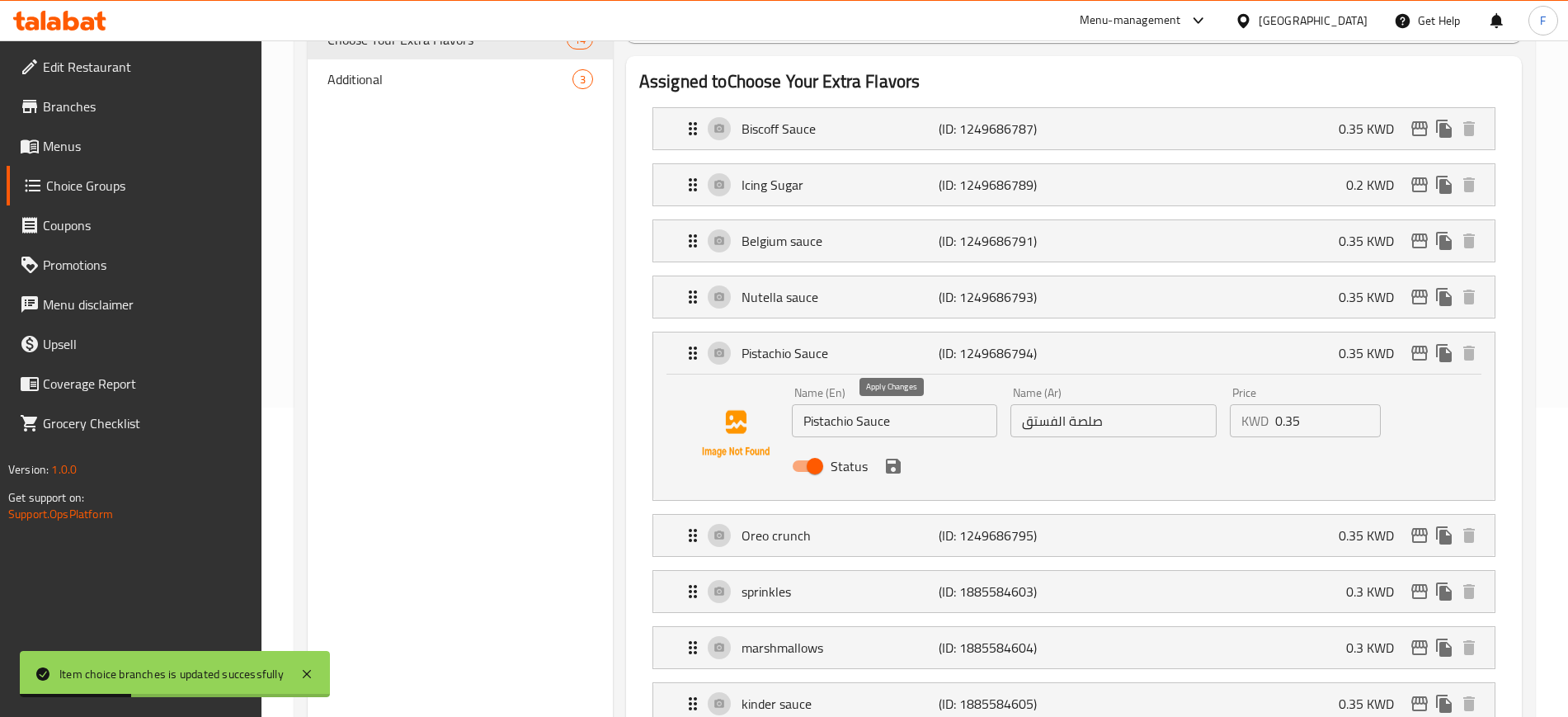
click at [892, 456] on icon "save" at bounding box center [893, 466] width 20 height 20
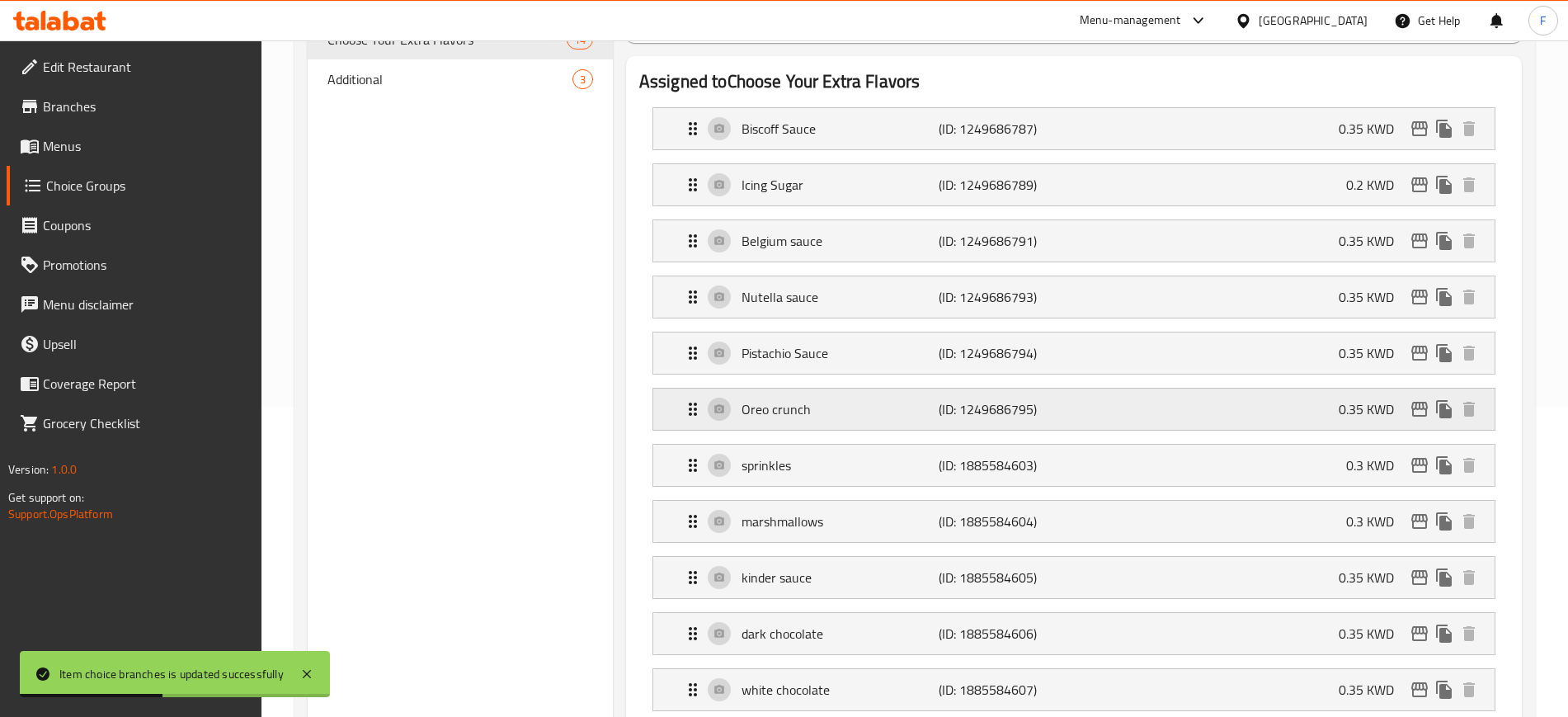
click at [875, 399] on p "Oreo crunch" at bounding box center [840, 409] width 197 height 20
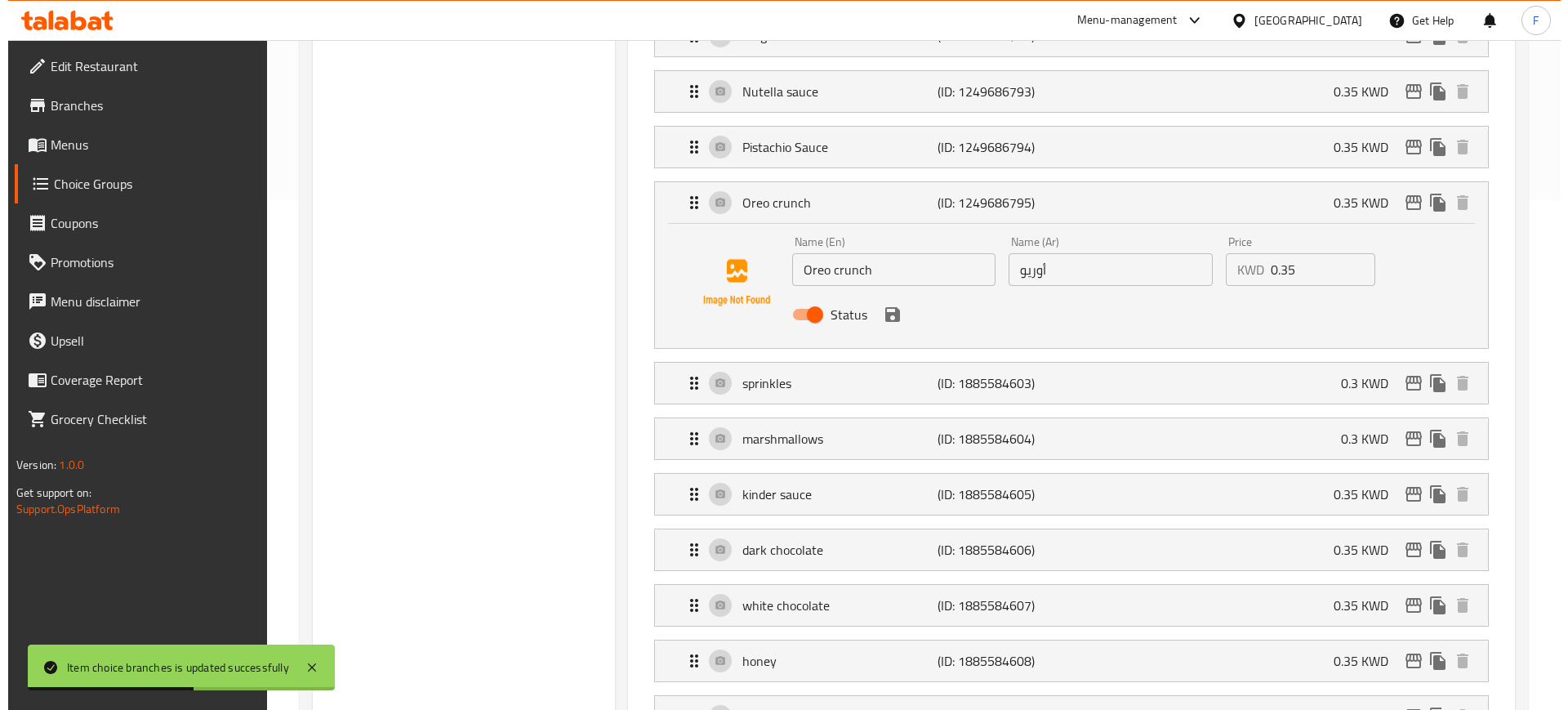
scroll to position [511, 0]
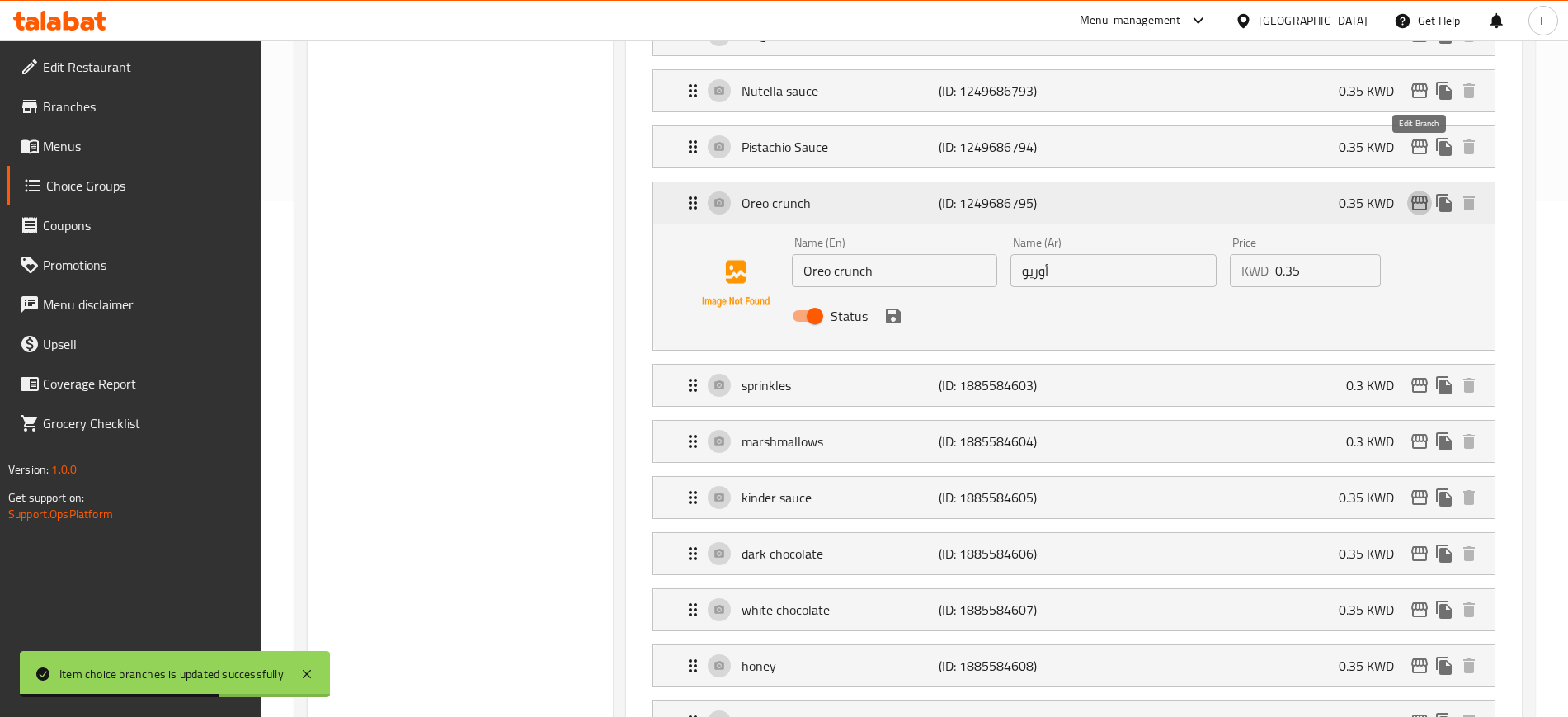
click at [1420, 195] on icon "edit" at bounding box center [1419, 202] width 16 height 14
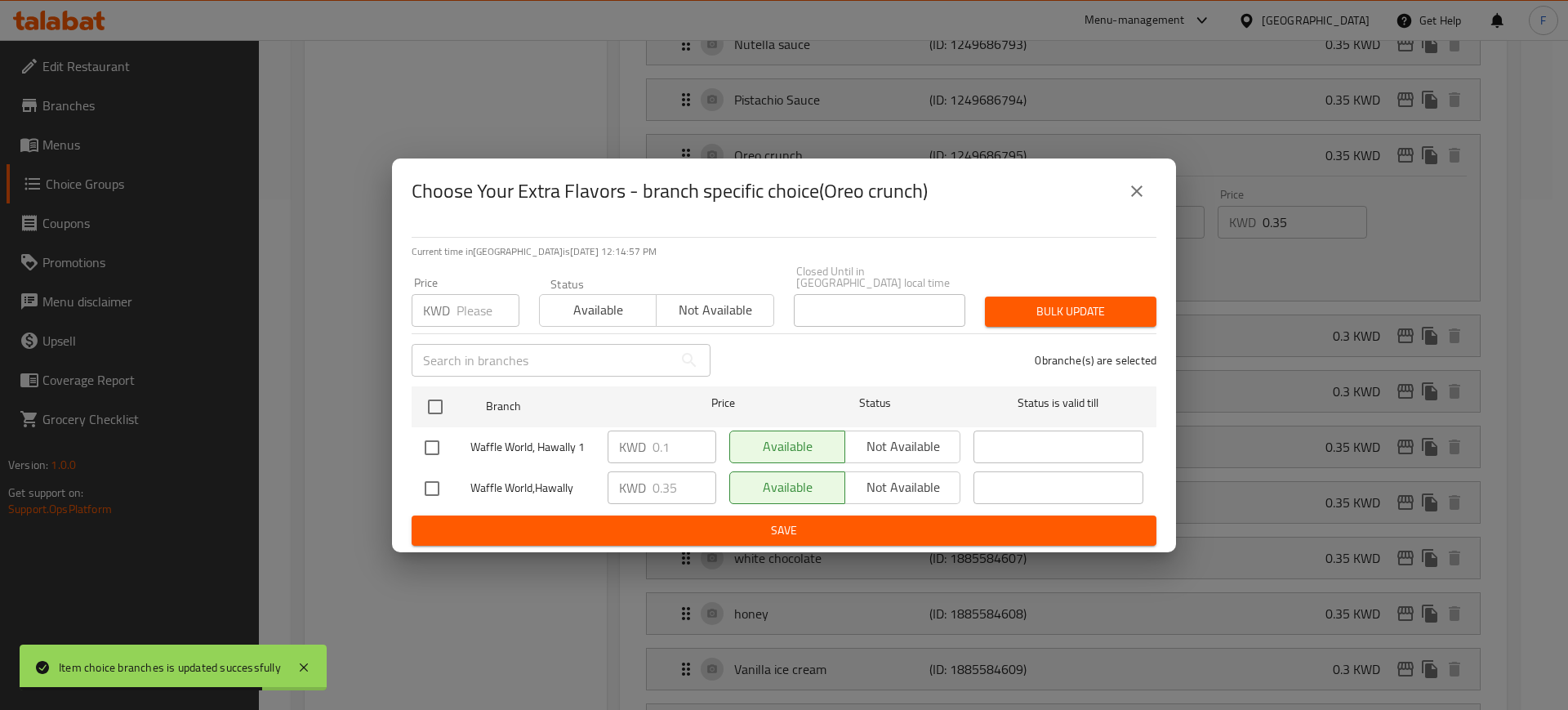
click at [431, 435] on input "checkbox" at bounding box center [432, 447] width 34 height 34
checkbox input "true"
click at [681, 438] on input "0.1" at bounding box center [684, 446] width 64 height 33
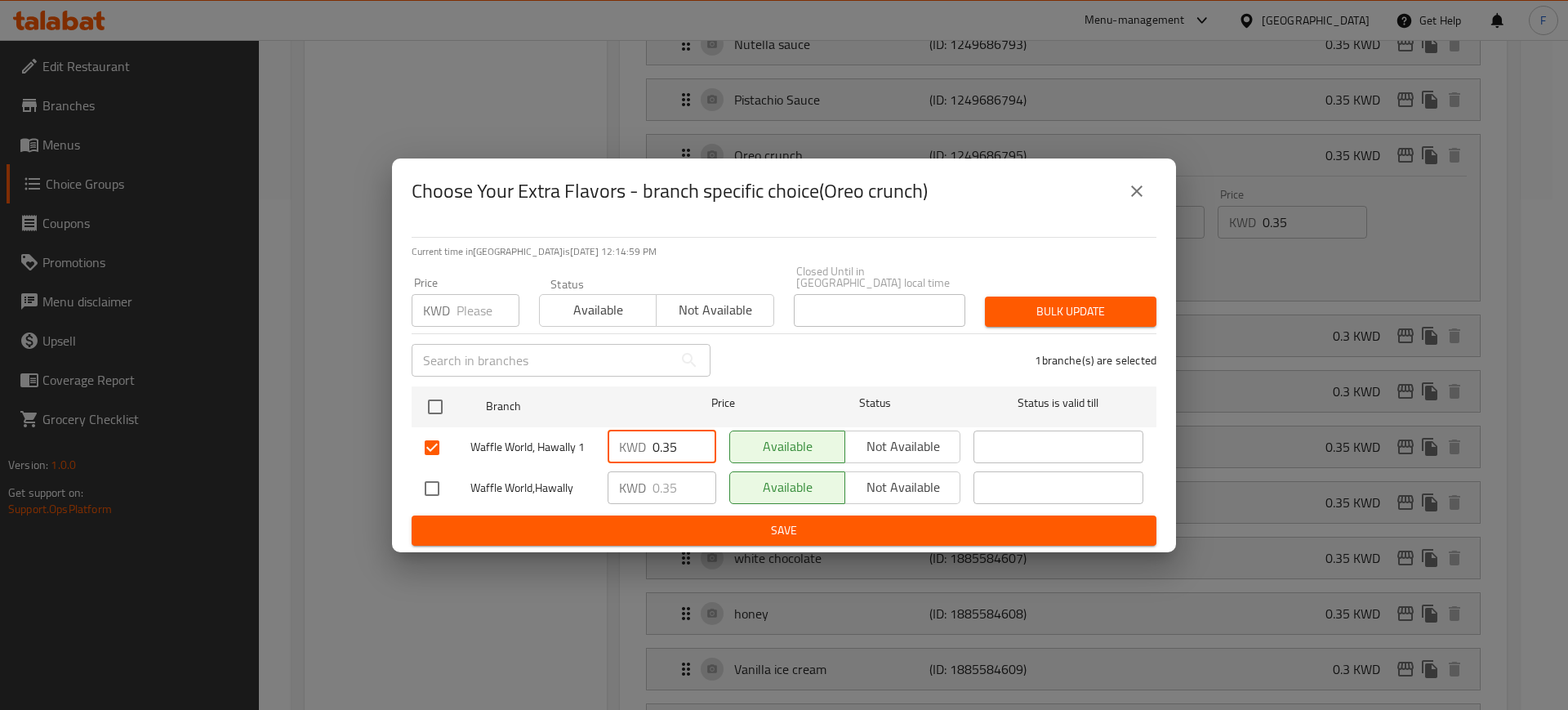
type input "0.35"
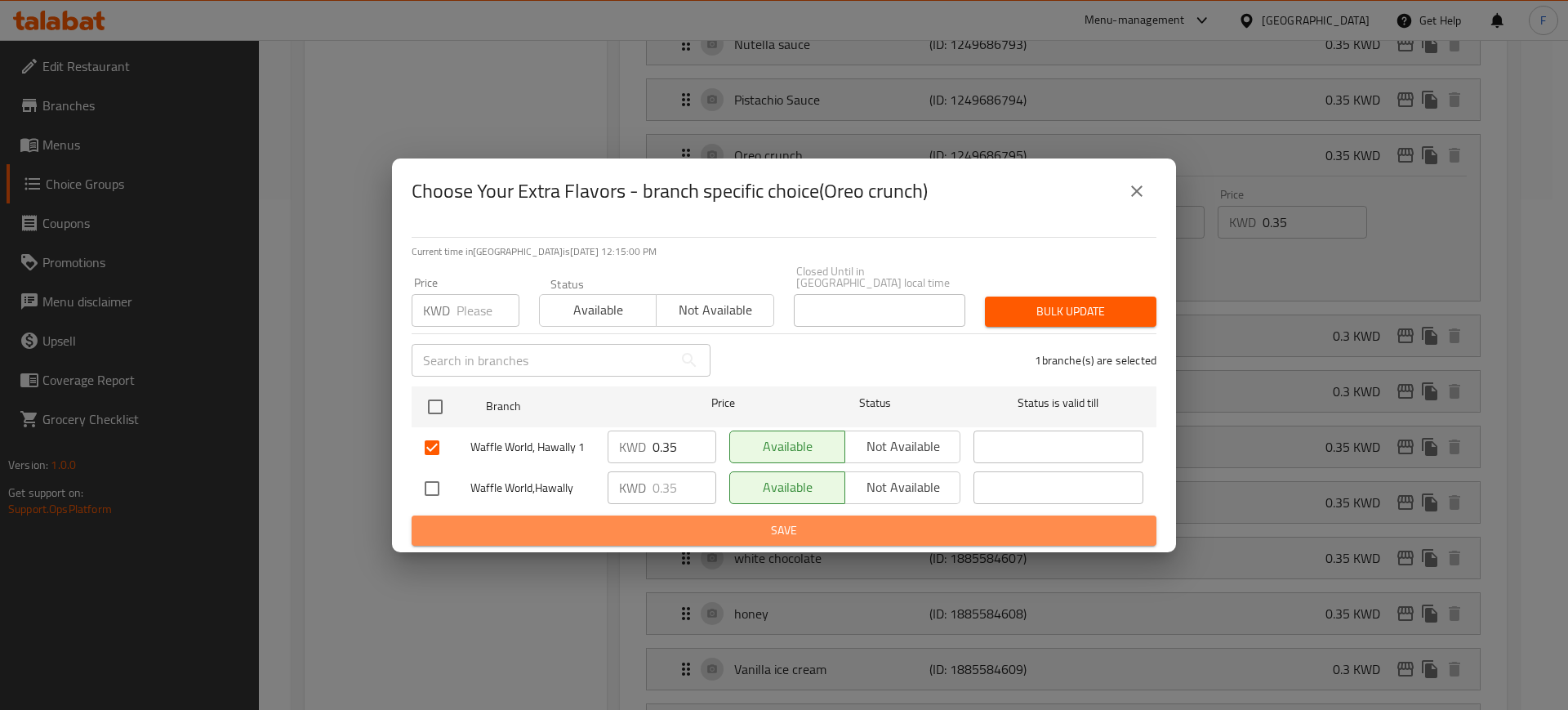
click at [713, 520] on span "Save" at bounding box center [784, 530] width 719 height 21
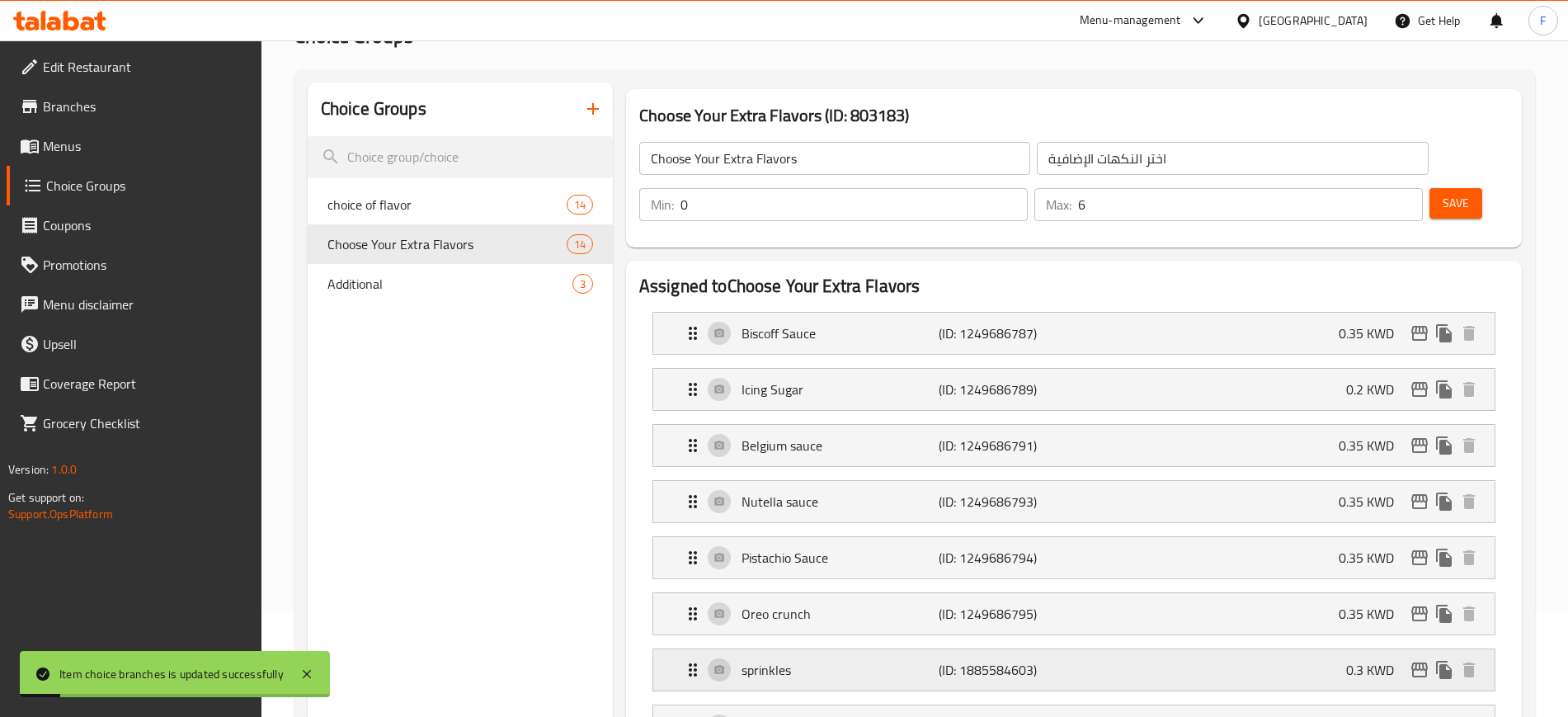
scroll to position [206, 0]
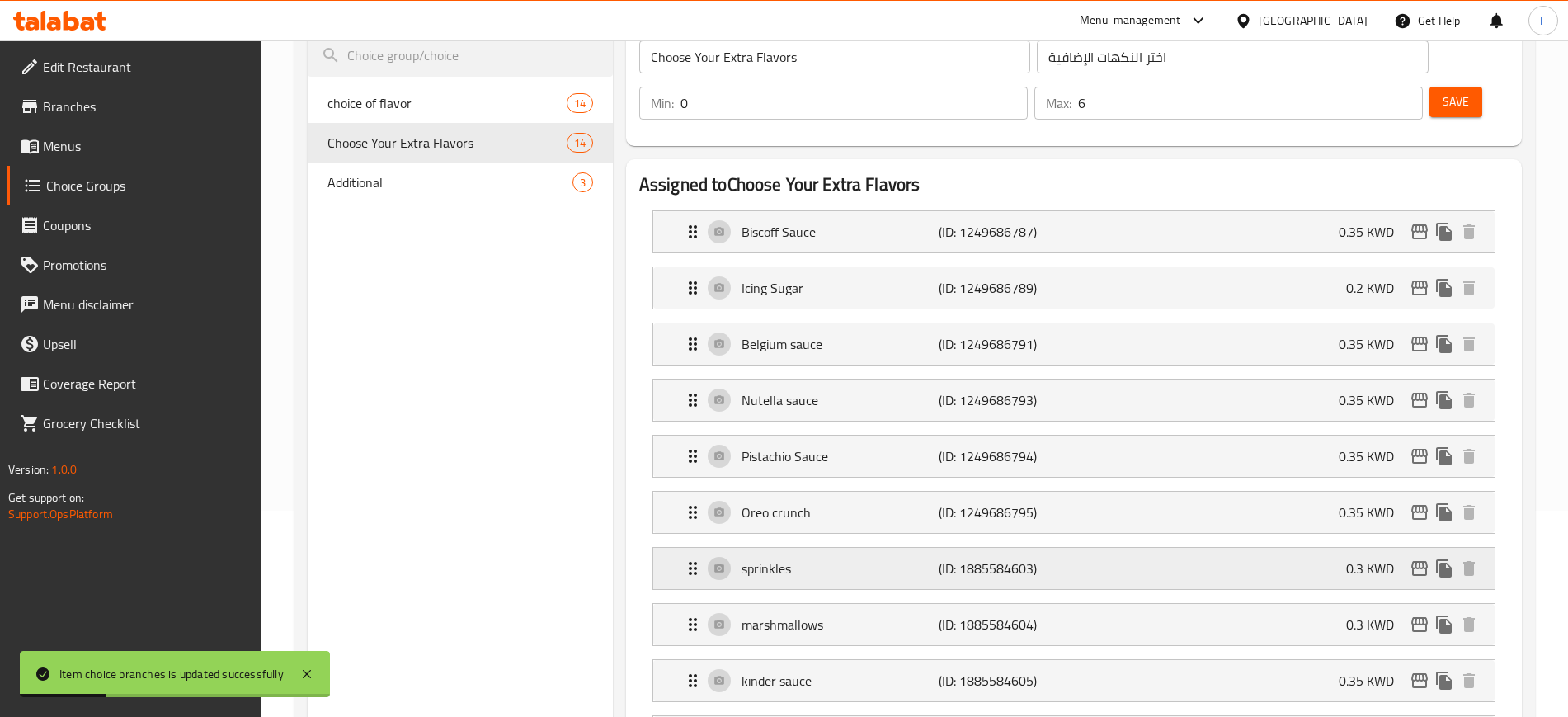
click at [781, 558] on p "sprinkles" at bounding box center [840, 568] width 197 height 20
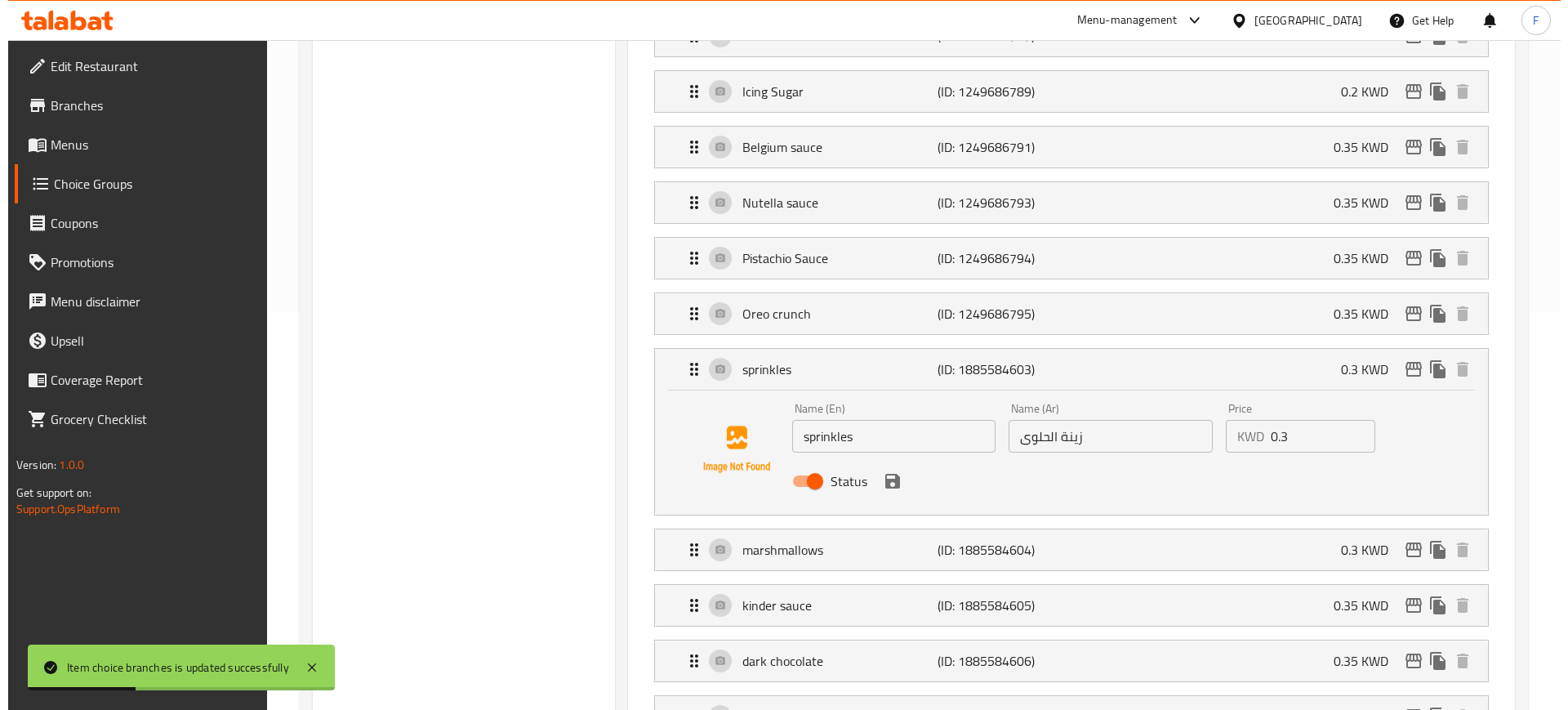
scroll to position [409, 0]
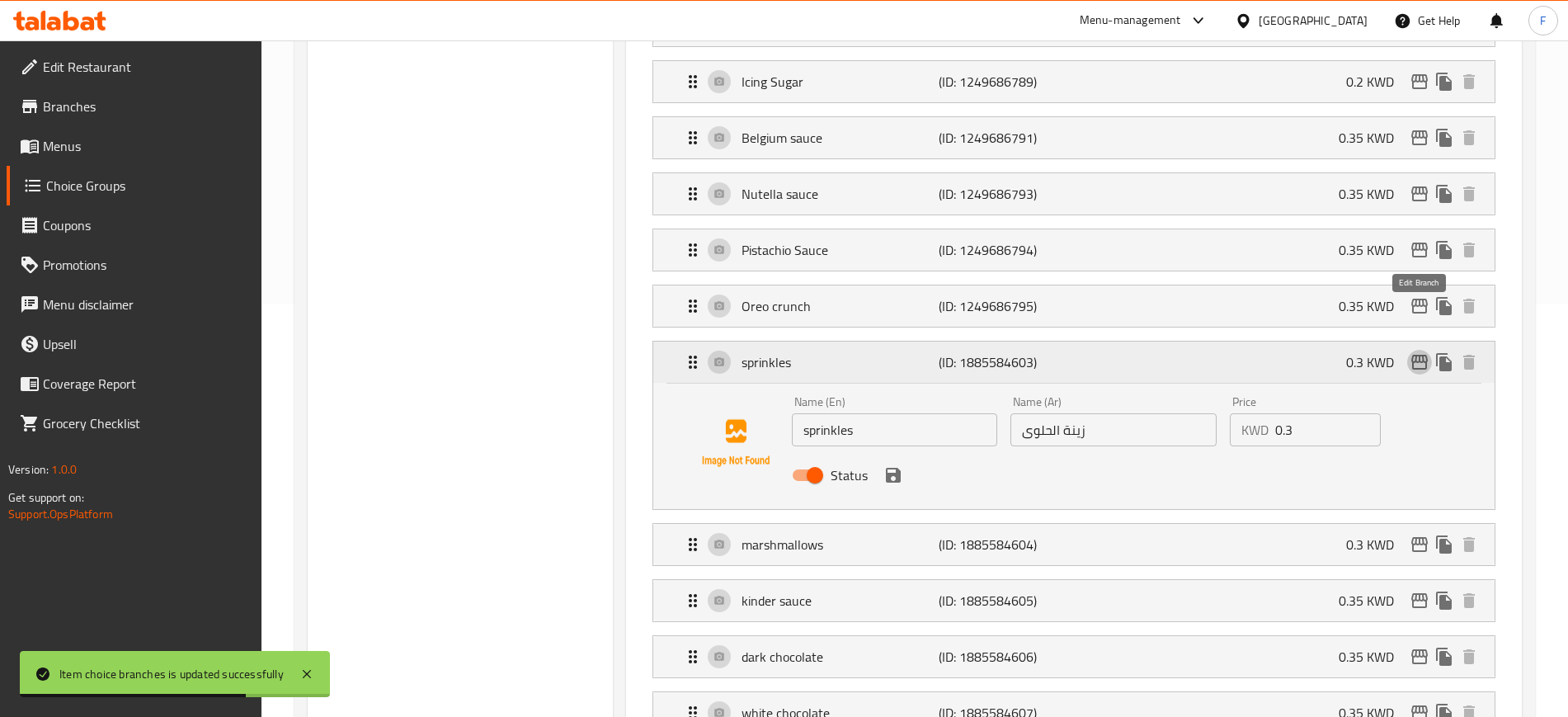
click at [1418, 352] on icon "edit" at bounding box center [1420, 362] width 20 height 20
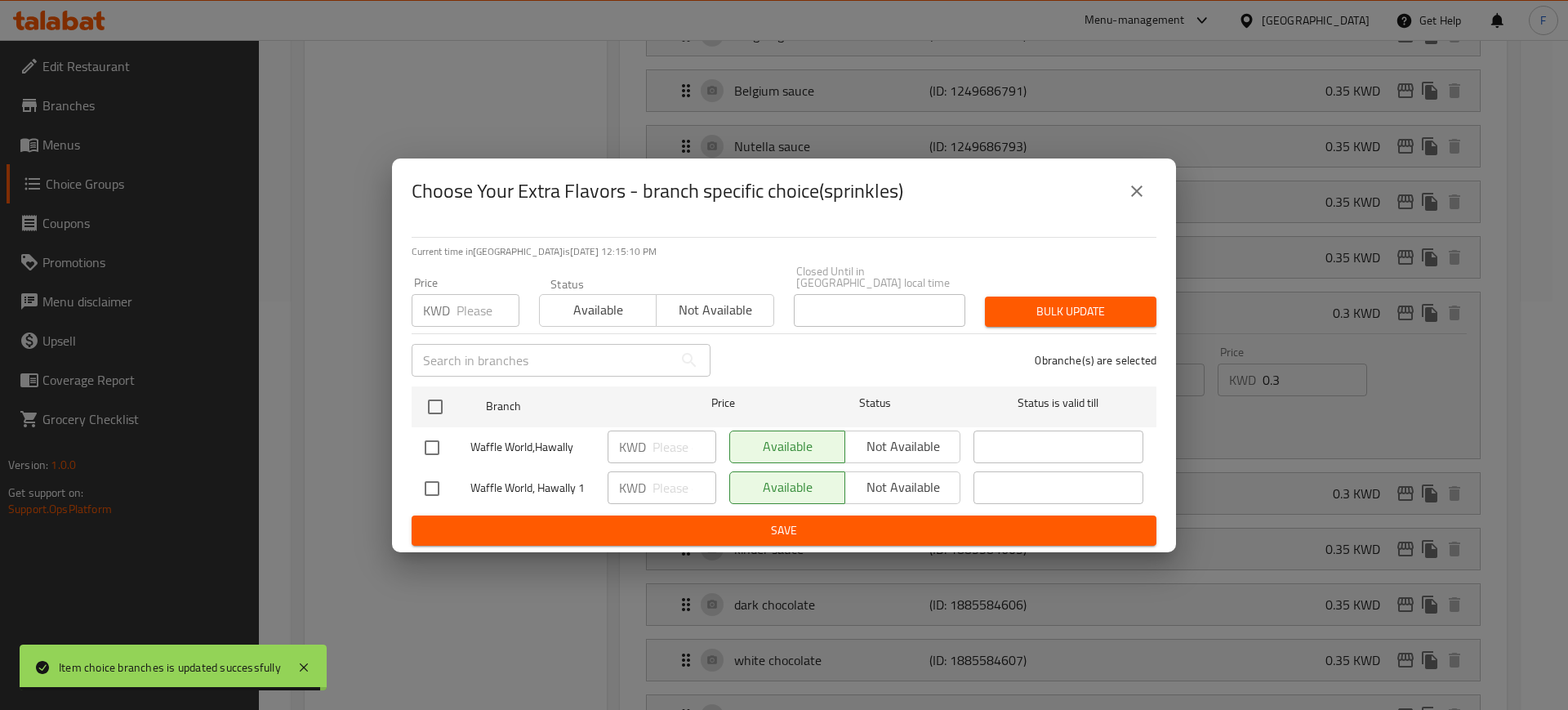
click at [469, 303] on input "number" at bounding box center [487, 310] width 63 height 33
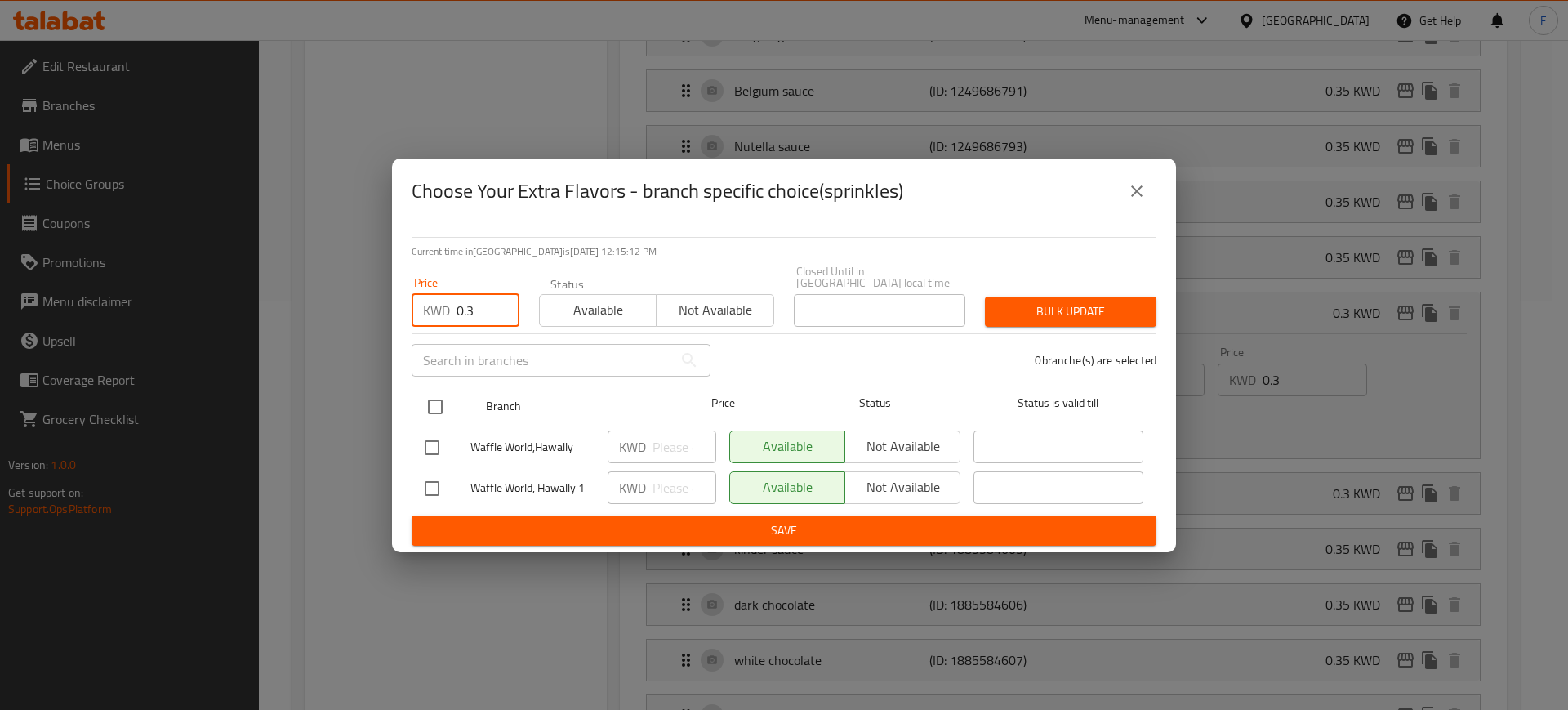
type input "0.3"
click at [423, 405] on input "checkbox" at bounding box center [436, 407] width 34 height 34
checkbox input "true"
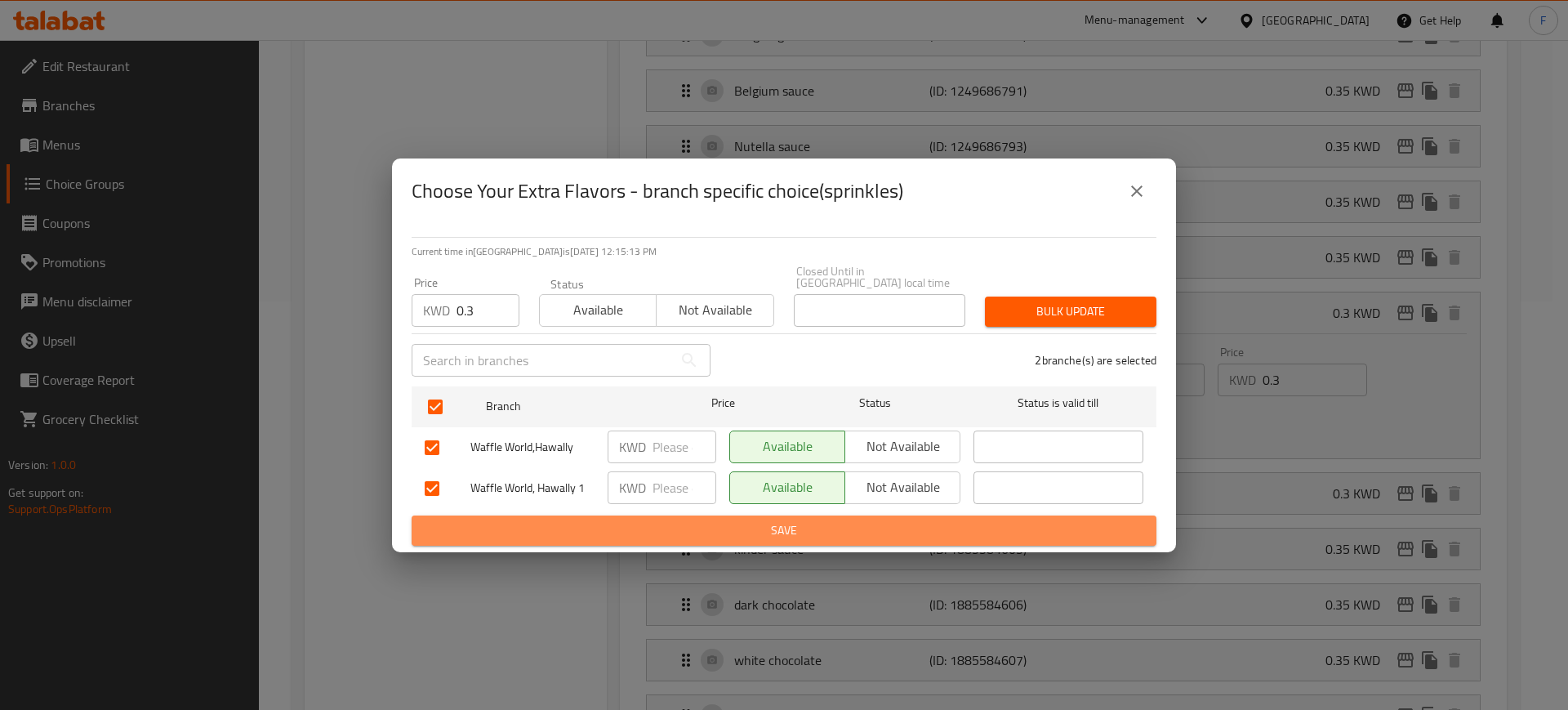
click at [727, 534] on button "Save" at bounding box center [784, 530] width 745 height 30
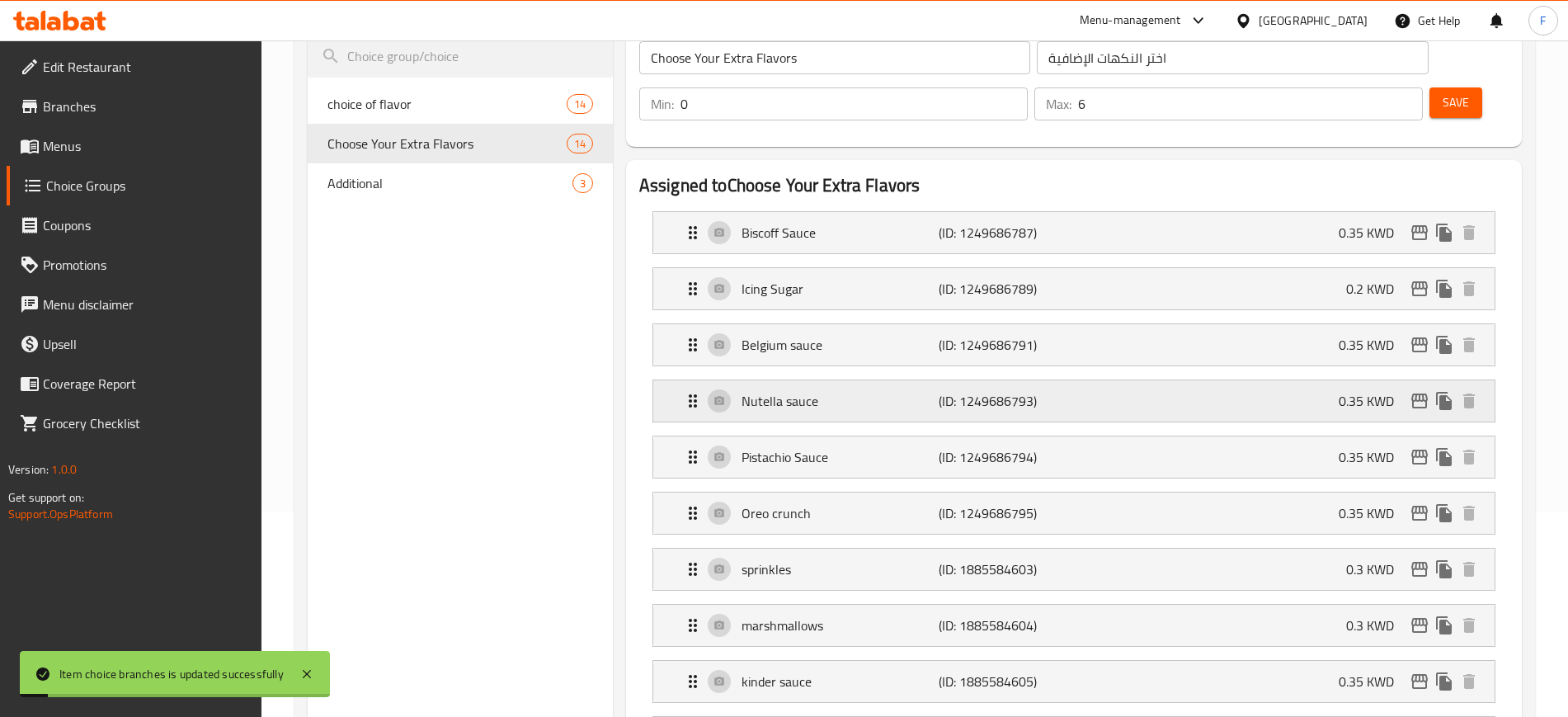
scroll to position [206, 0]
click at [1276, 603] on div "marshmallows (ID: 1885584604) 0.3 KWD" at bounding box center [1078, 624] width 792 height 42
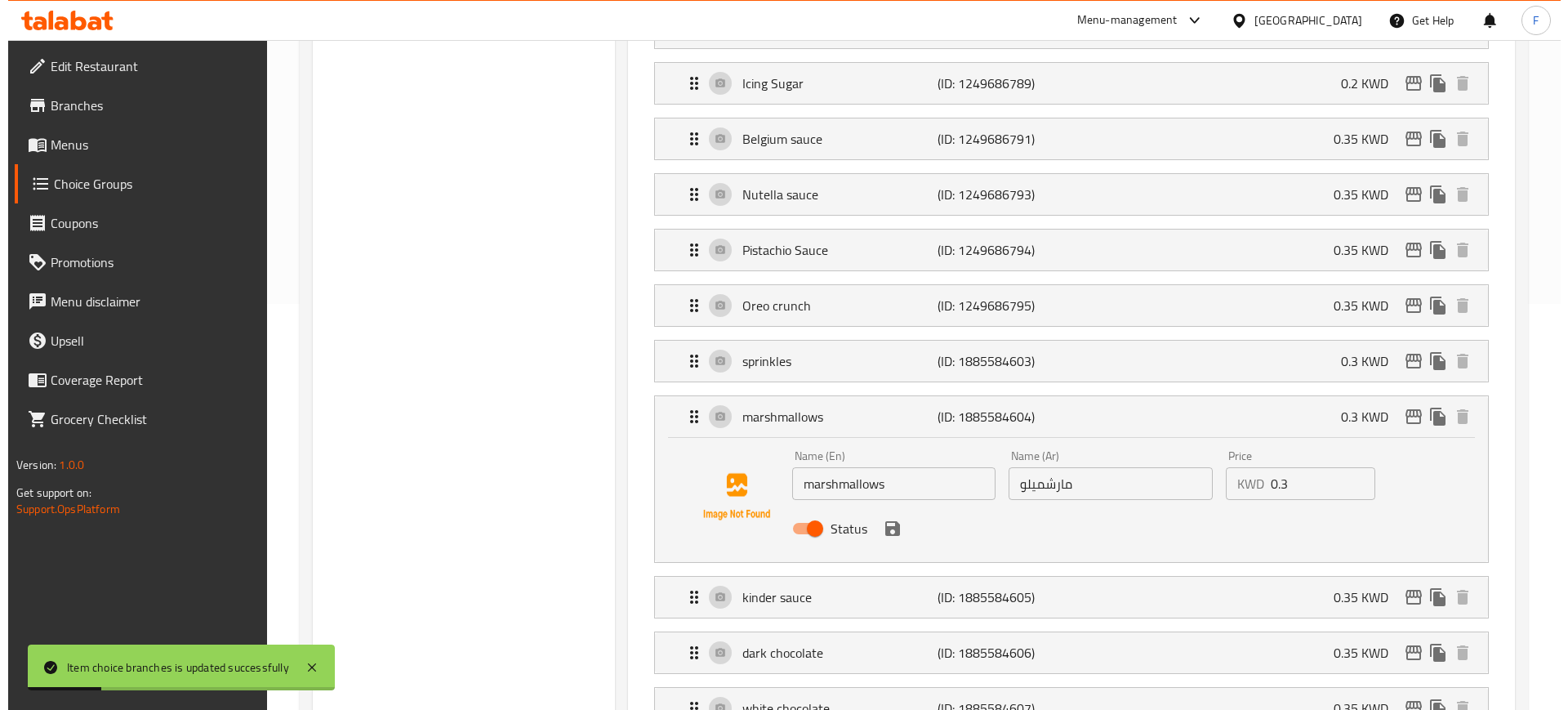
scroll to position [409, 0]
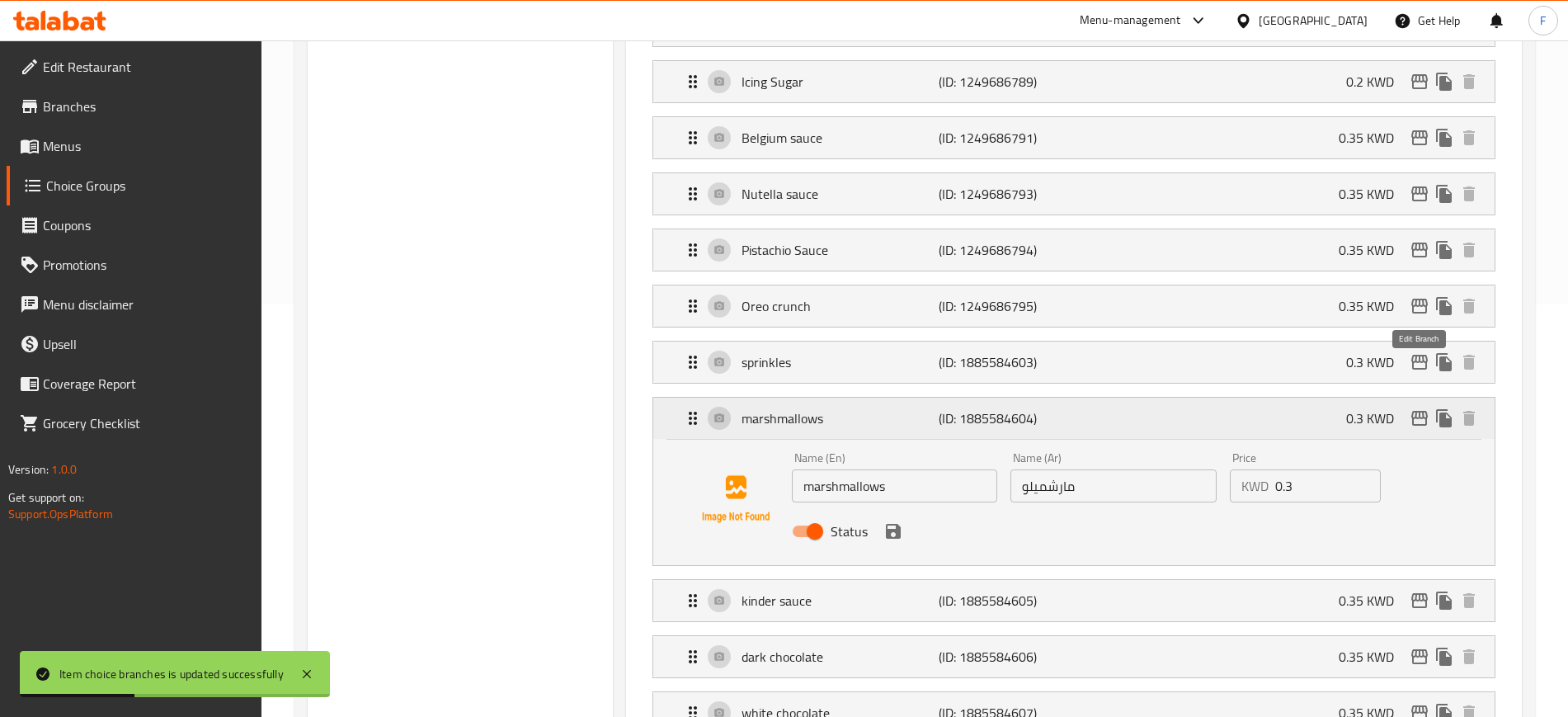
click at [1414, 411] on icon "edit" at bounding box center [1419, 418] width 16 height 14
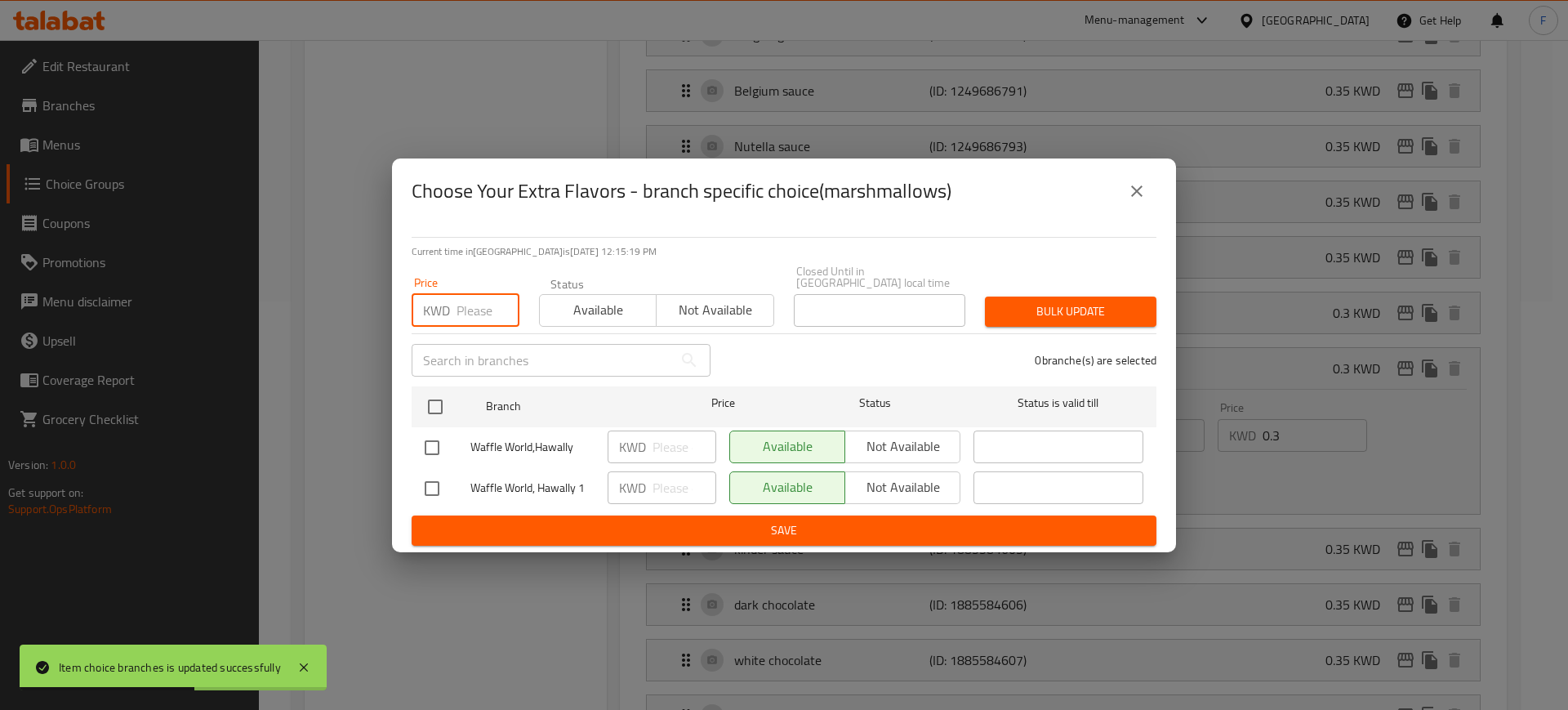
click at [478, 296] on input "number" at bounding box center [487, 310] width 63 height 33
type input "0.3"
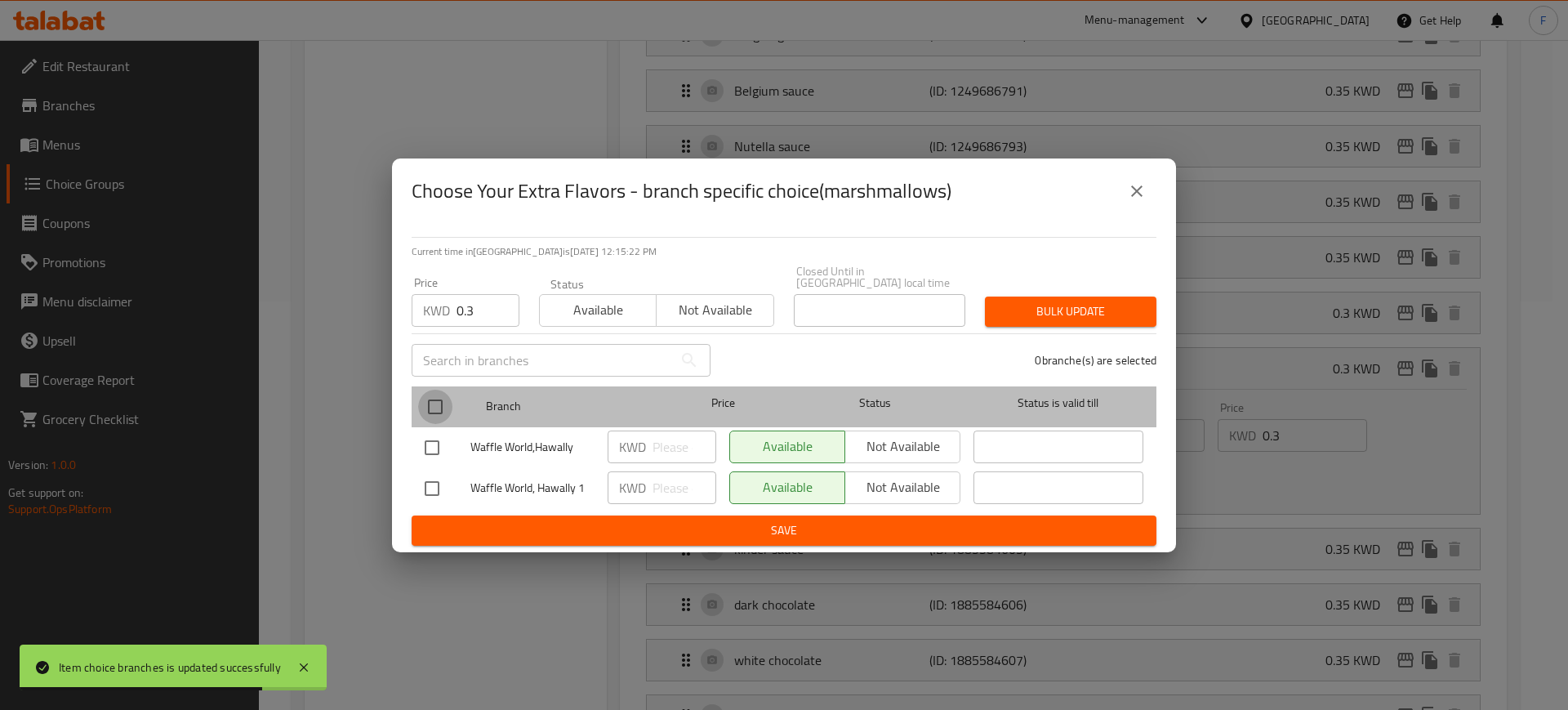
click at [446, 391] on input "checkbox" at bounding box center [436, 407] width 34 height 34
checkbox input "true"
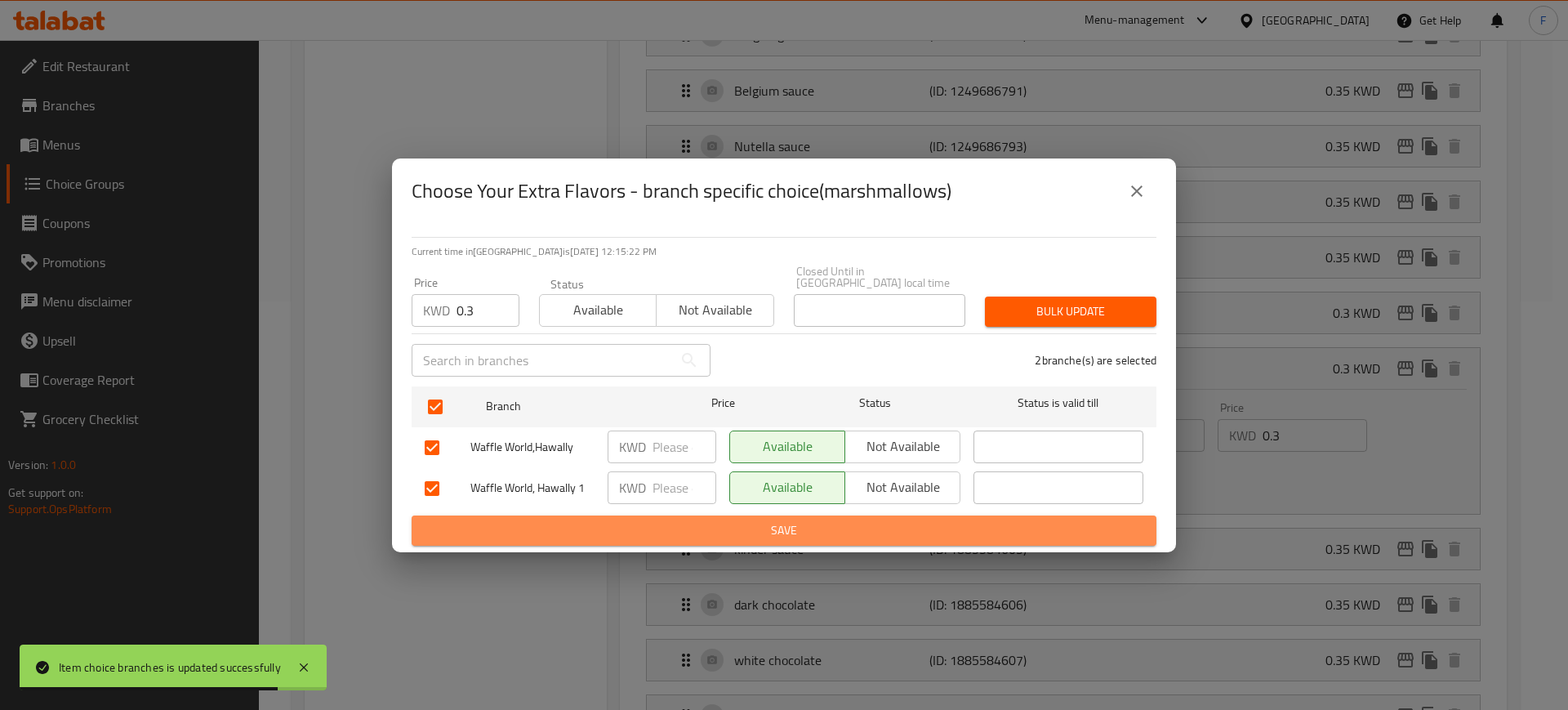
click at [639, 531] on span "Save" at bounding box center [784, 530] width 719 height 21
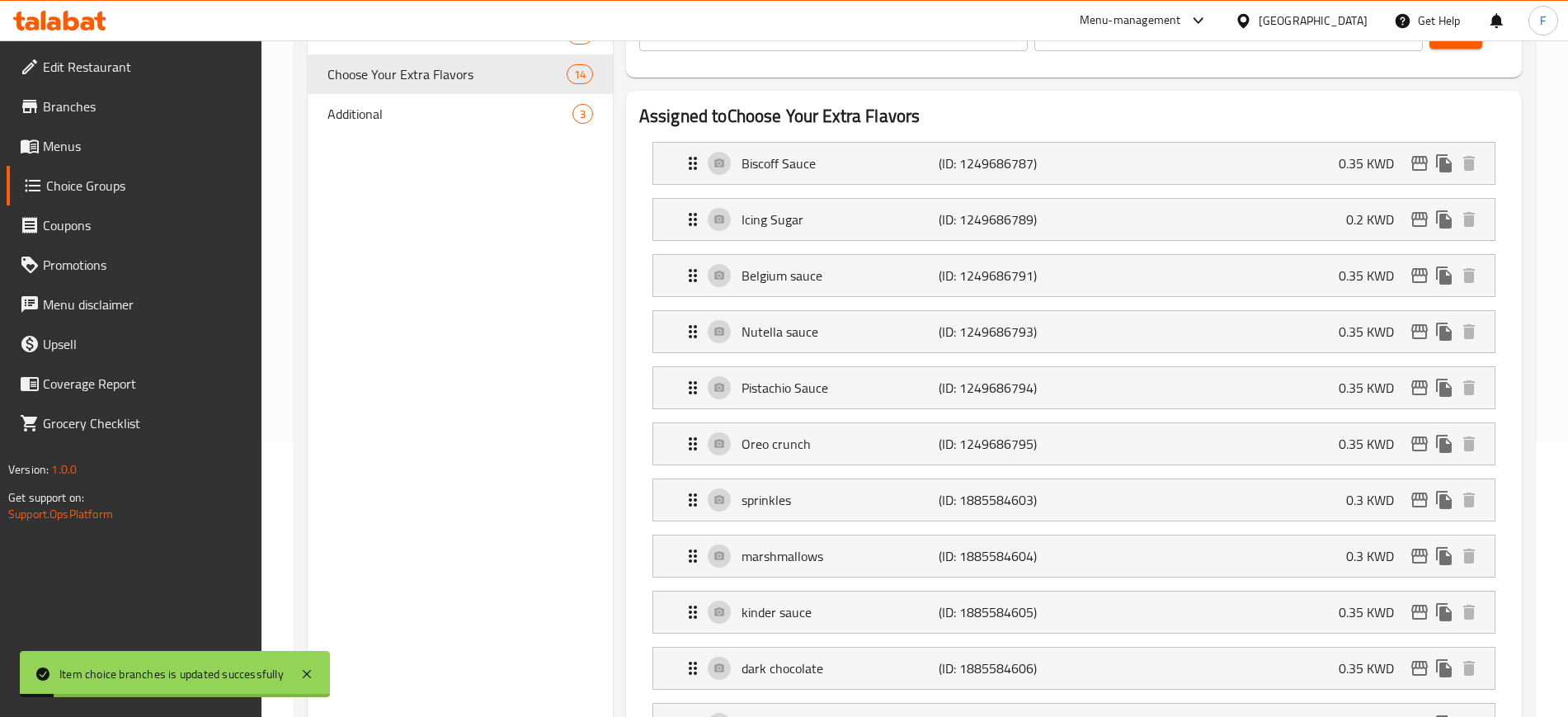
scroll to position [309, 0]
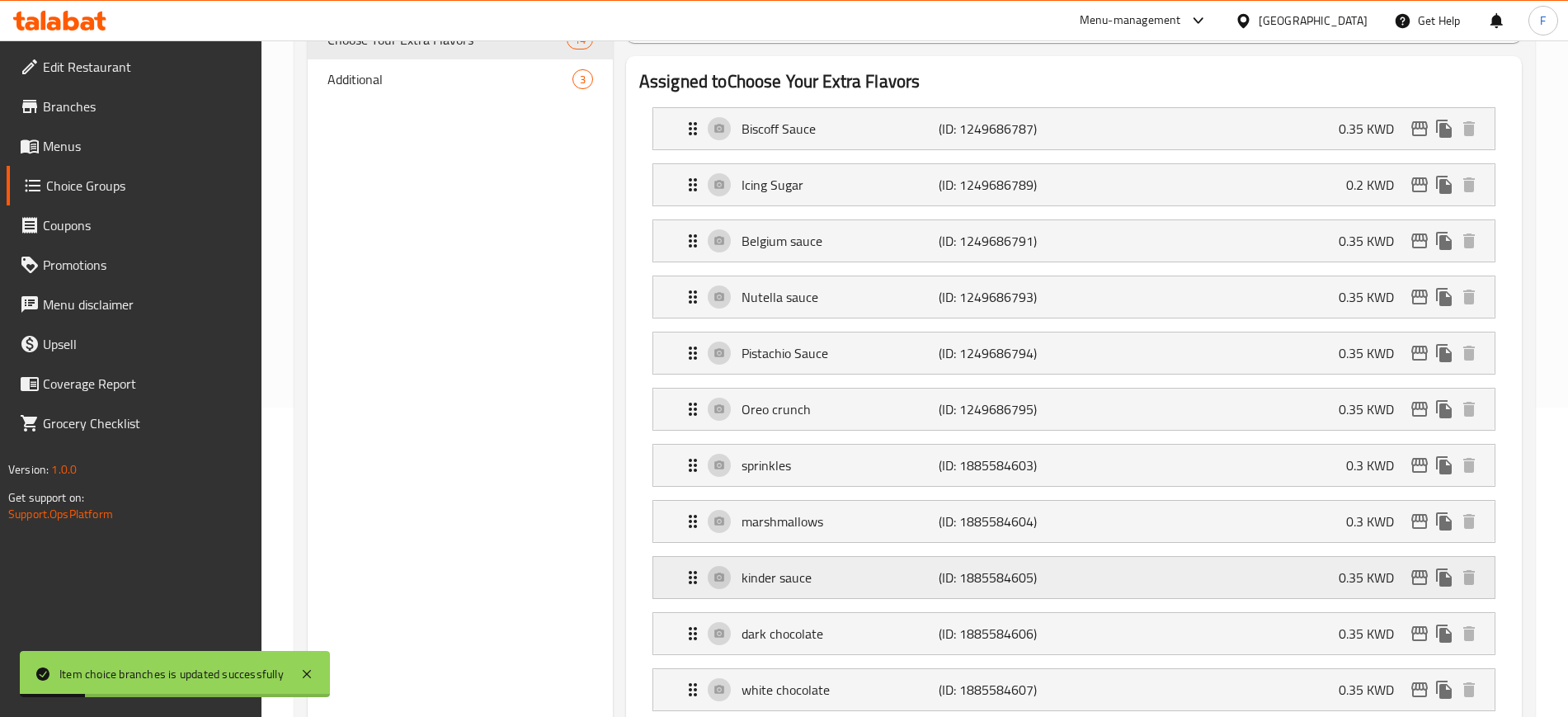
click at [1206, 556] on div "kinder sauce (ID: 1885584605) 0.35 KWD" at bounding box center [1078, 577] width 792 height 42
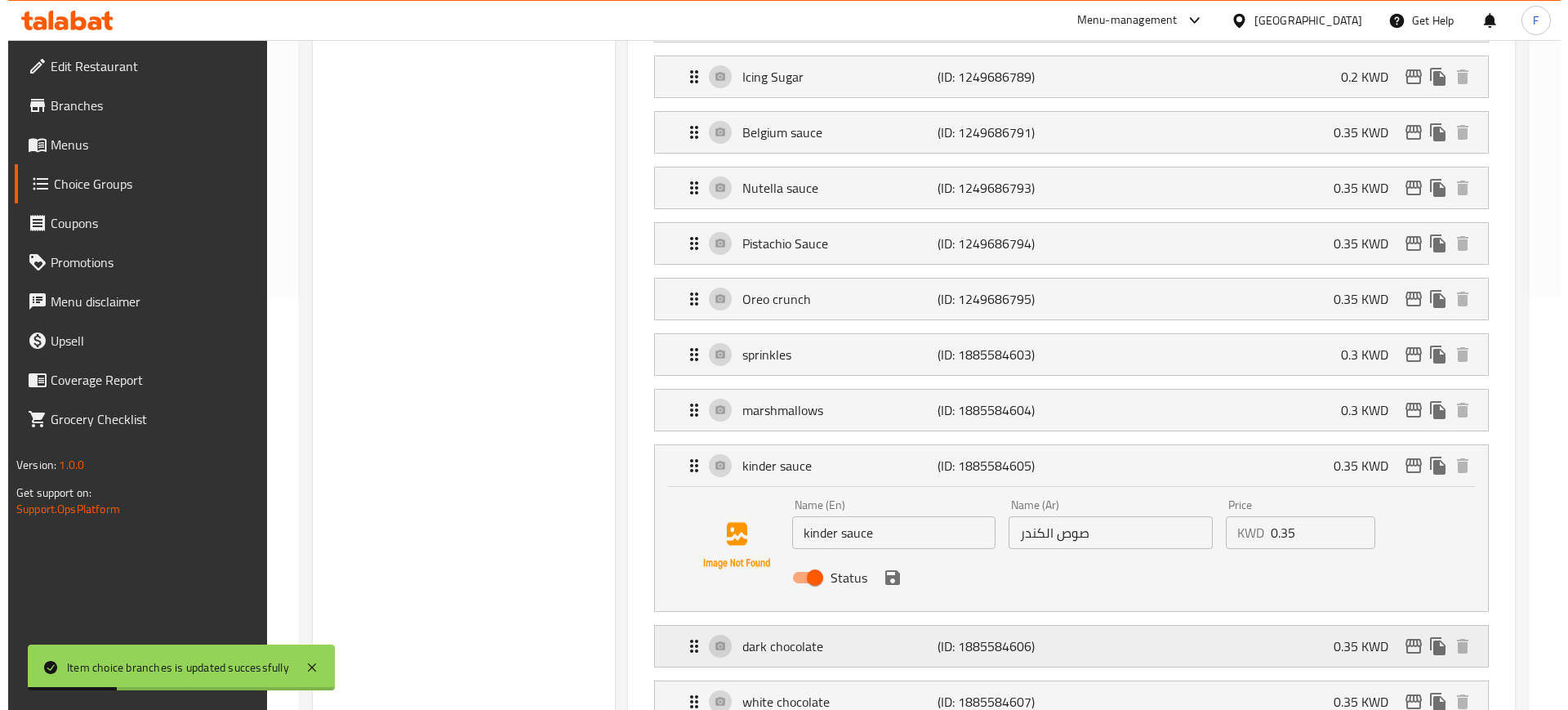
scroll to position [511, 0]
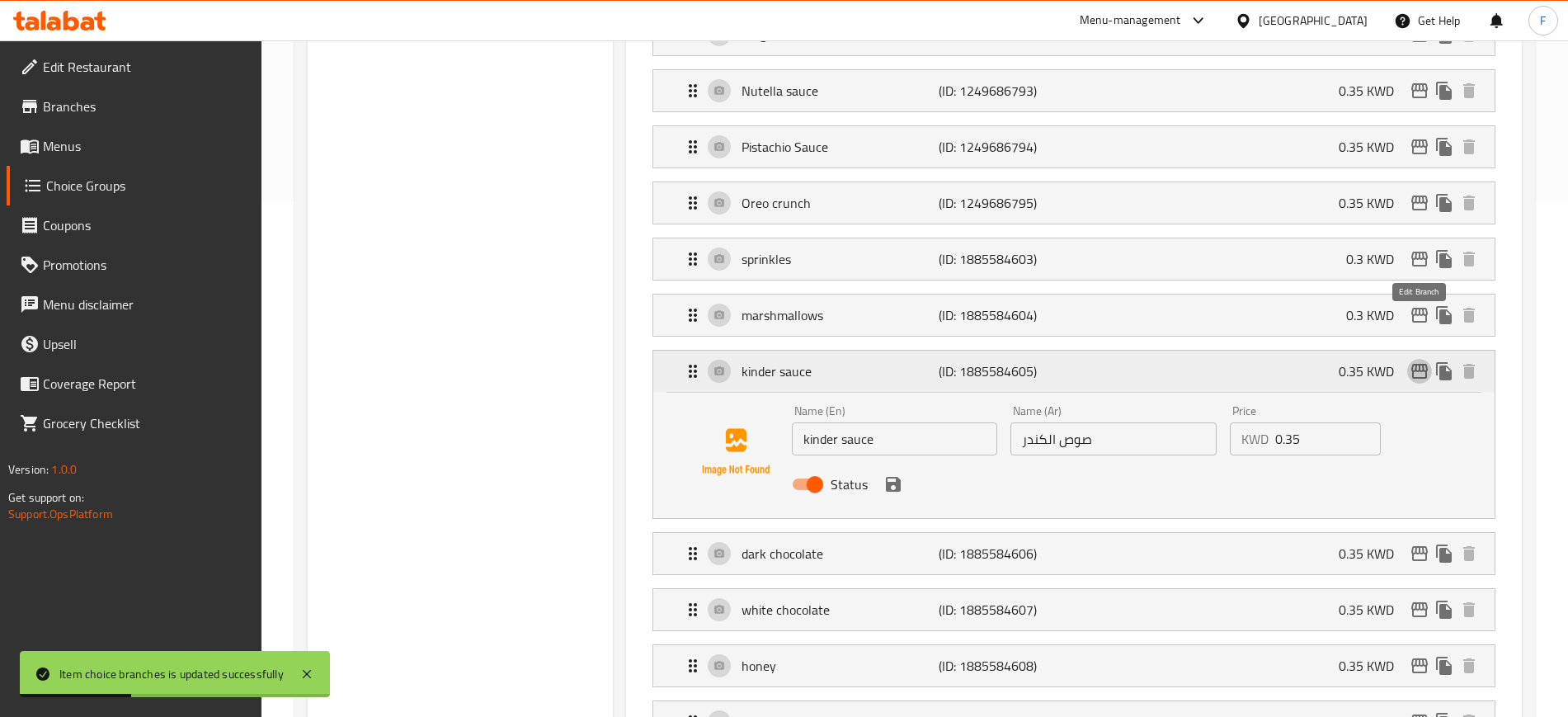
click at [1416, 361] on icon "edit" at bounding box center [1420, 371] width 20 height 20
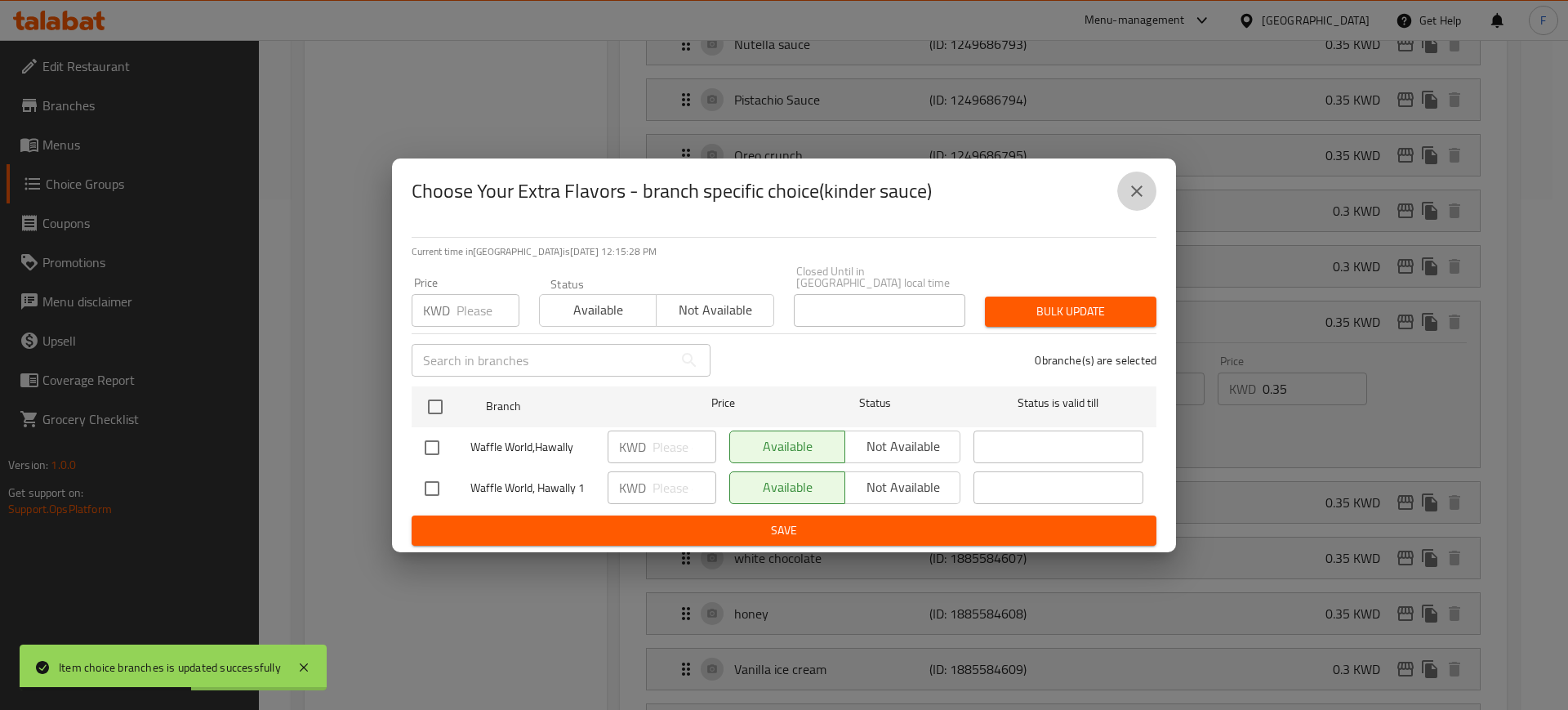
click at [1119, 196] on button "close" at bounding box center [1137, 191] width 39 height 39
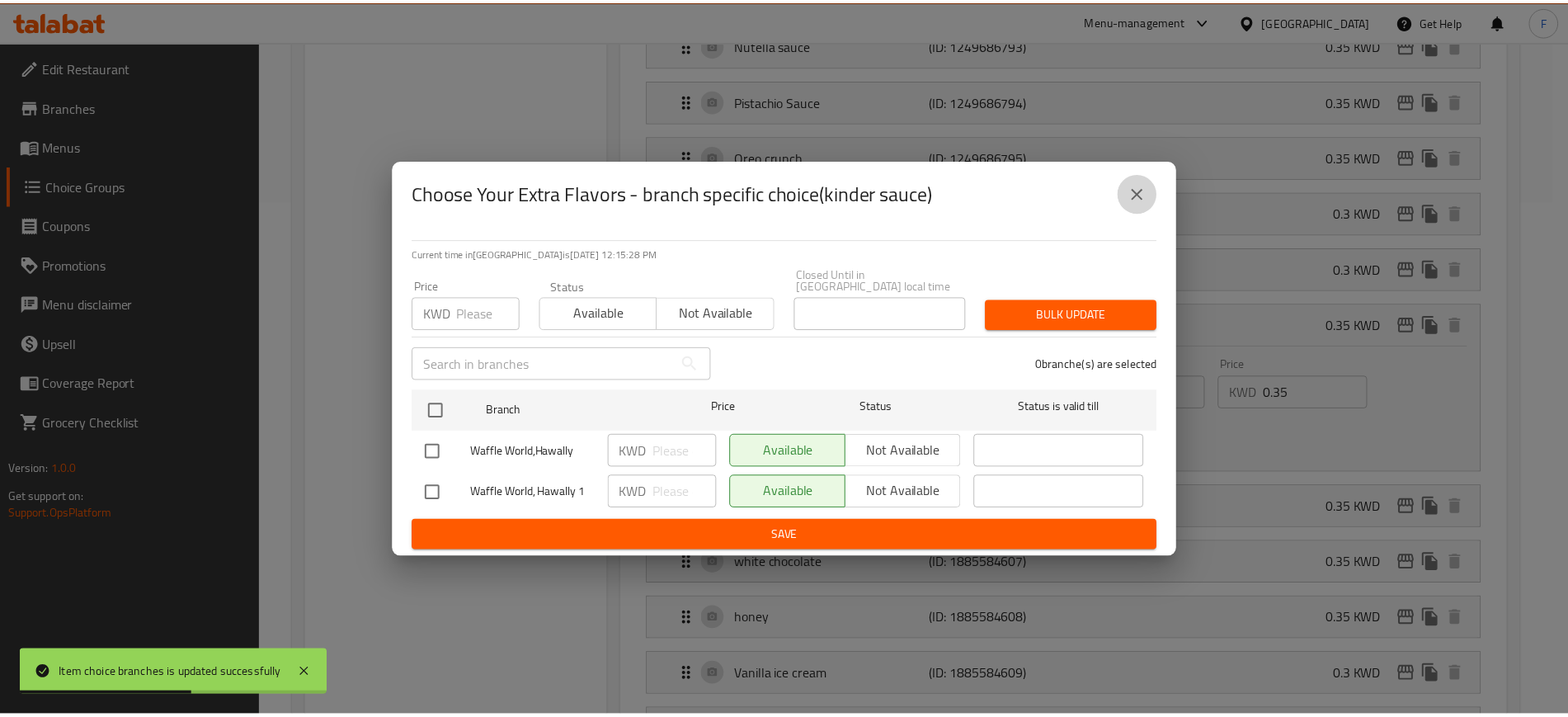
scroll to position [0, 0]
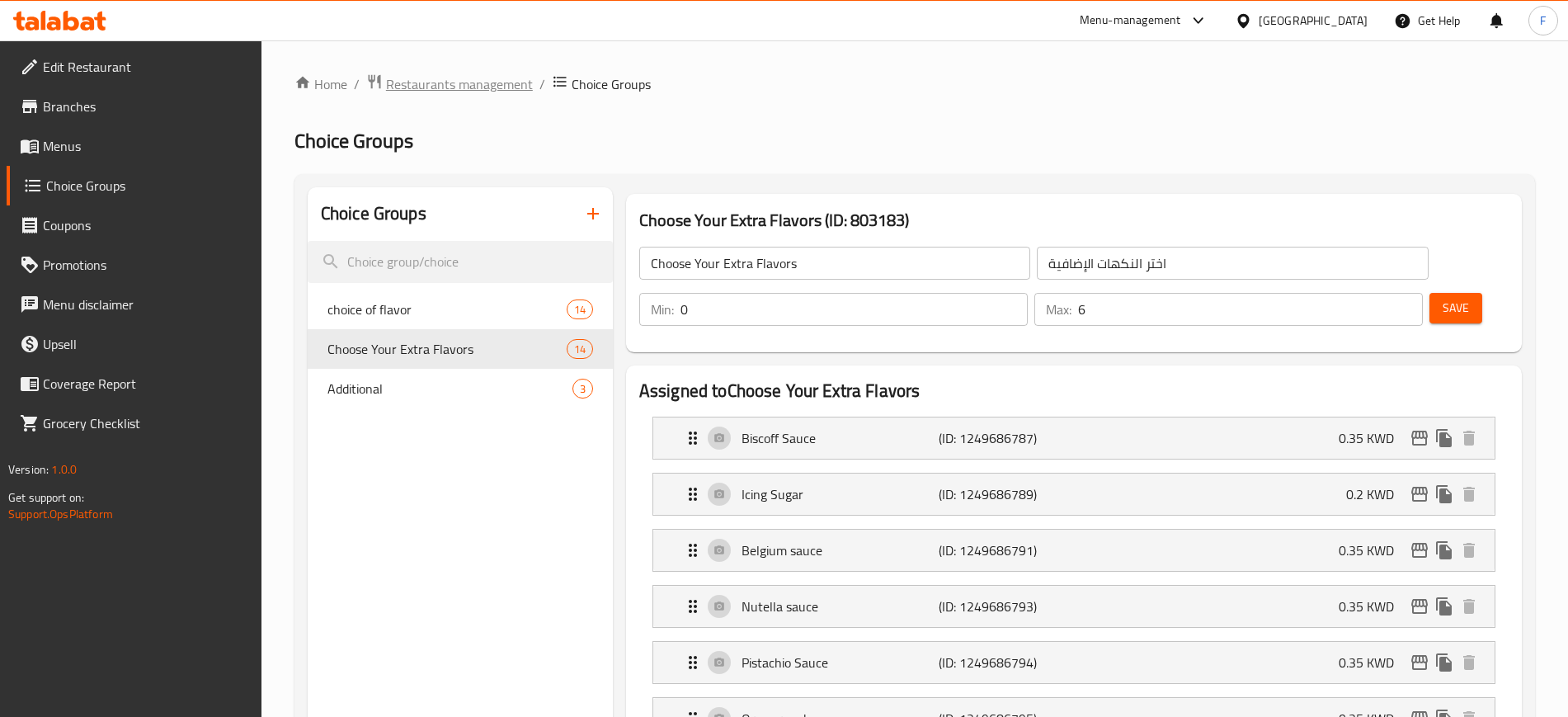
click at [423, 80] on span "Restaurants management" at bounding box center [459, 84] width 147 height 20
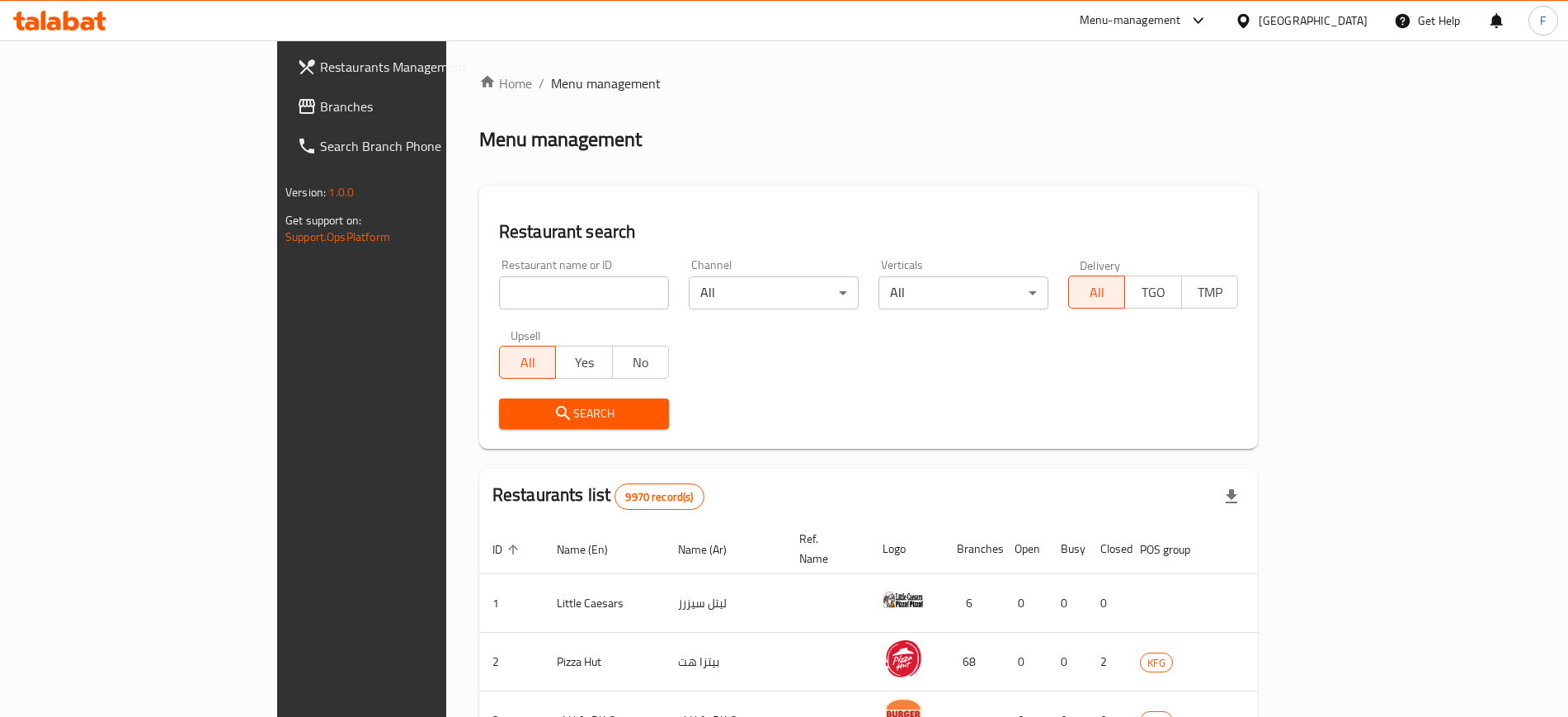
click at [499, 280] on div "Restaurant name or ID Restaurant name or ID" at bounding box center [583, 284] width 170 height 51
click at [499, 285] on input "search" at bounding box center [583, 293] width 170 height 33
click at [499, 298] on input "search" at bounding box center [583, 293] width 170 height 33
type input "[GEOGRAPHIC_DATA]"
click button "Search" at bounding box center [583, 414] width 170 height 31
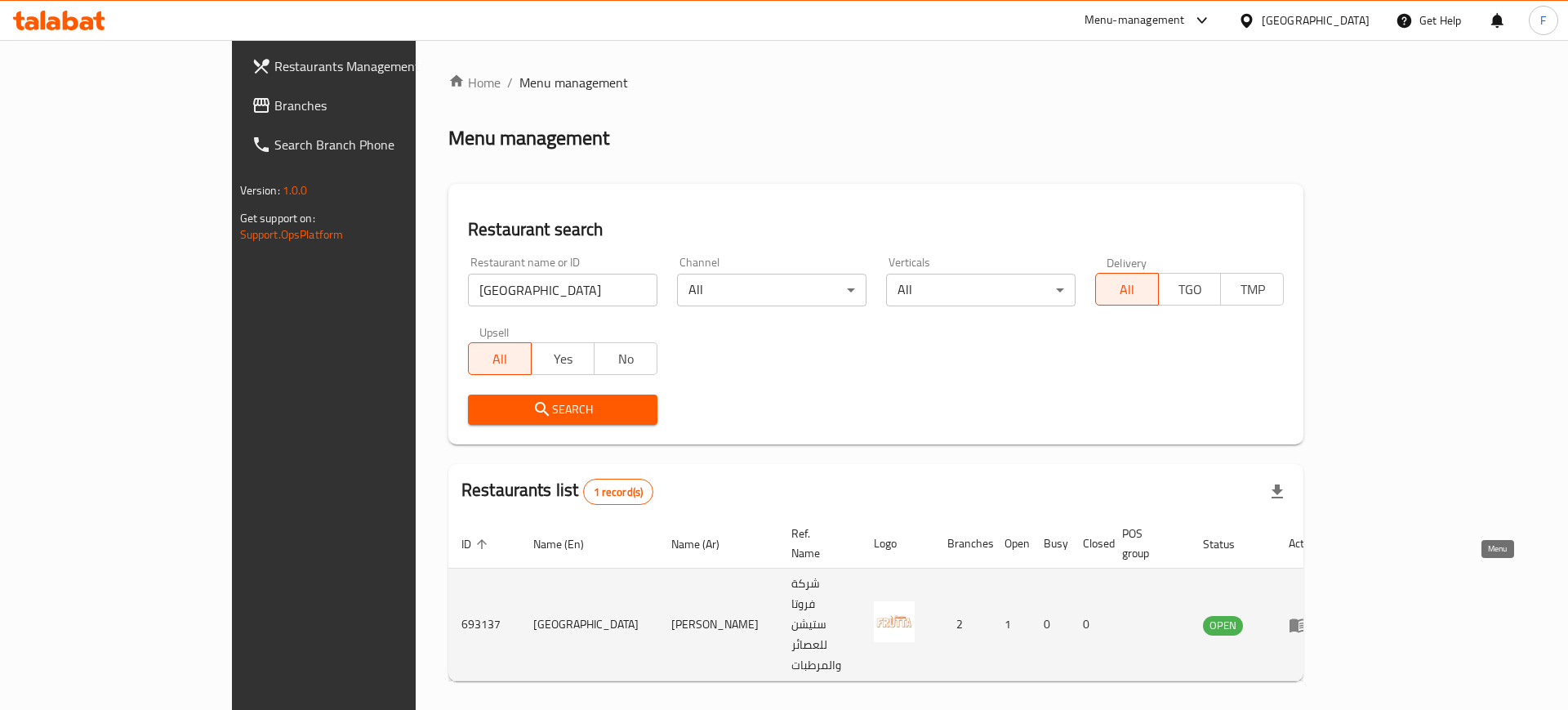
click at [1308, 618] on icon "enhanced table" at bounding box center [1299, 625] width 18 height 14
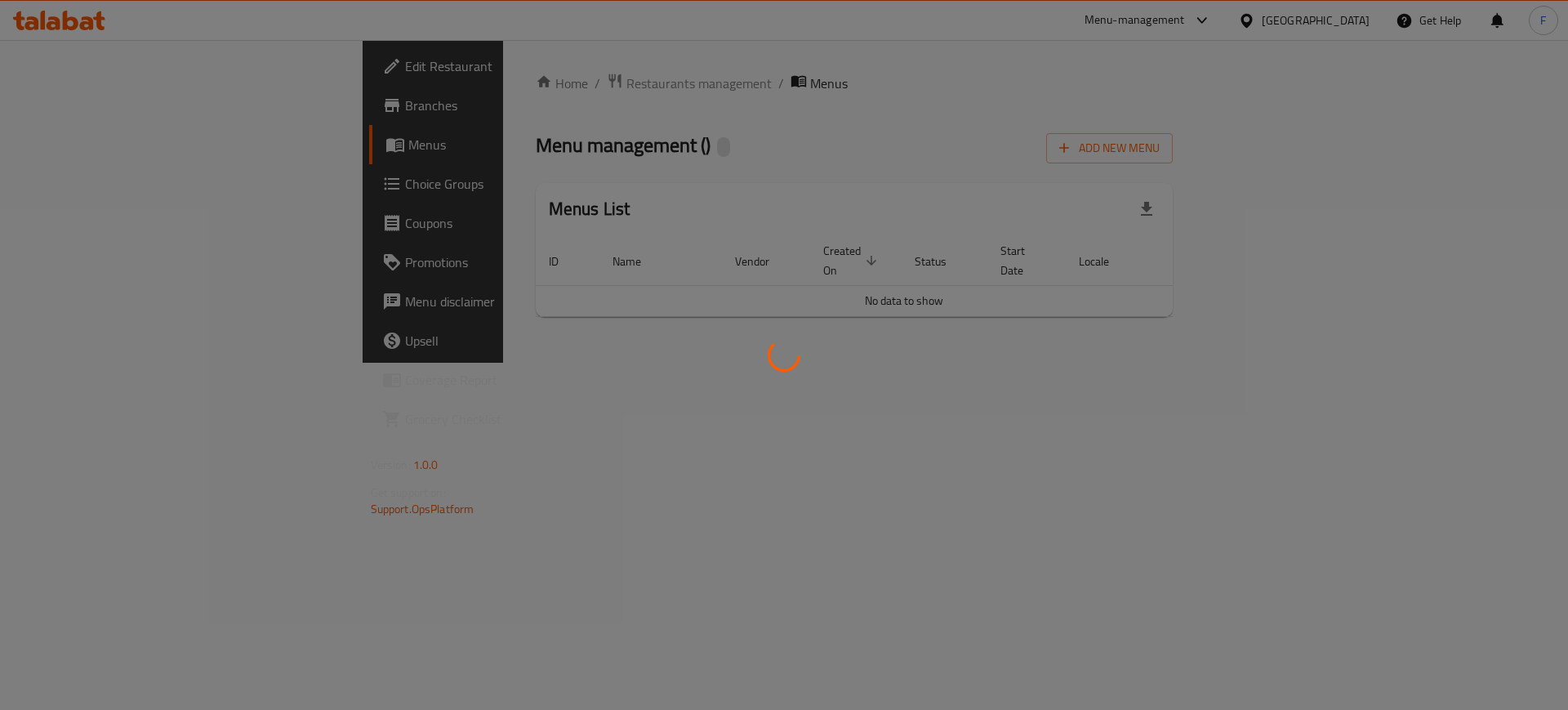
click at [92, 98] on div at bounding box center [784, 355] width 1568 height 710
click at [89, 105] on div at bounding box center [784, 355] width 1568 height 710
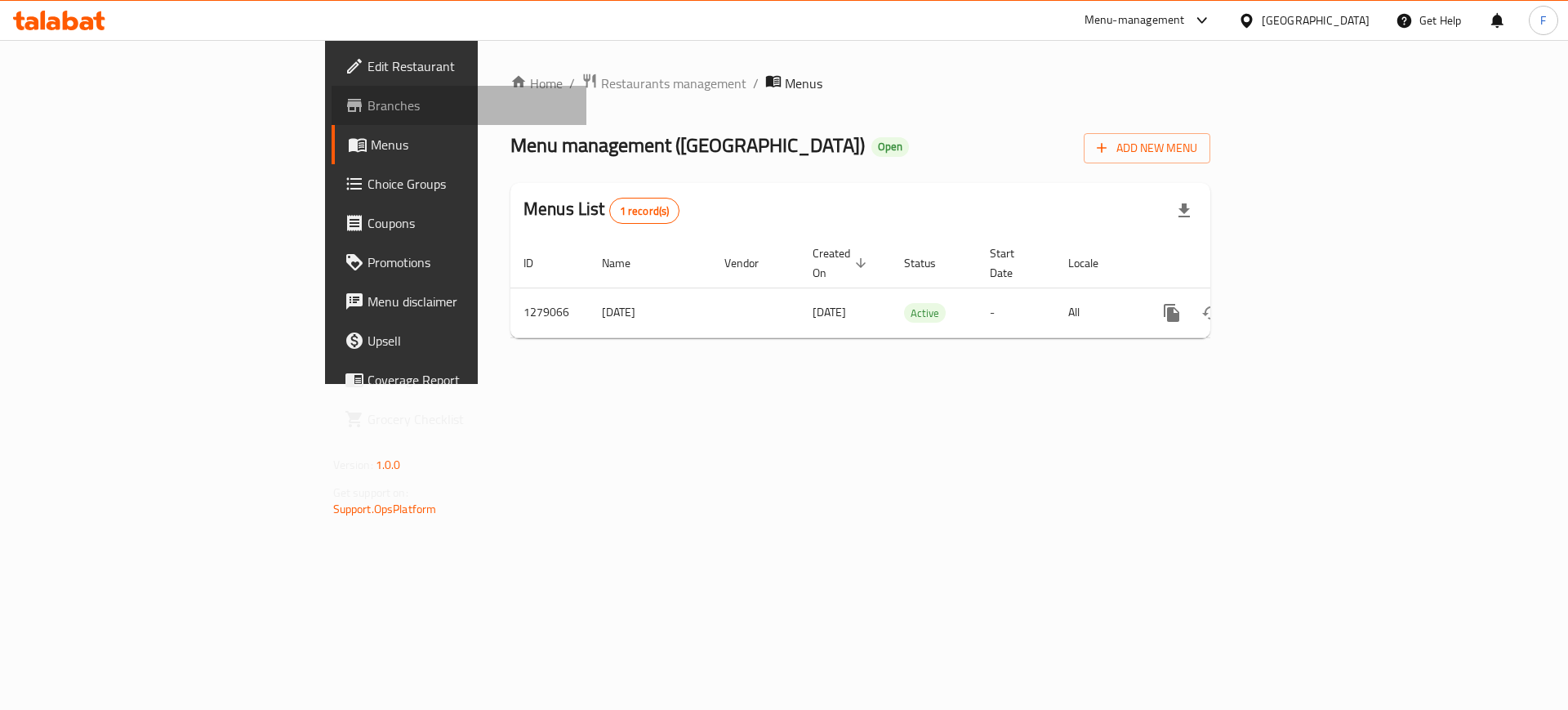
click at [368, 105] on span "Branches" at bounding box center [470, 106] width 207 height 20
